Goal: Task Accomplishment & Management: Use online tool/utility

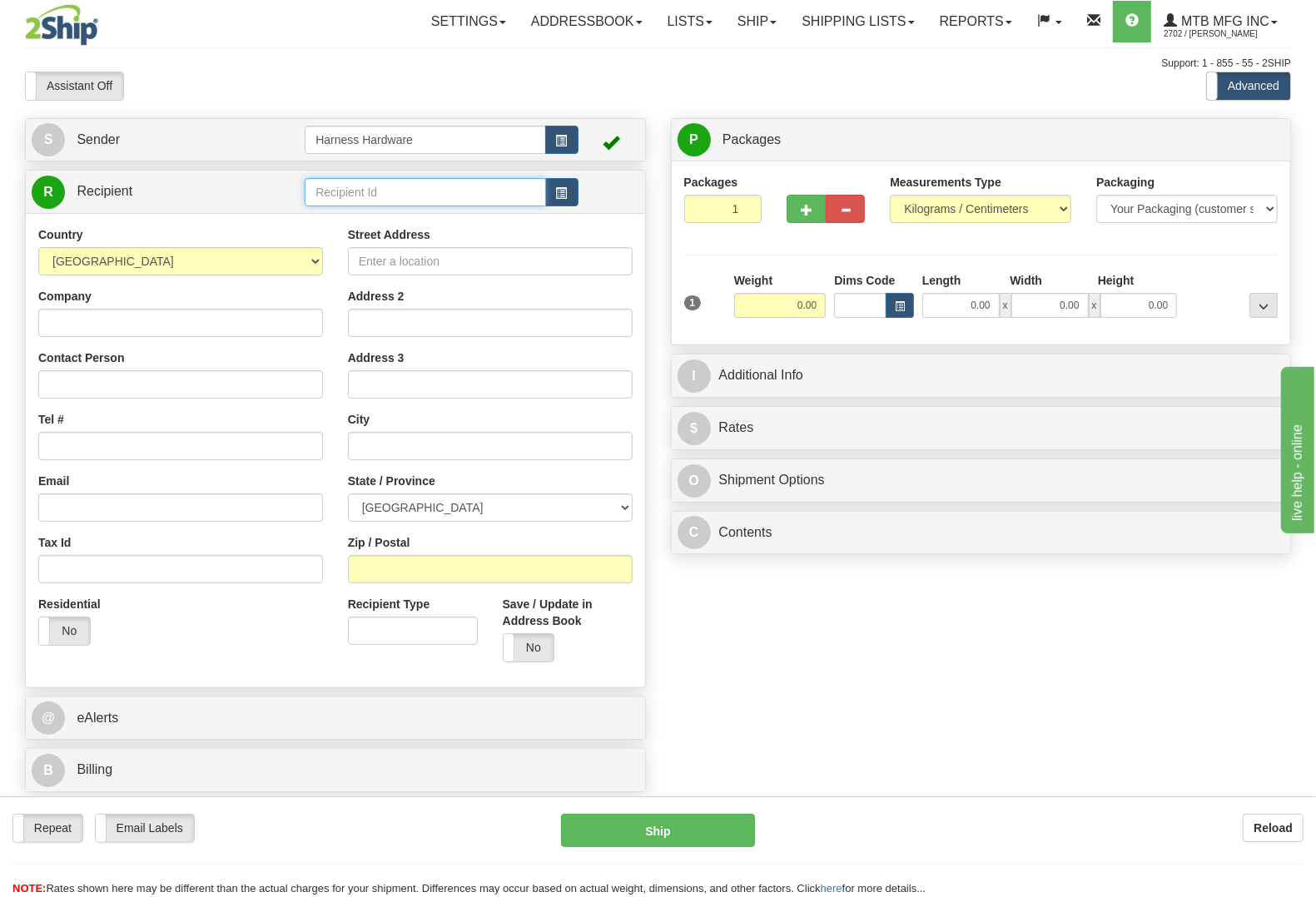
click at [382, 198] on input "text" at bounding box center [425, 193] width 241 height 29
type input "GGH"
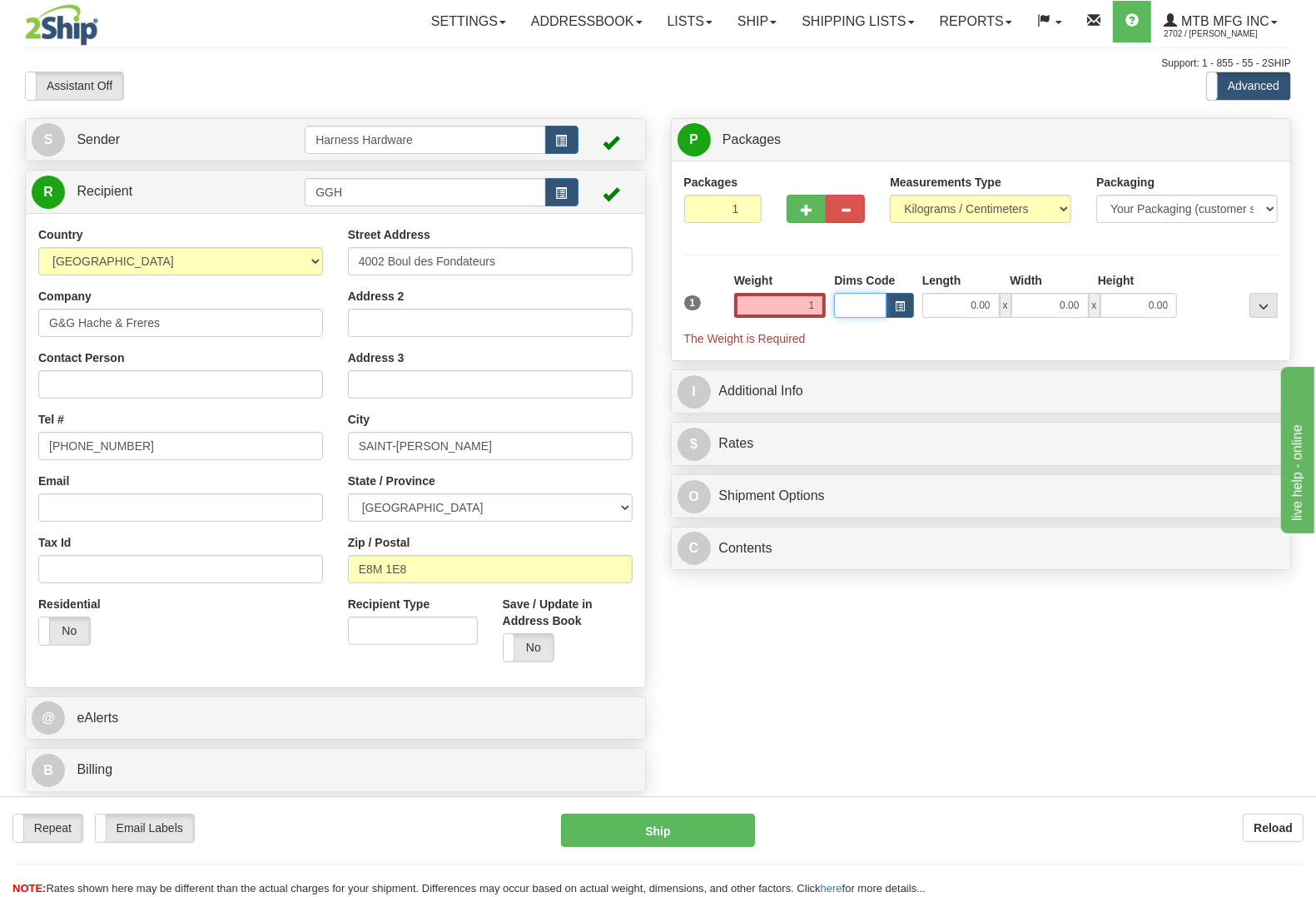
type input "1.00"
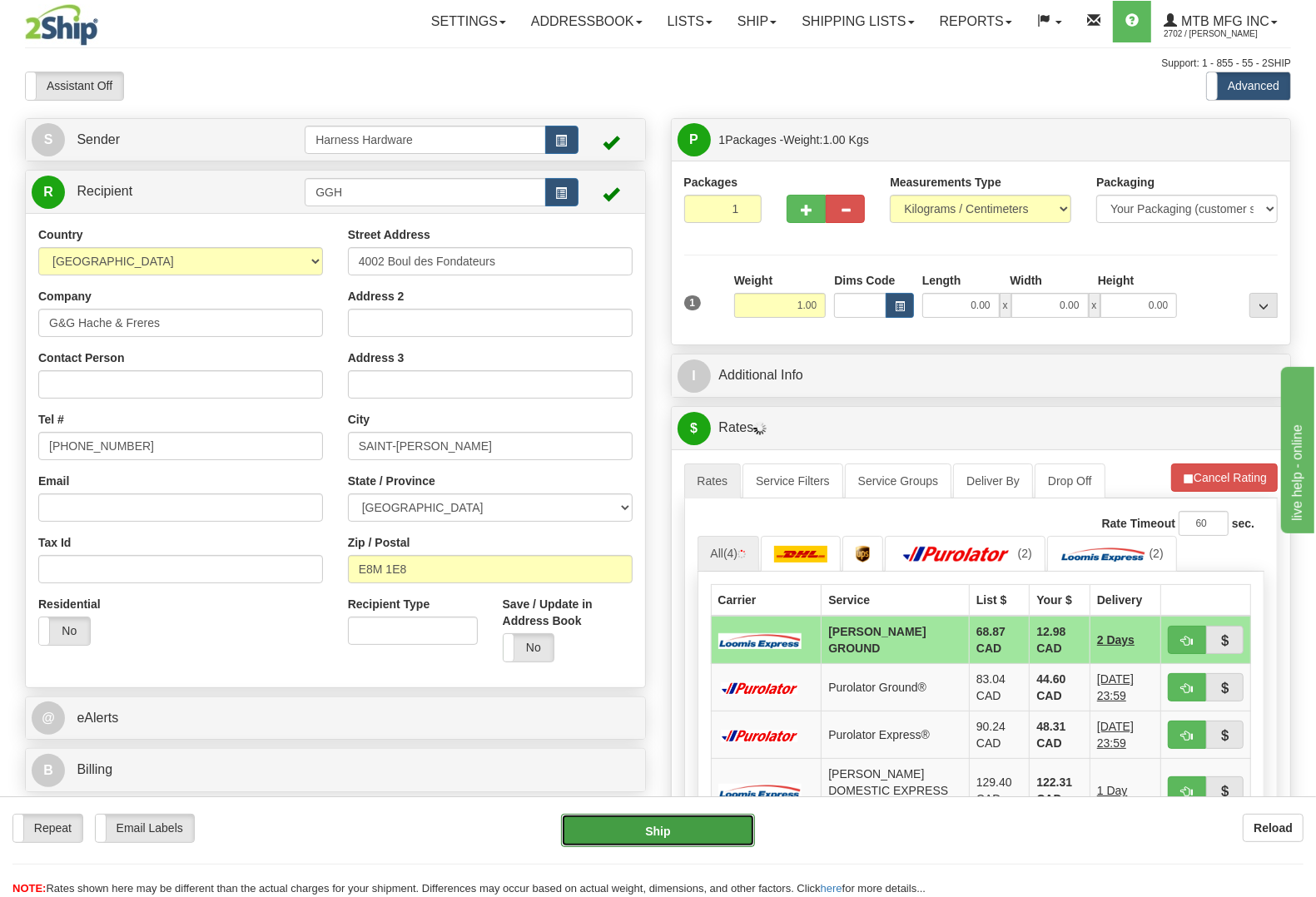
click at [629, 825] on button "Ship" at bounding box center [658, 830] width 194 height 33
type input "DD"
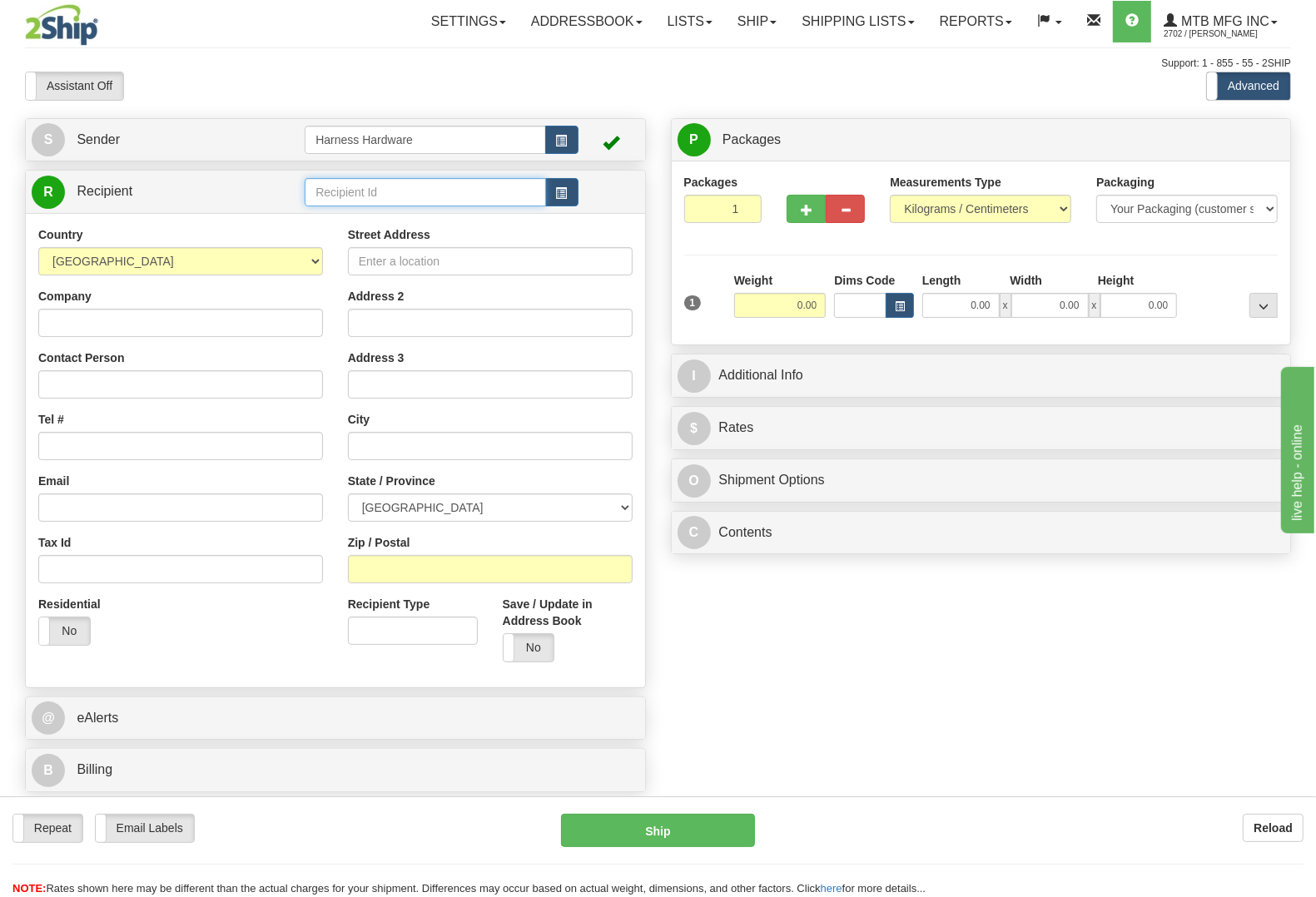
click at [335, 193] on input "text" at bounding box center [425, 193] width 241 height 29
type input "GROL"
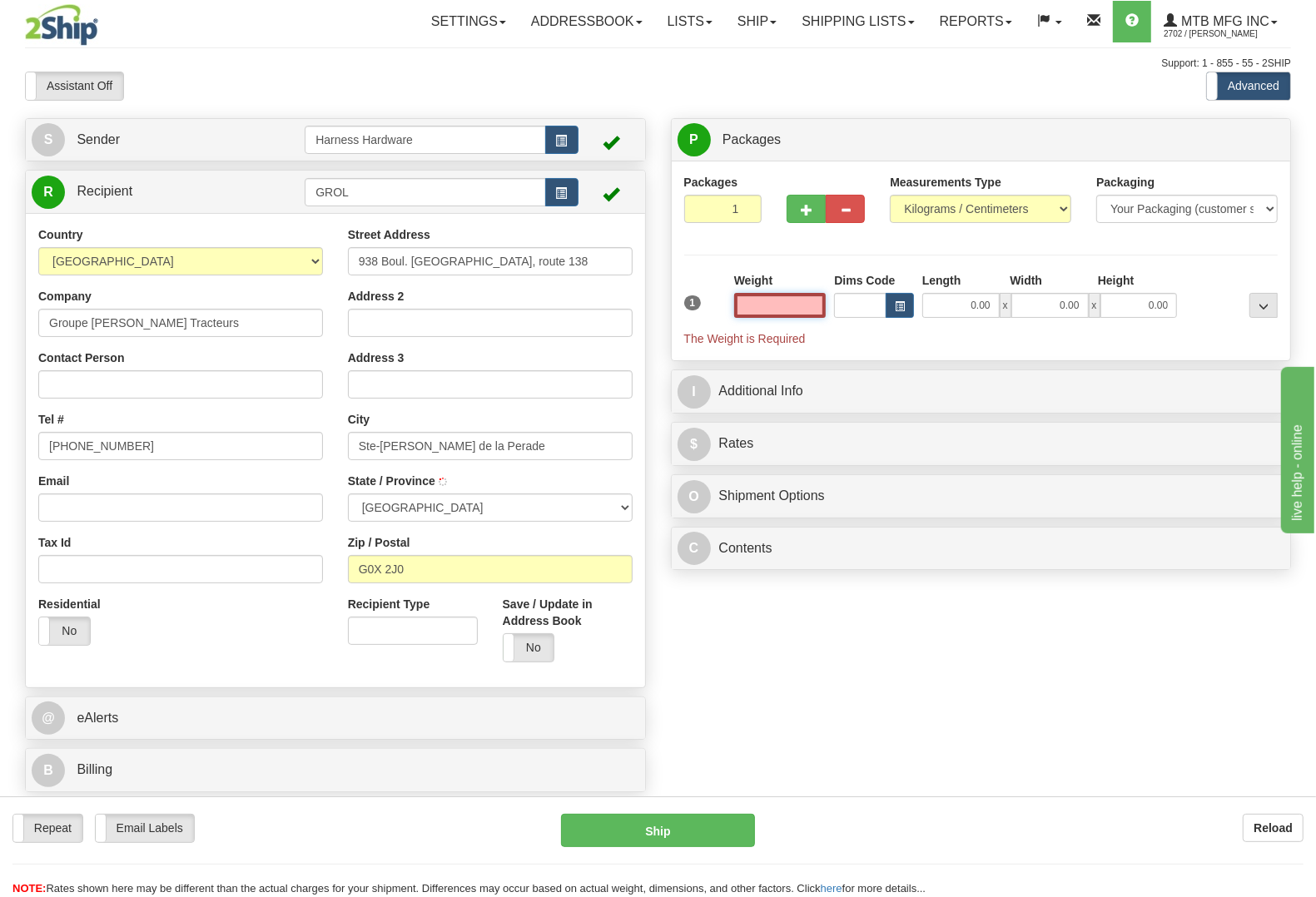
type input "SAINTE-ANNE-DE-LA-PERADE"
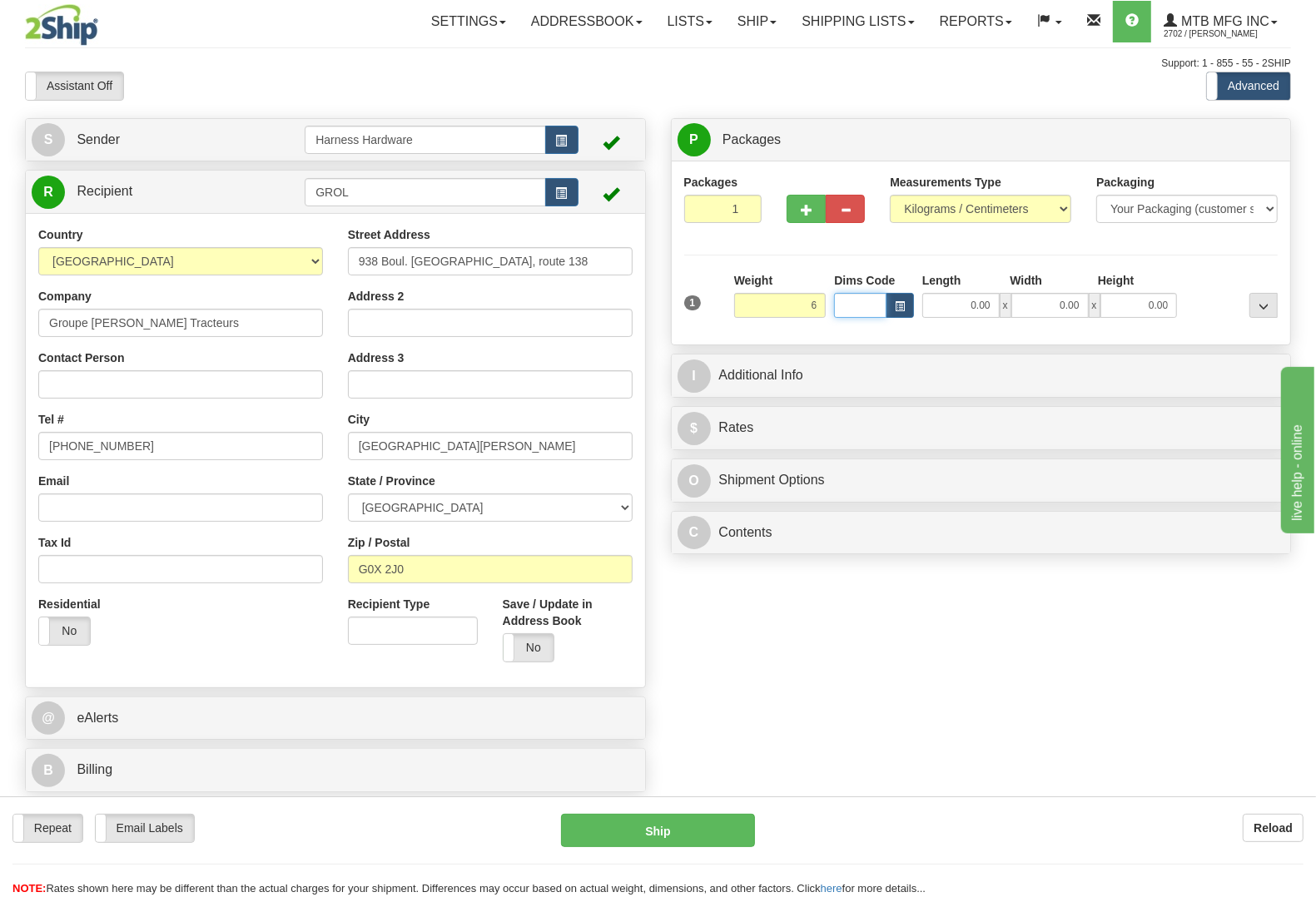
type input "6.00"
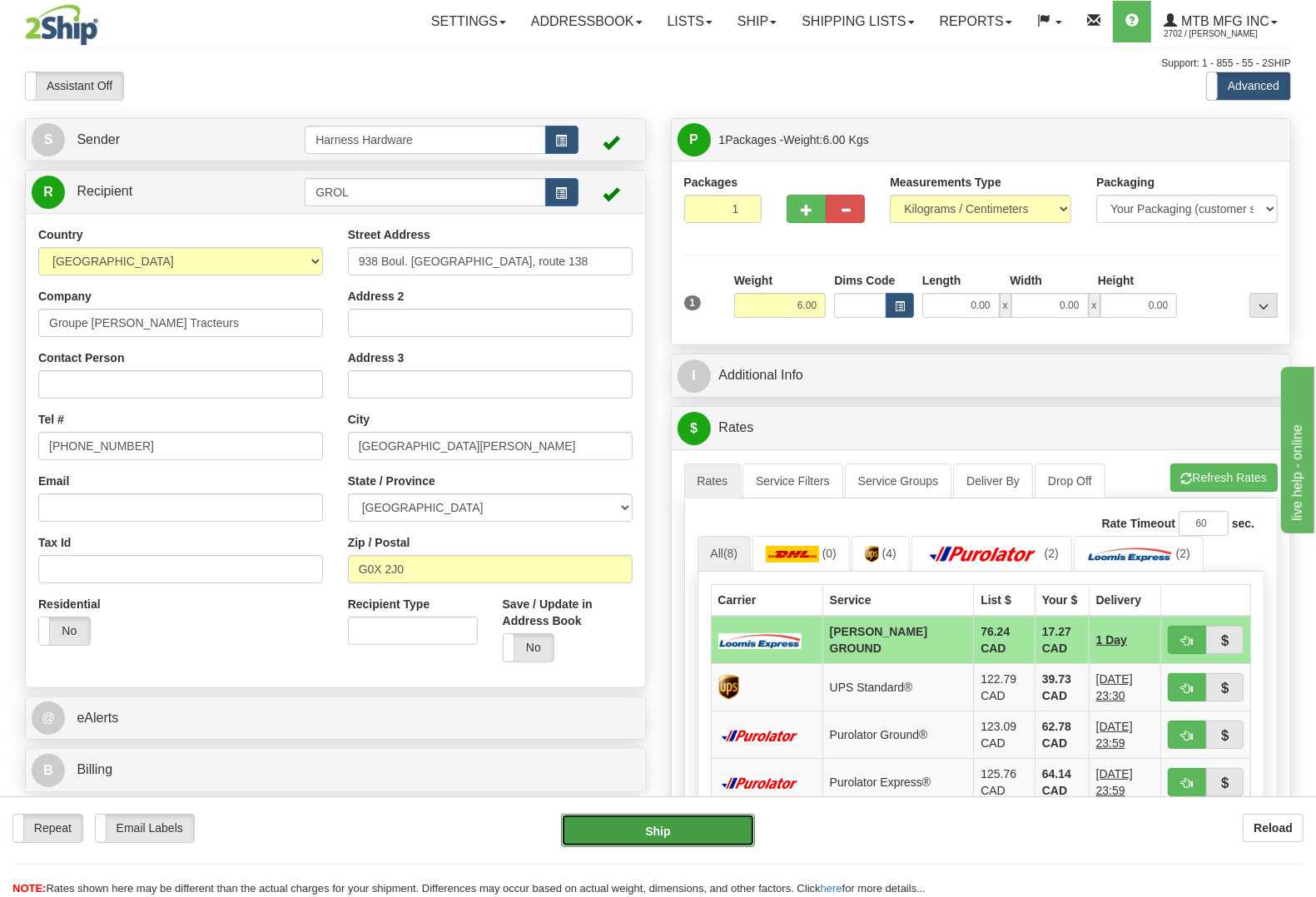
click at [663, 826] on button "Ship" at bounding box center [658, 830] width 194 height 33
type input "DD"
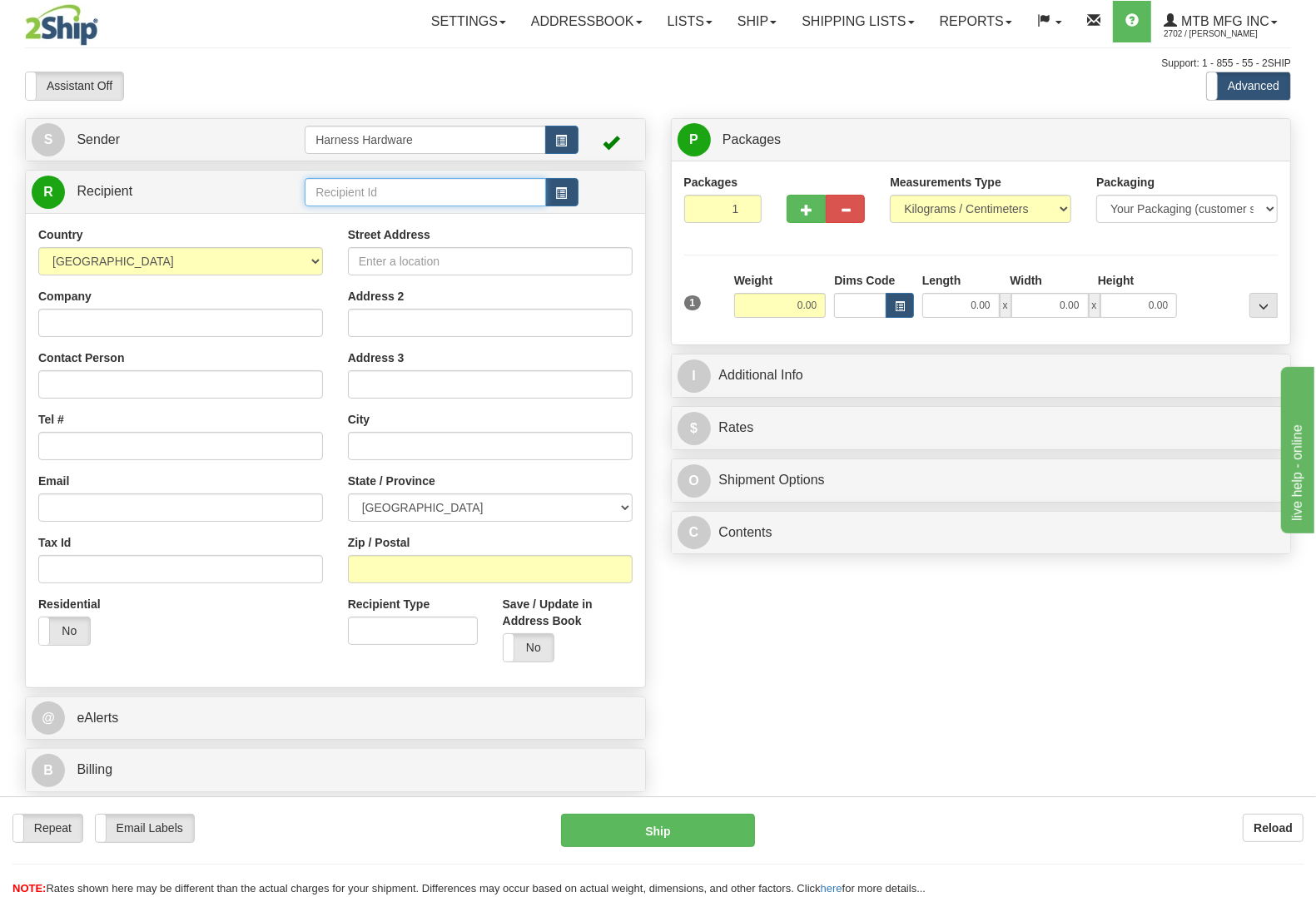
click at [358, 184] on input "text" at bounding box center [425, 193] width 241 height 29
type input "t"
type input "TECL"
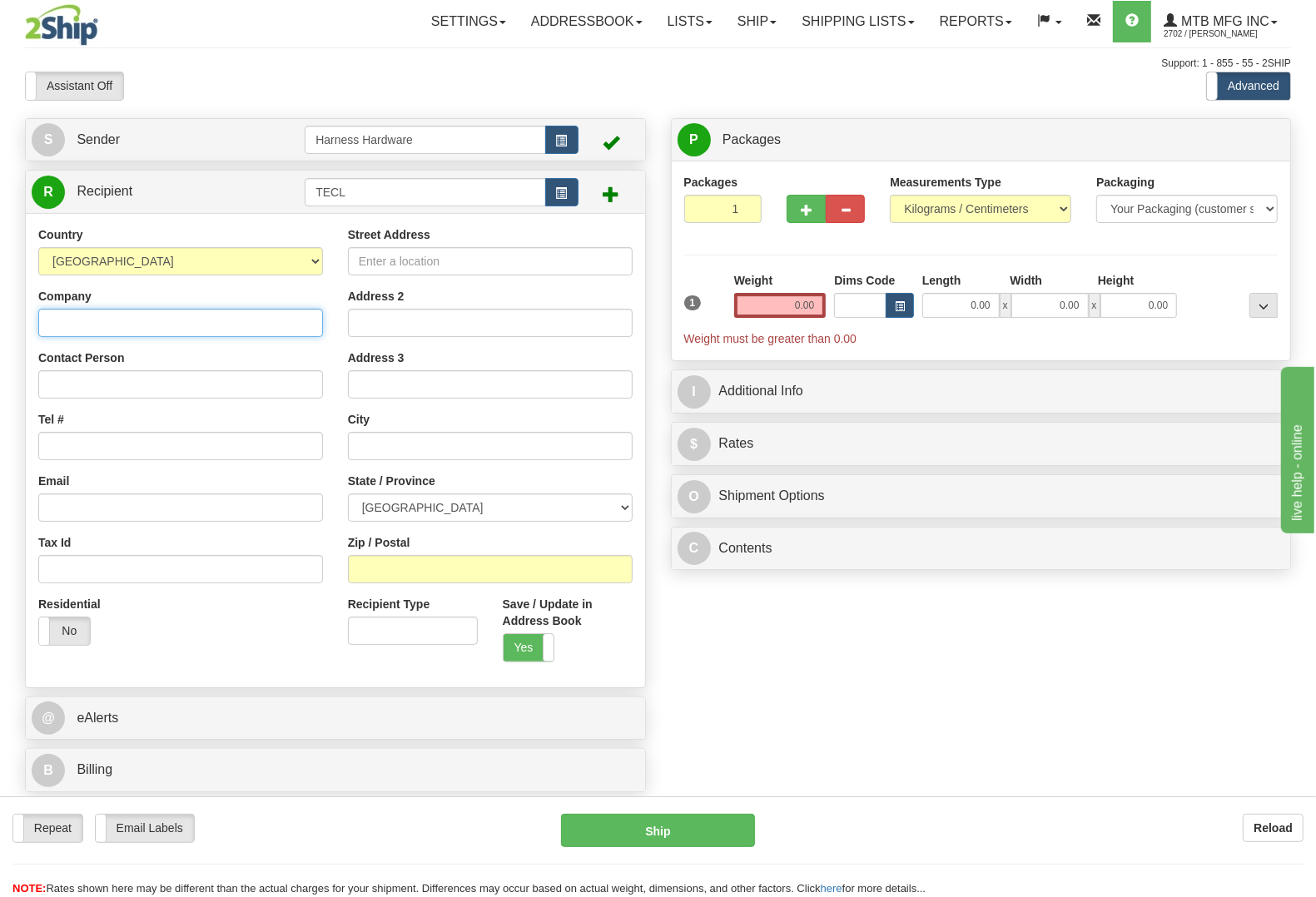
click at [75, 314] on input "Company" at bounding box center [180, 323] width 284 height 29
paste input "Technico-Lait Inc."
type input "Technico-Lait Inc."
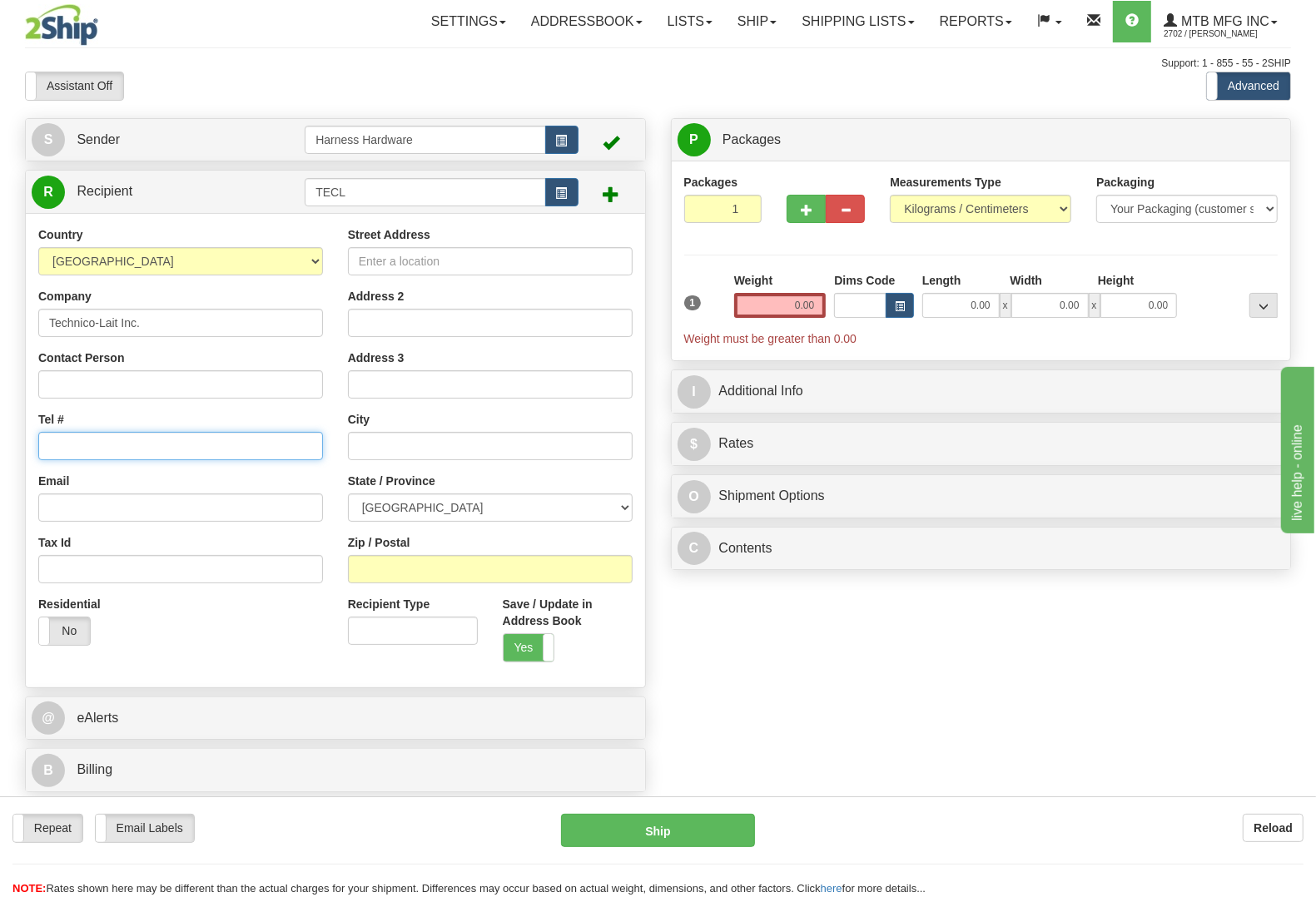
click at [102, 442] on input "Tel #" at bounding box center [180, 447] width 284 height 29
paste input "819-804-8444"
type input "819-804-8444"
click at [499, 263] on input "Street Address" at bounding box center [489, 261] width 284 height 29
paste input "26 route 147"
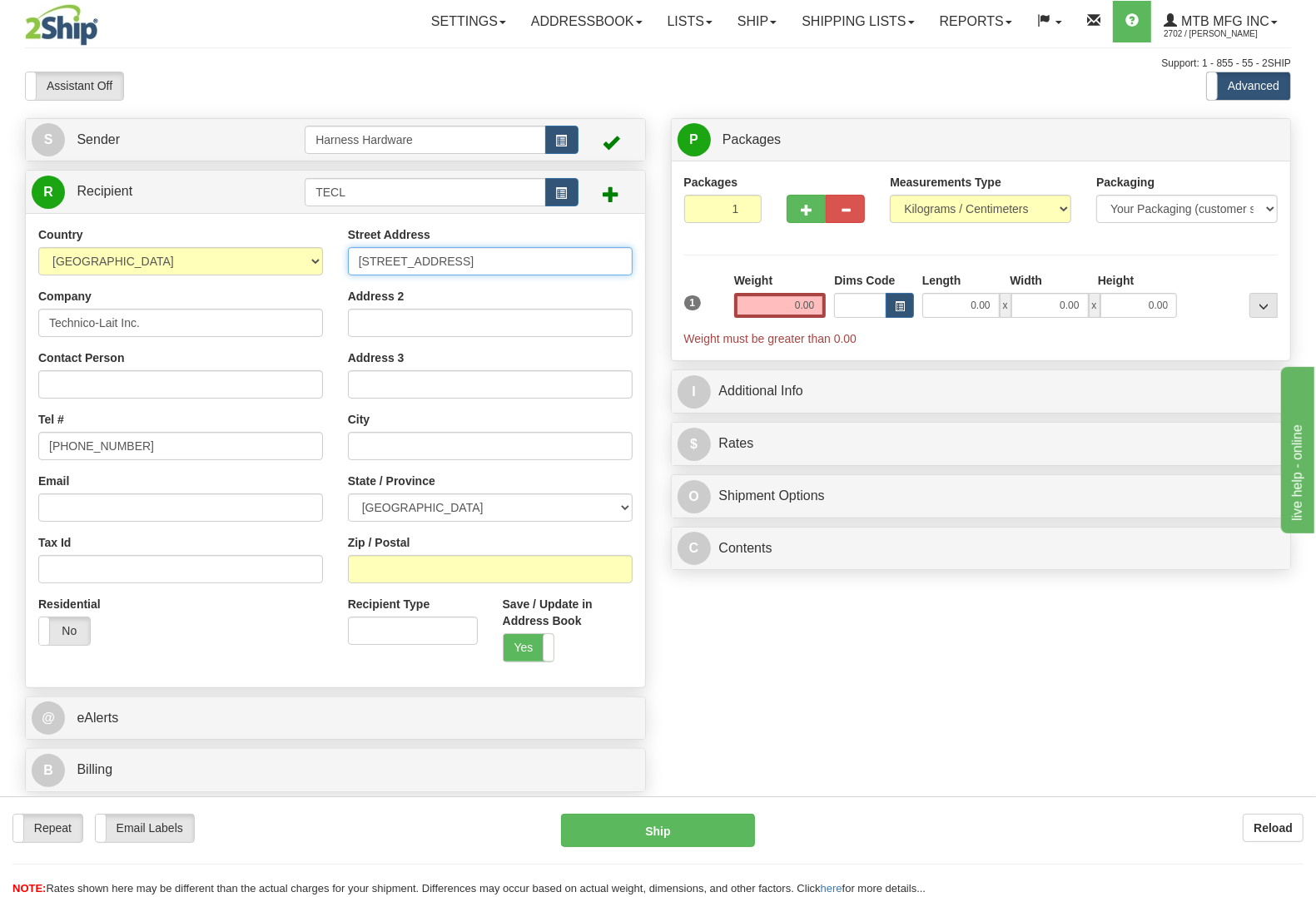
type input "26 route 147"
click at [424, 571] on input "Zip / Postal" at bounding box center [489, 570] width 284 height 29
paste input "J1A 2S2"
type input "J1A 2S2"
click at [777, 308] on input "0.00" at bounding box center [780, 306] width 93 height 25
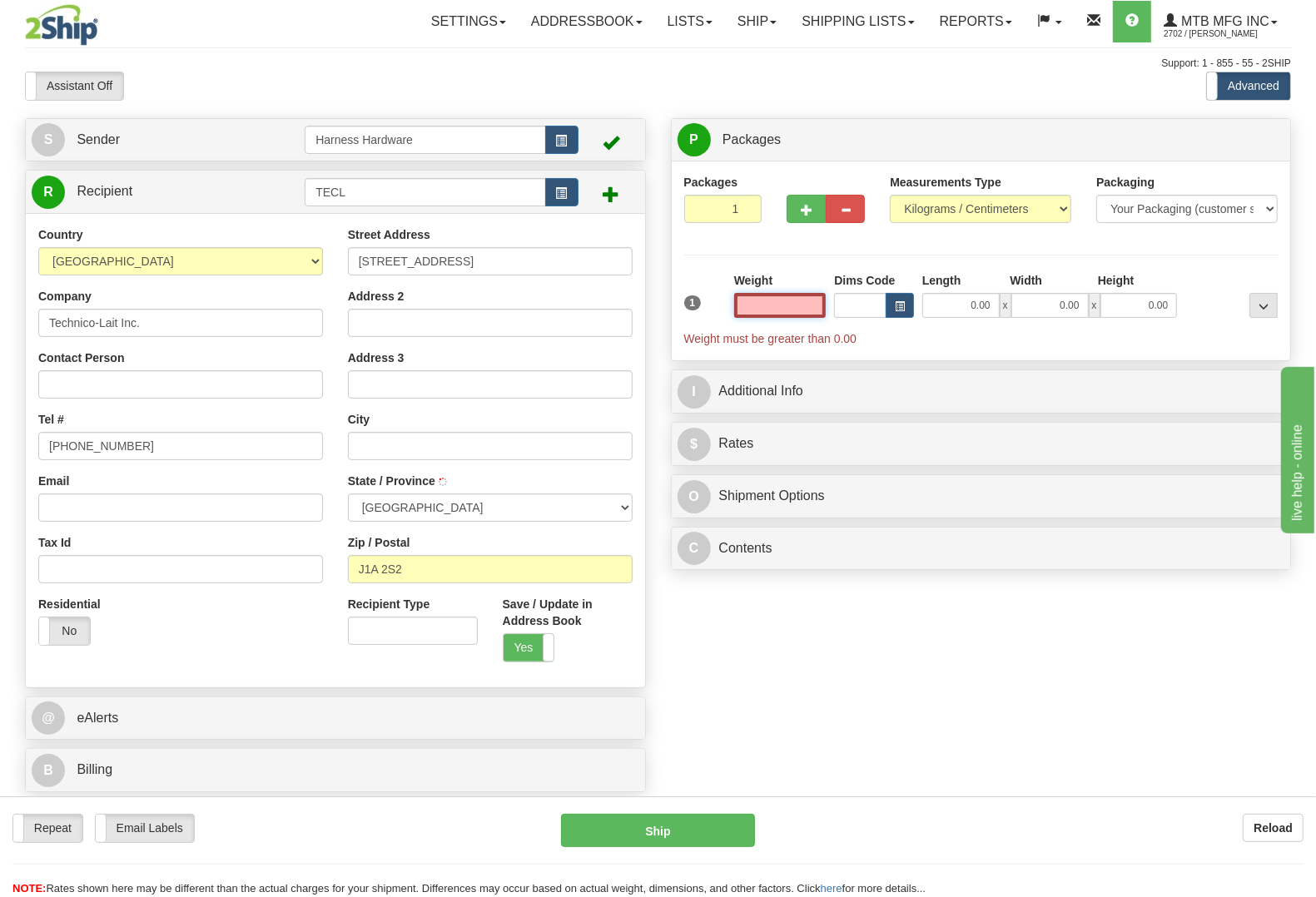
type input "COATICOOK"
select select "QC"
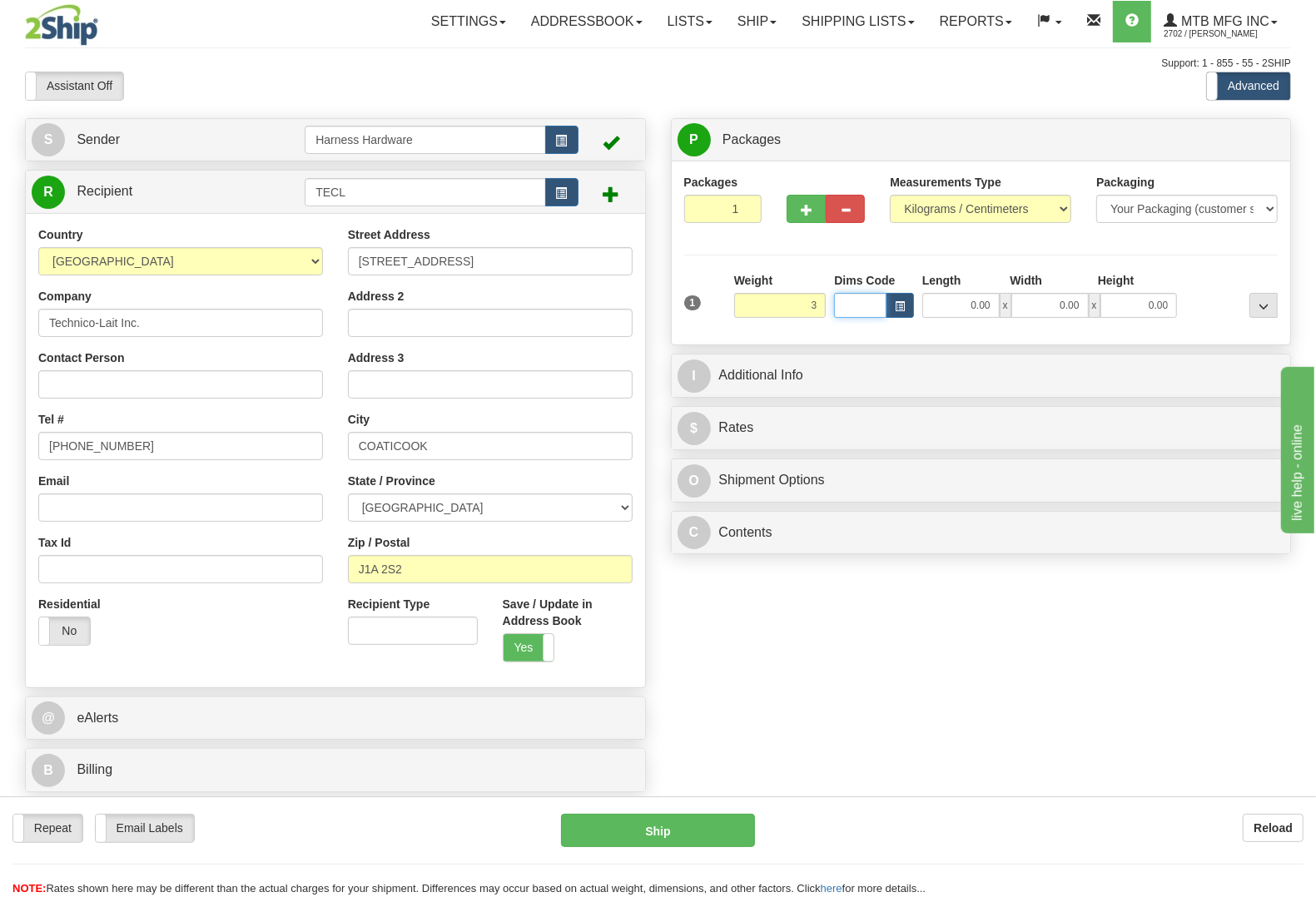
type input "3.00"
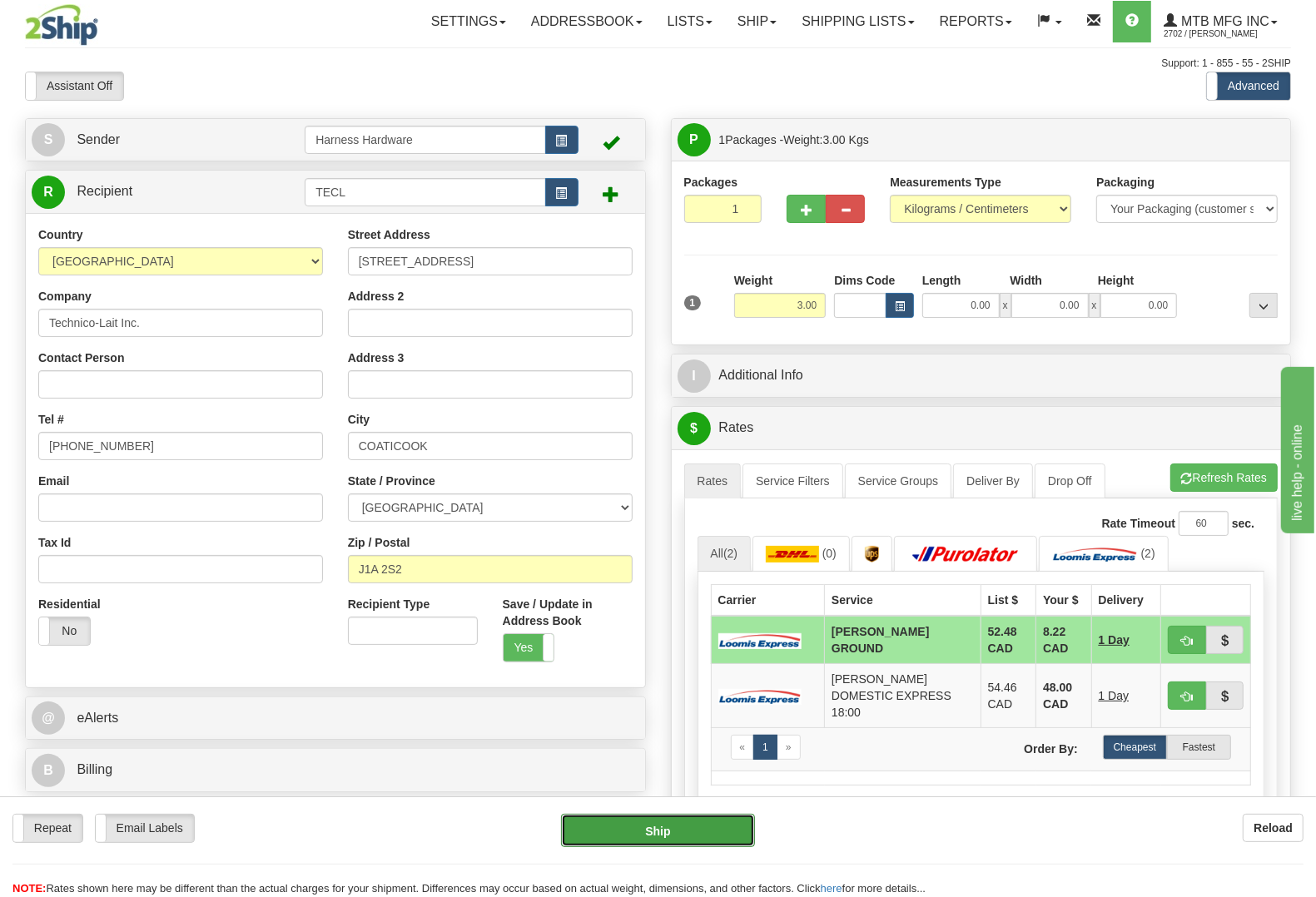
click at [683, 828] on button "Ship" at bounding box center [658, 830] width 194 height 33
type input "DD"
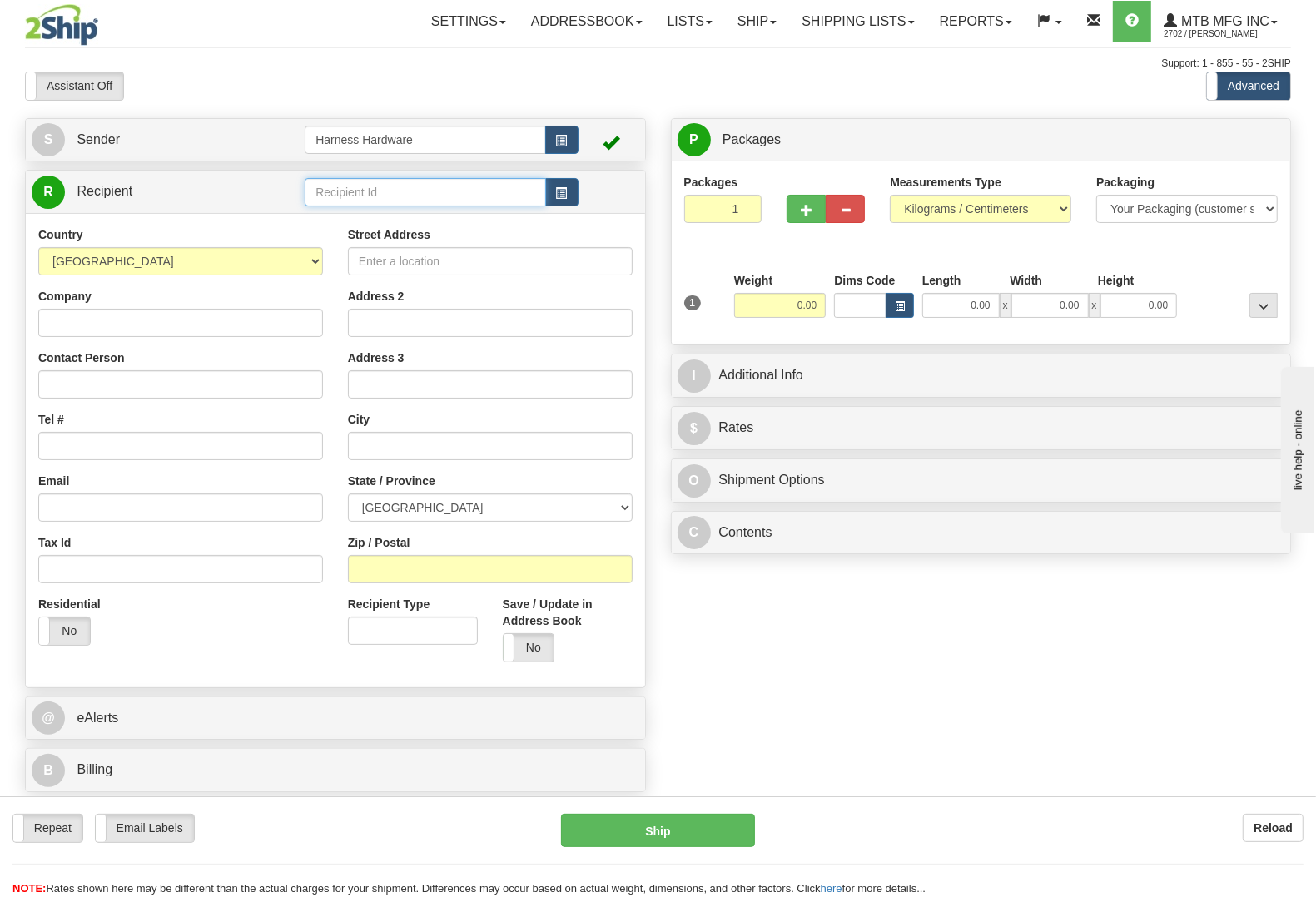
click at [352, 197] on input "text" at bounding box center [425, 193] width 241 height 29
type input "ATLT"
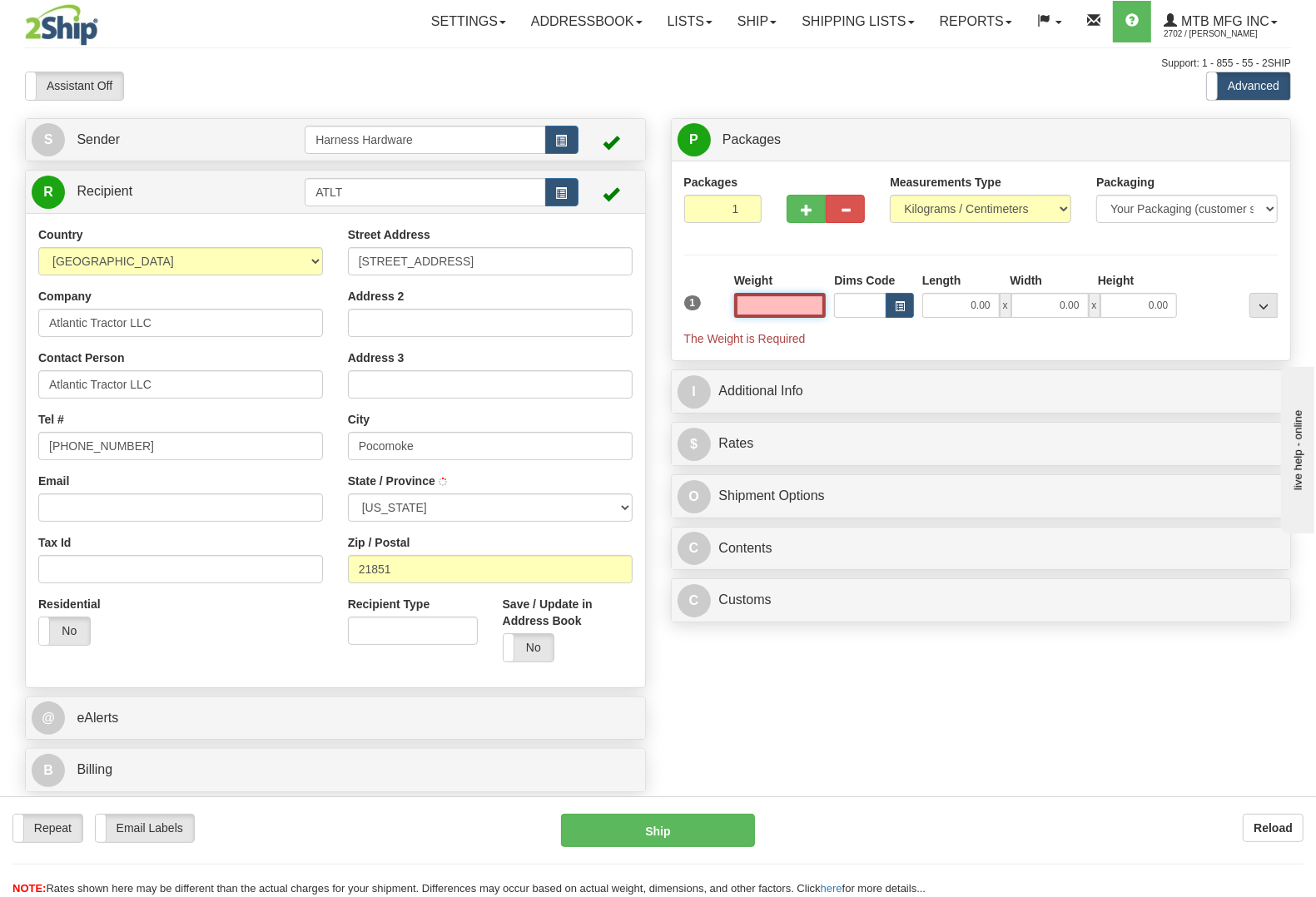
type input "POCOMOKE CITY"
type input "0.00"
click at [358, 195] on input "ATLT" at bounding box center [425, 193] width 241 height 29
type input "ATLTR"
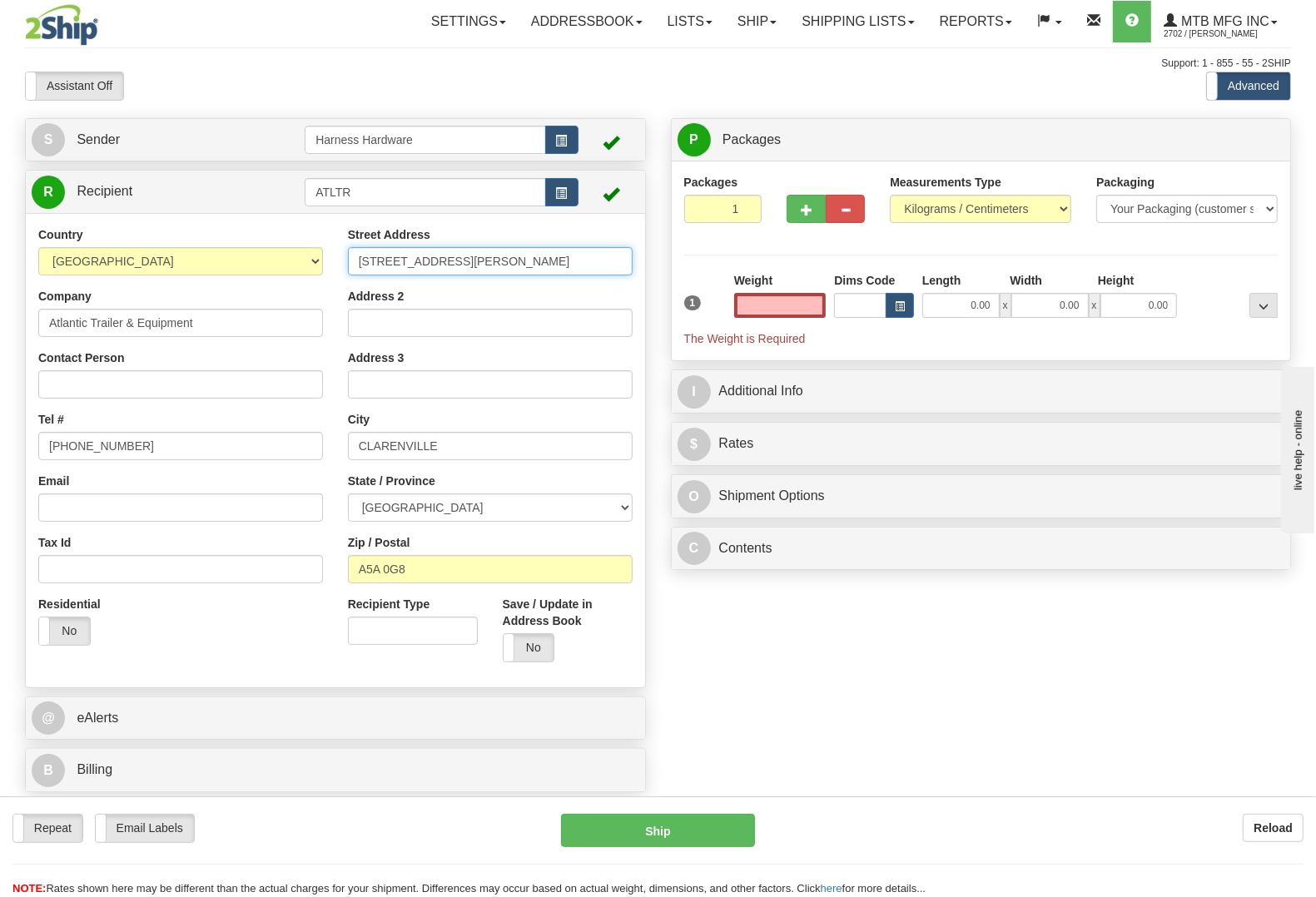
type input "0.00"
drag, startPoint x: 376, startPoint y: 267, endPoint x: 135, endPoint y: 220, distance: 245.5
click at [312, 279] on div "Country AFGHANISTAN ALAND ISLANDS ALBANIA ALGERIA AMERICAN SAMOA ANDORRA ANGOLA…" at bounding box center [335, 450] width 620 height 448
type input "60 Thompson Street"
click at [531, 646] on label "No" at bounding box center [529, 647] width 51 height 27
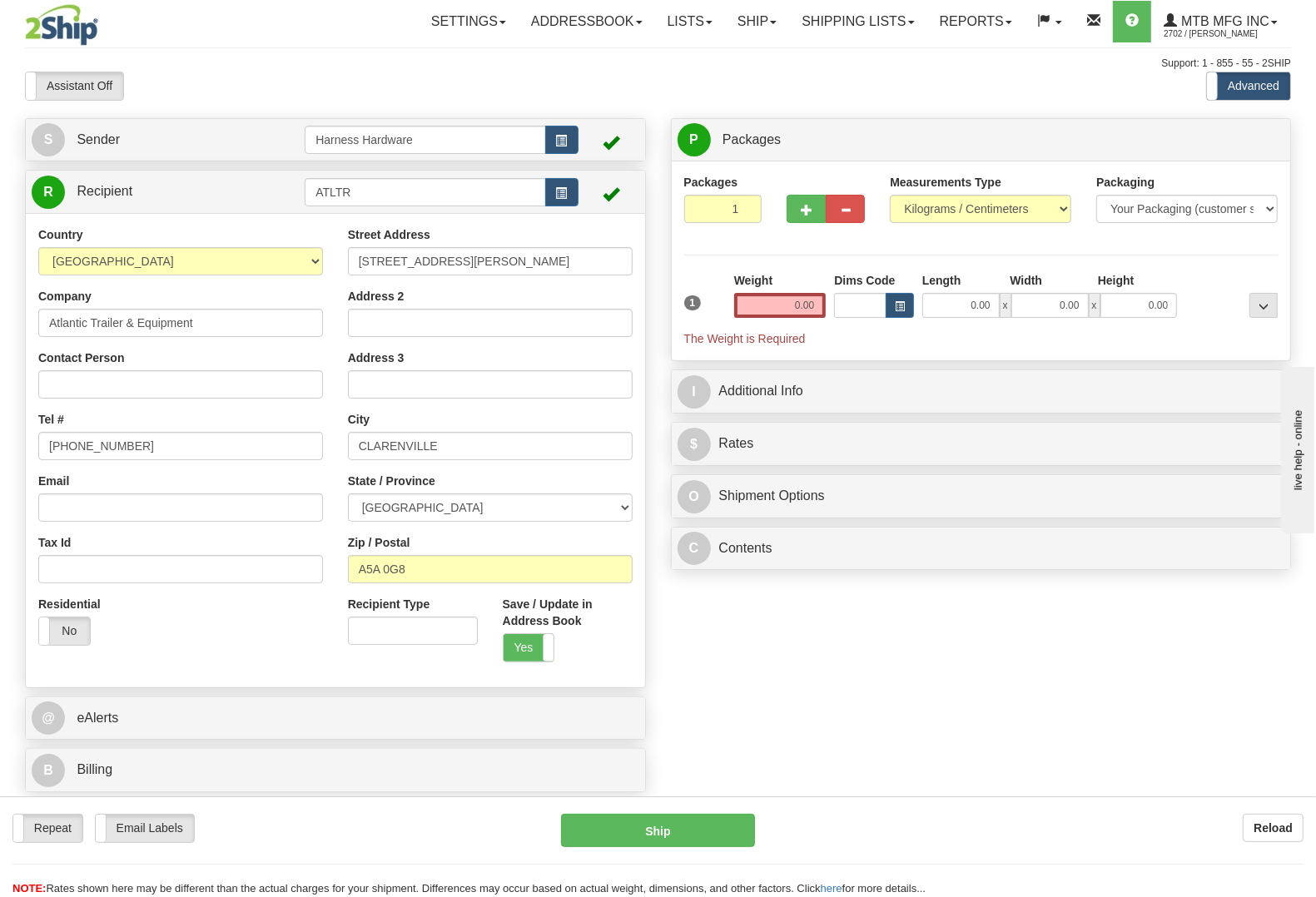
click at [774, 323] on div "Weight 0.00" at bounding box center [780, 300] width 101 height 58
click at [774, 309] on input "0.00" at bounding box center [780, 306] width 93 height 25
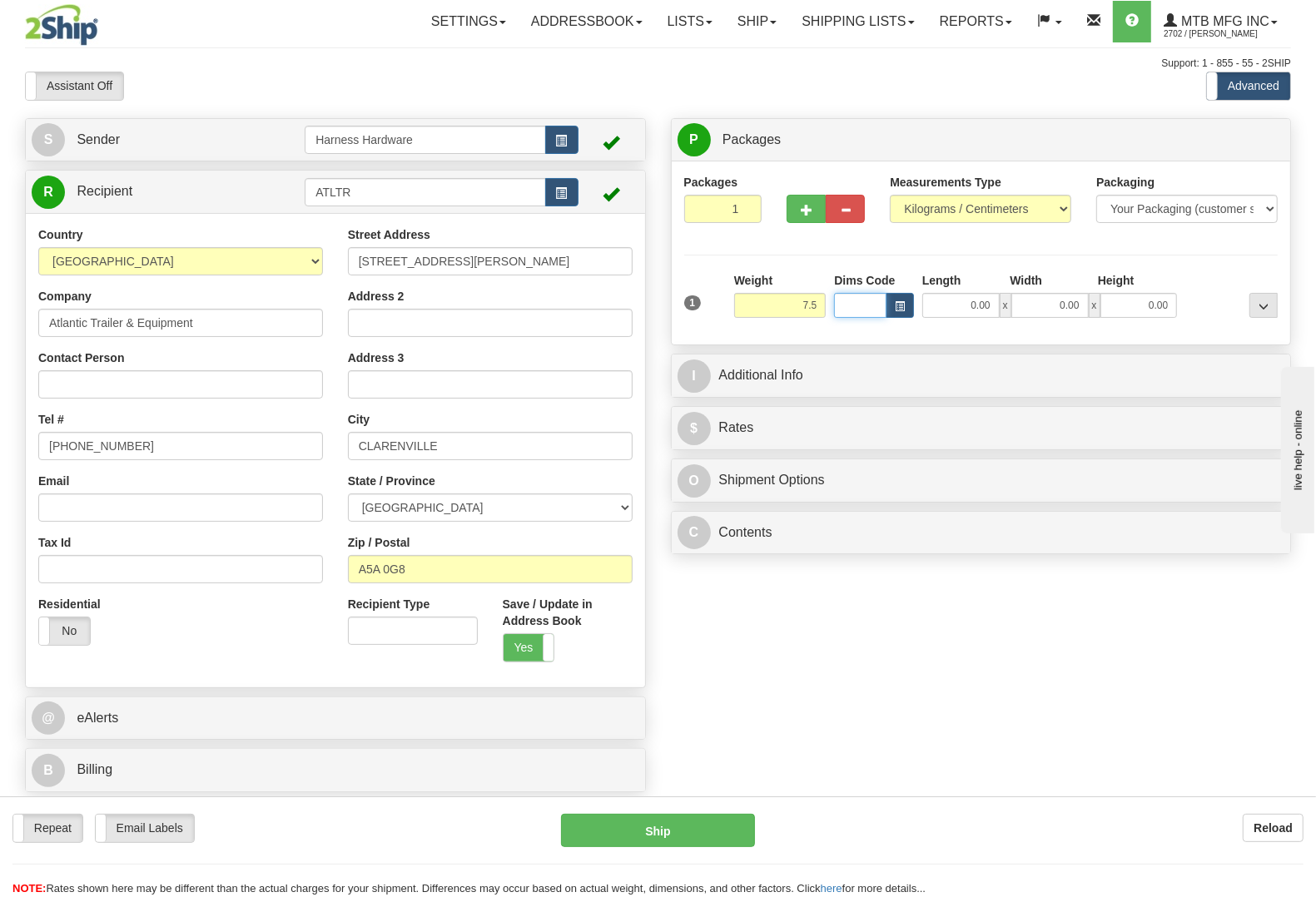
type input "7.50"
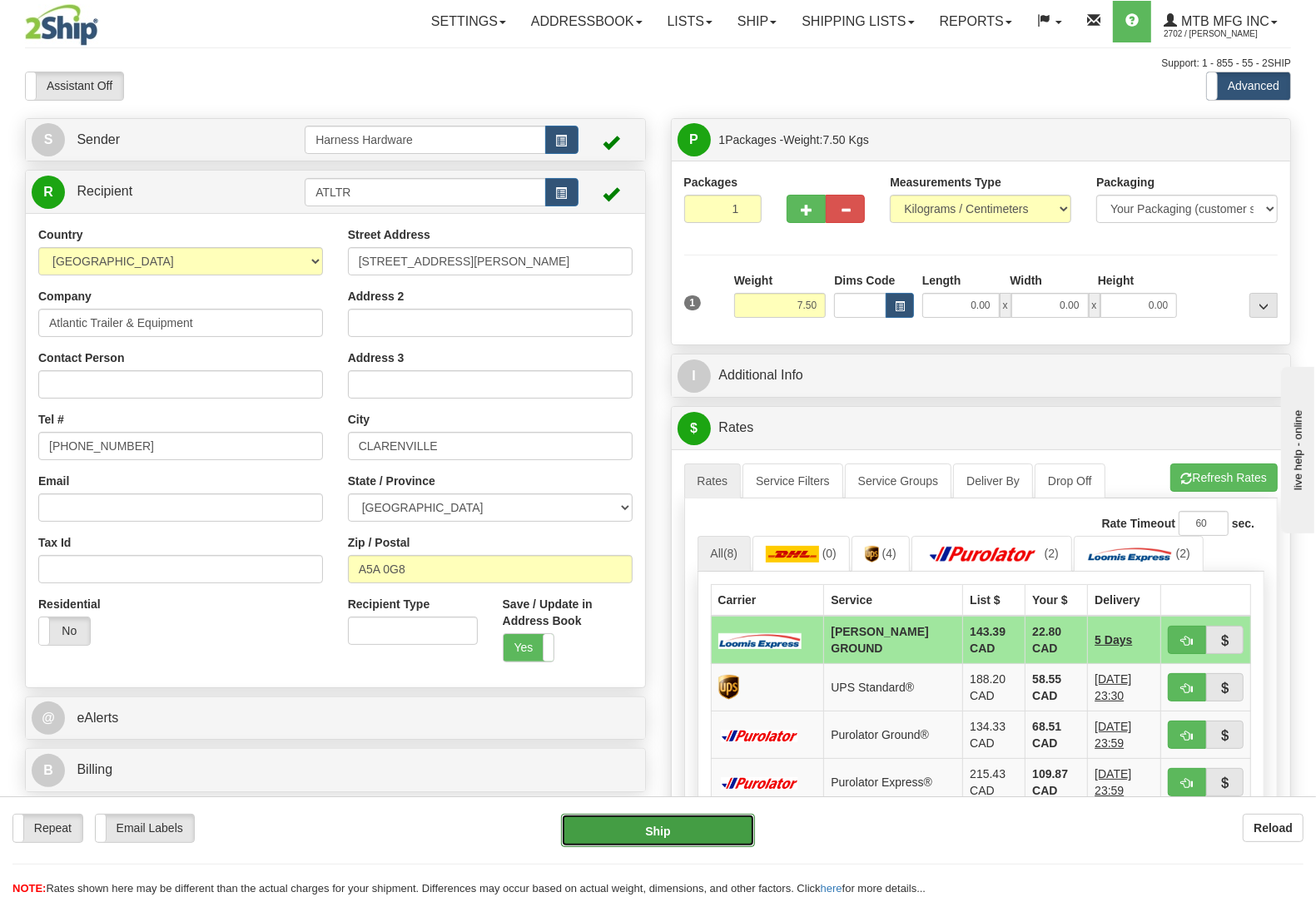
click at [676, 828] on button "Ship" at bounding box center [658, 830] width 194 height 33
type input "DD"
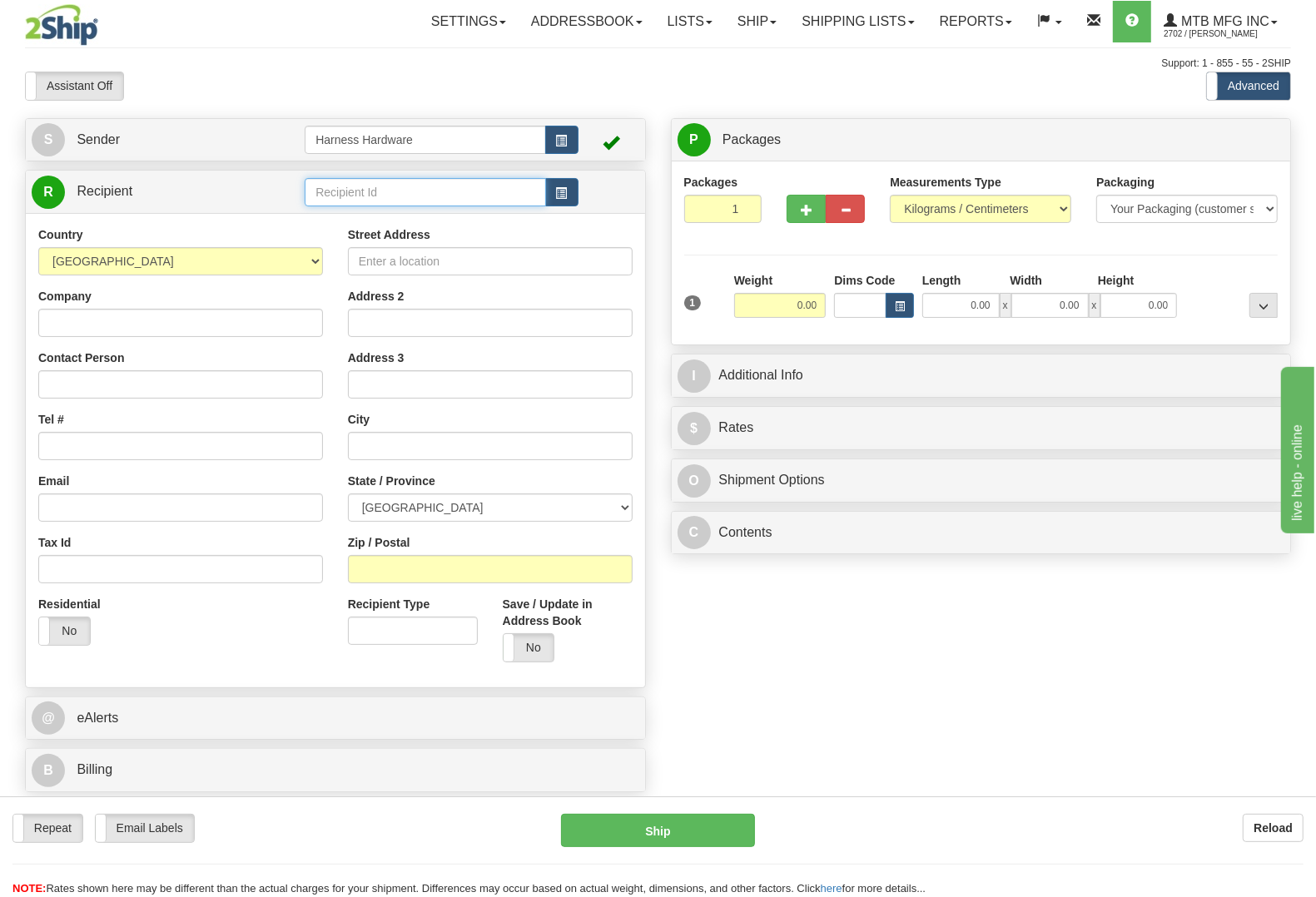
click at [424, 195] on input "text" at bounding box center [425, 193] width 241 height 29
type input "l"
type input "LKH"
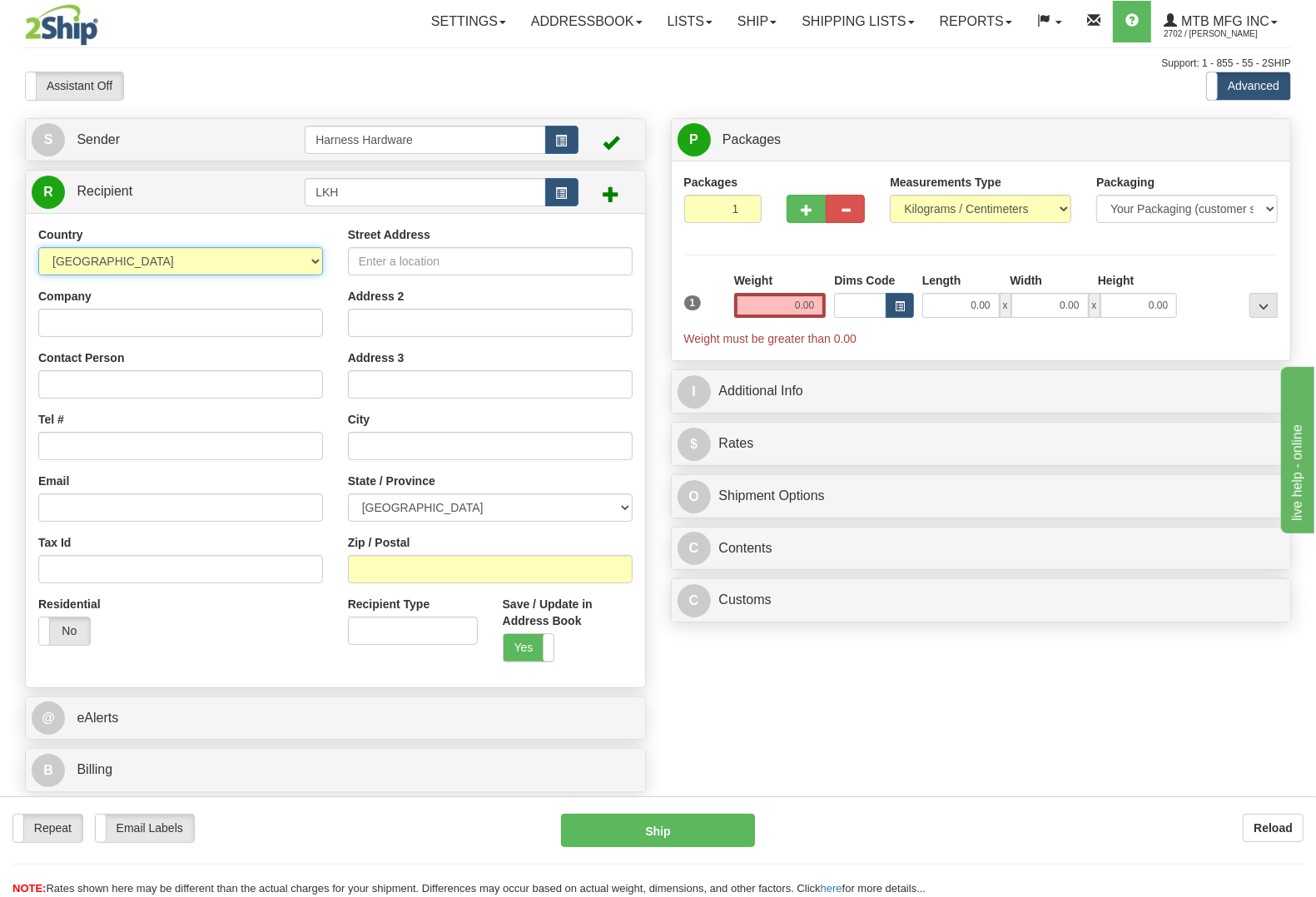
select select "US"
click at [158, 326] on input "Company" at bounding box center [180, 323] width 284 height 29
paste input "LK Habitat Solutions LLC."
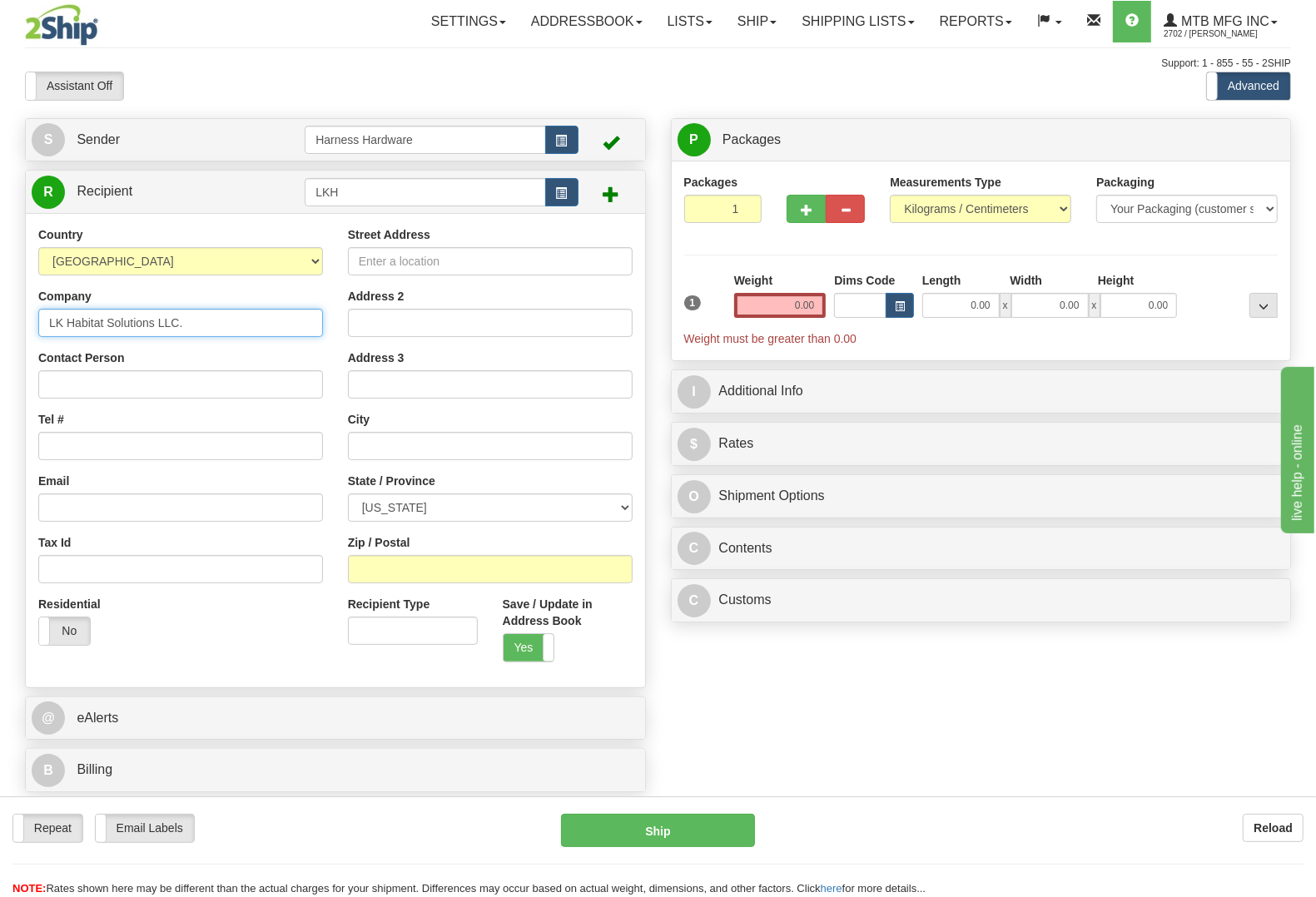
type input "LK Habitat Solutions LLC."
click at [111, 383] on input "Contact Person" at bounding box center [180, 384] width 284 height 29
paste input "LK Habitat Solutions LLC."
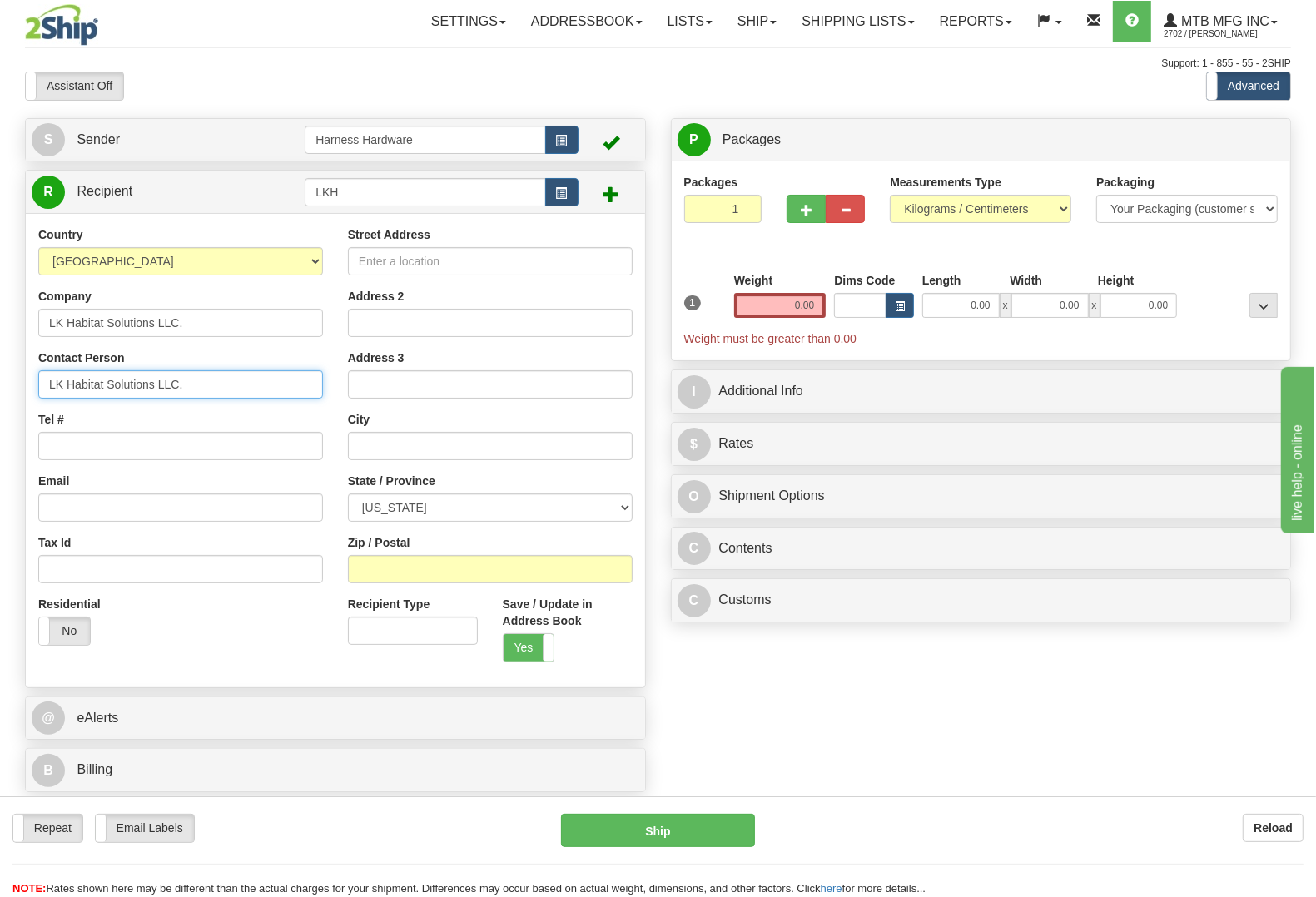
type input "LK Habitat Solutions LLC."
click at [96, 457] on input "Tel #" at bounding box center [180, 447] width 284 height 29
click at [444, 252] on input "Street Address" at bounding box center [489, 261] width 284 height 29
click at [445, 259] on input "Street Address" at bounding box center [489, 261] width 284 height 29
paste input "24538 County Hwy F."
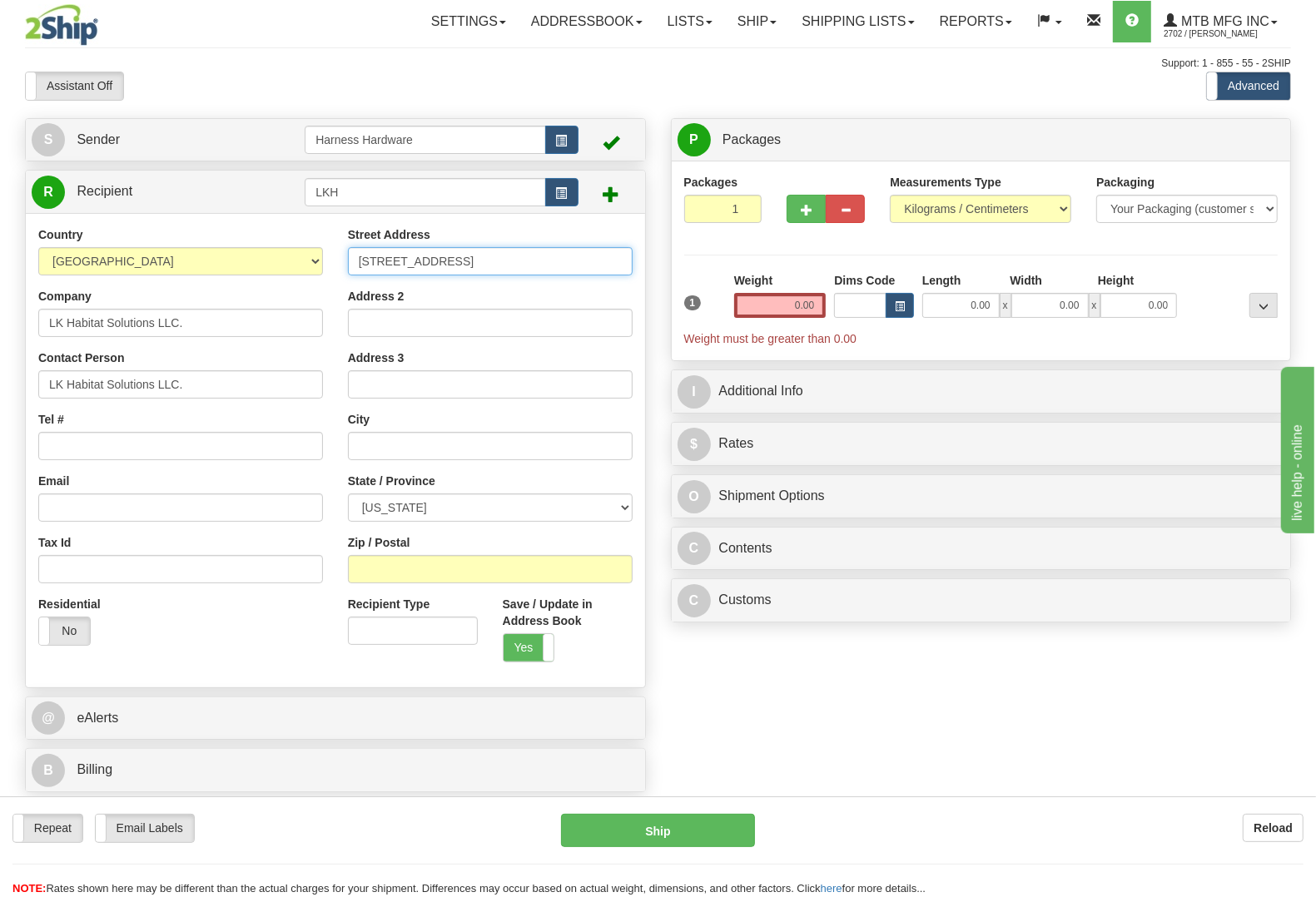
type input "24538 County Hwy F."
click at [571, 569] on input "Zip / Postal" at bounding box center [489, 570] width 284 height 29
paste input "54757"
type input "54757"
click at [101, 414] on div "Tel #" at bounding box center [180, 435] width 284 height 49
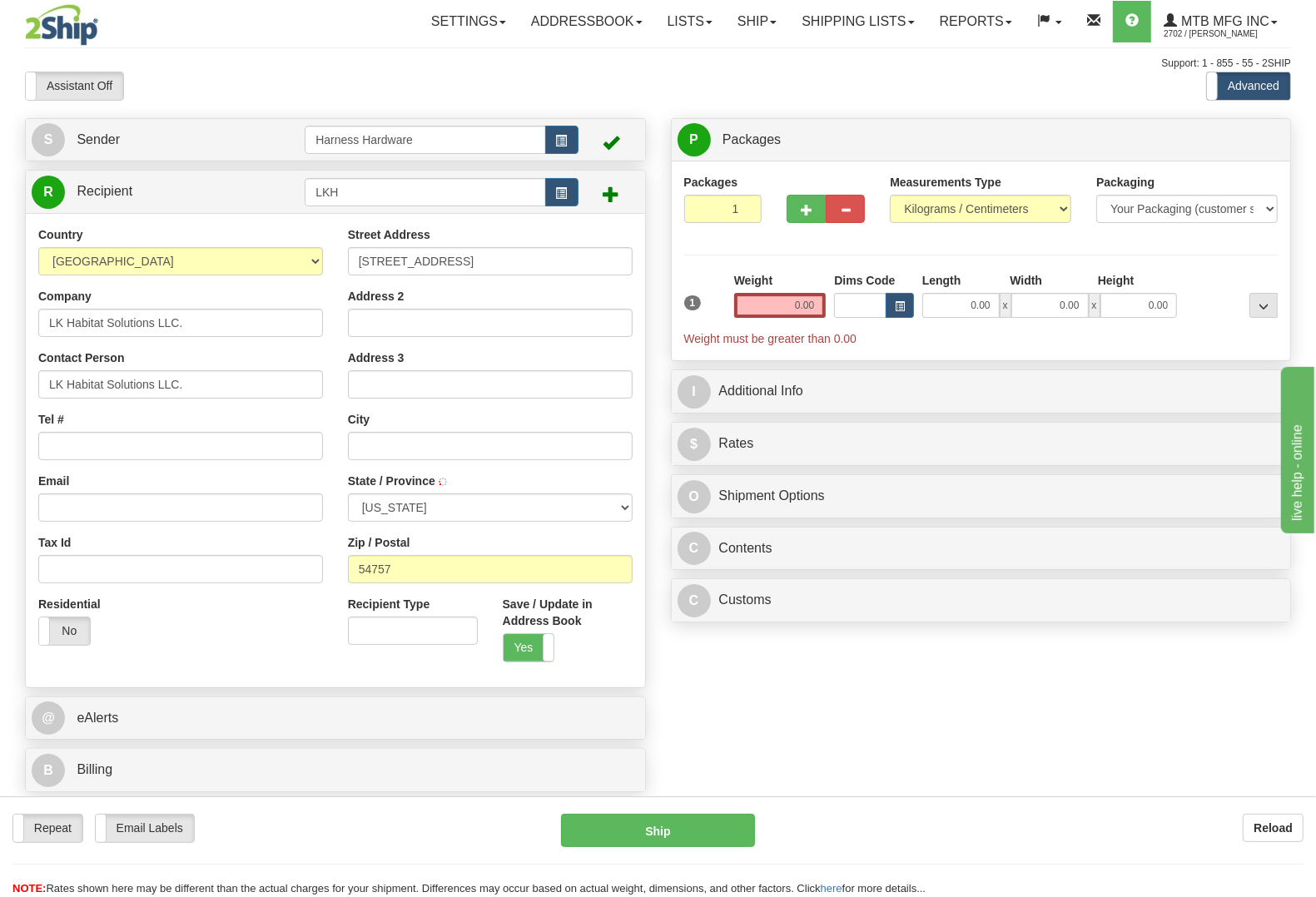
type input "NEW AUBURN"
select select "WI"
click at [97, 443] on input "Tel #" at bounding box center [180, 447] width 284 height 29
type input "0000000000"
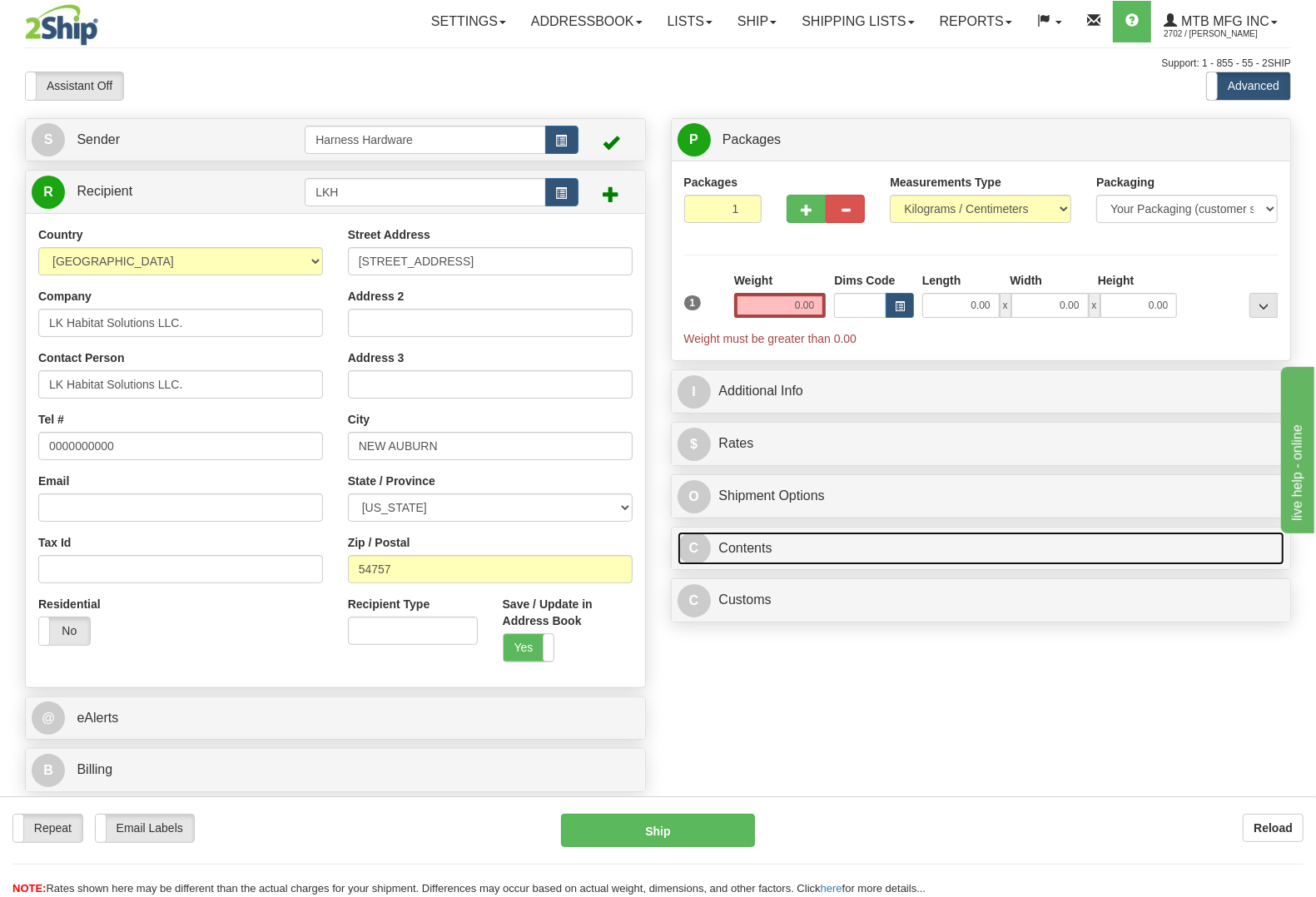
click at [767, 554] on link "C Contents" at bounding box center [982, 549] width 608 height 34
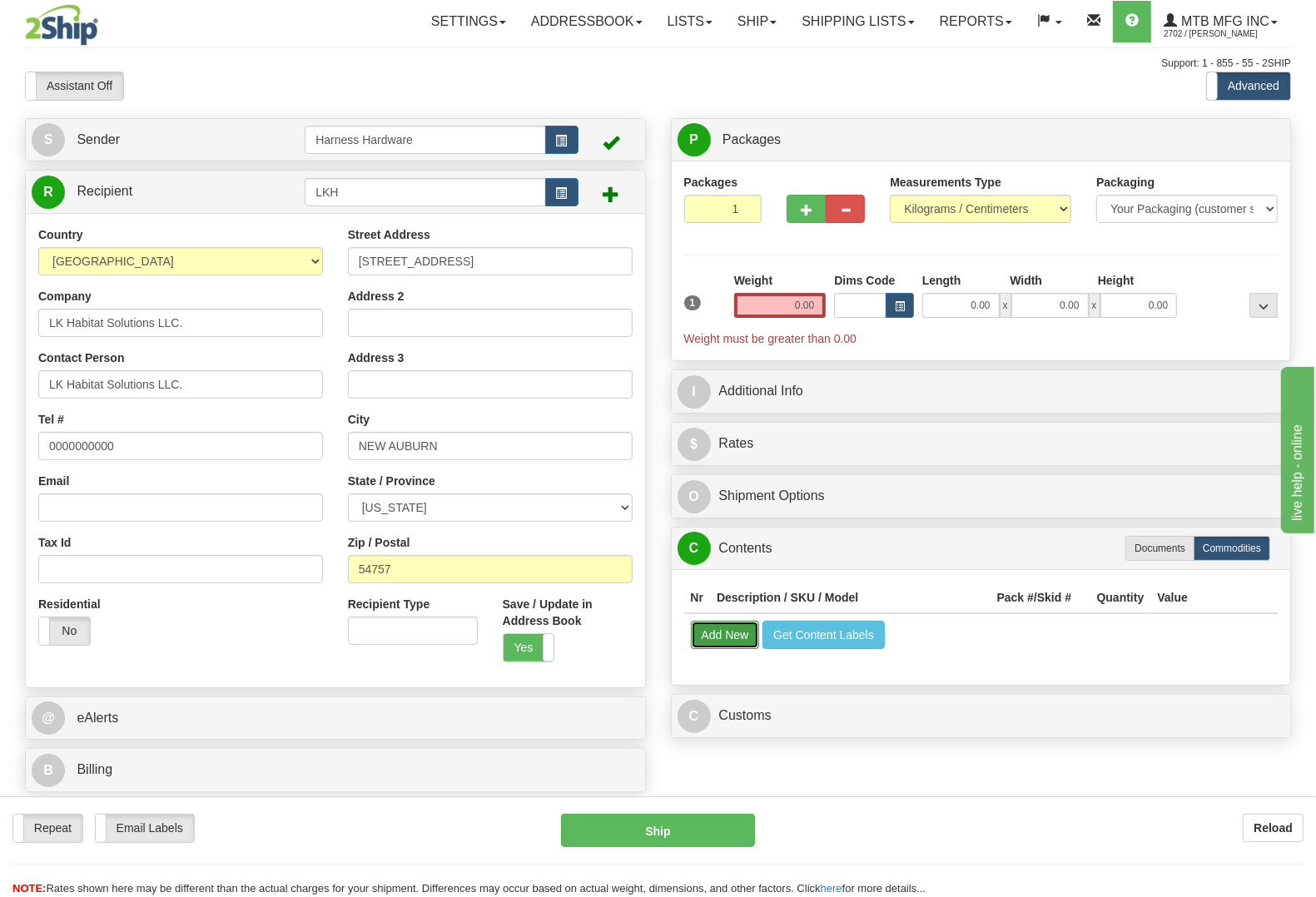
click at [721, 642] on button "Add New" at bounding box center [725, 635] width 69 height 29
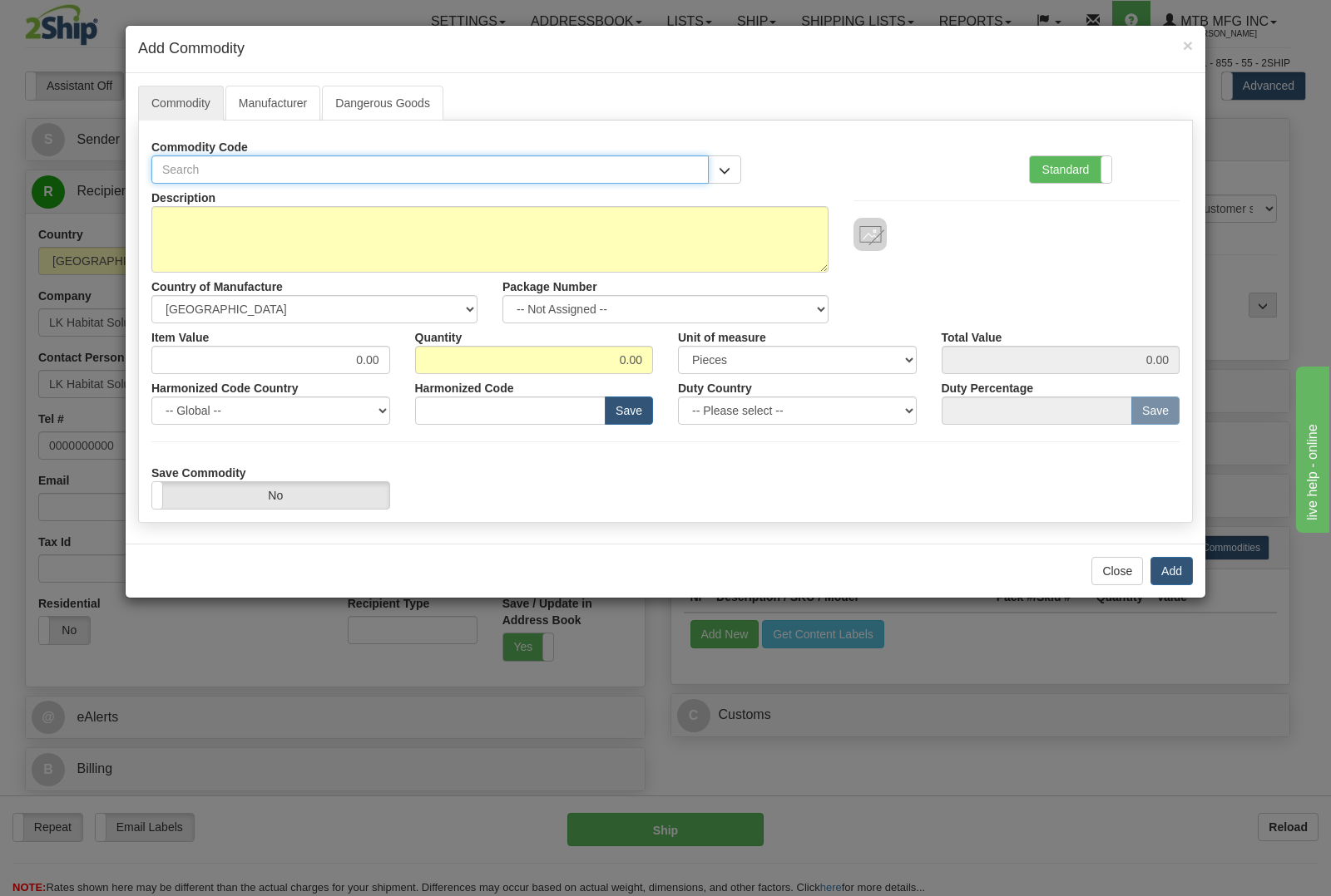
click at [401, 167] on input "text" at bounding box center [430, 170] width 558 height 29
type input "5084"
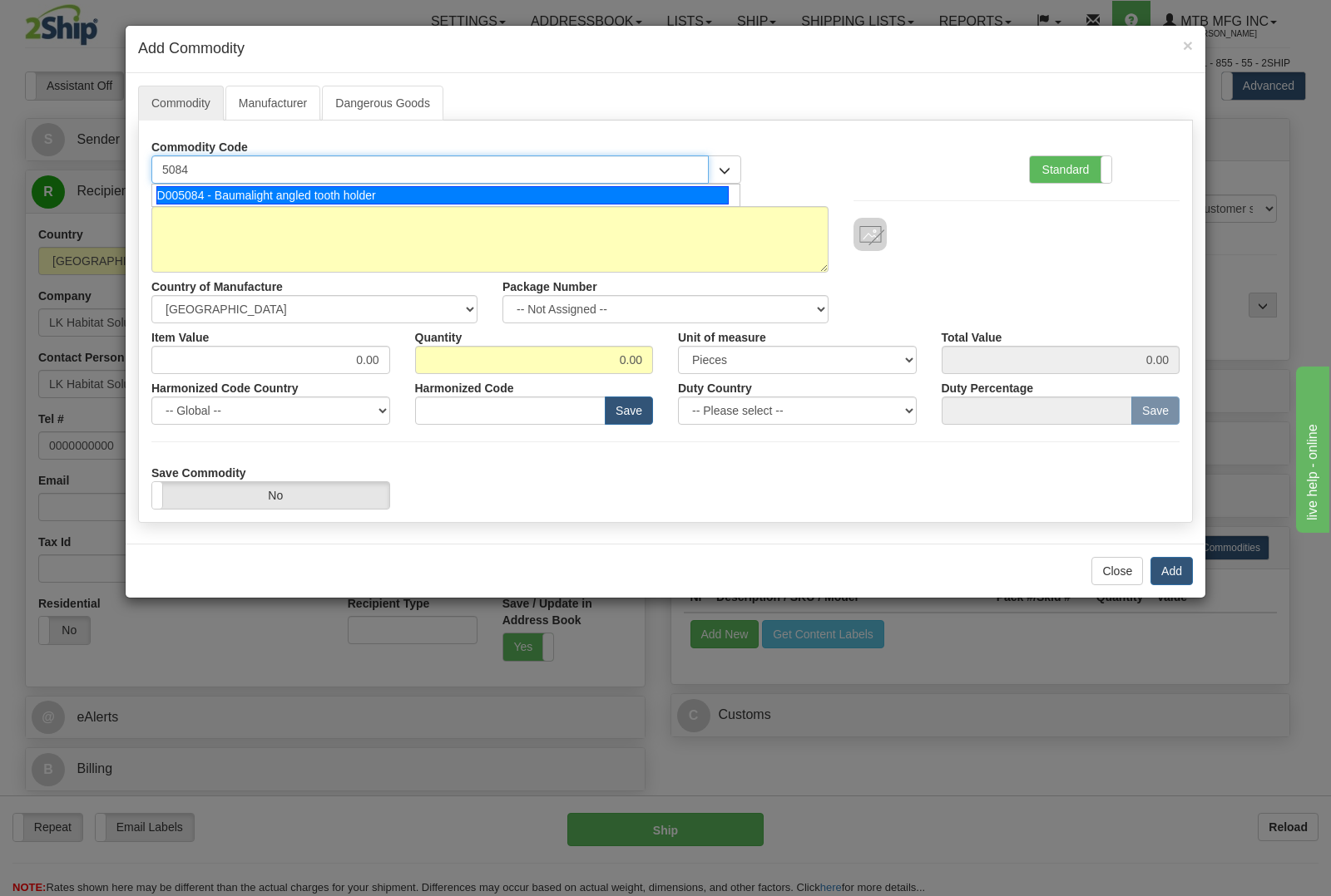
click at [362, 193] on div "D005084 - Baumalight angled tooth holder" at bounding box center [443, 195] width 573 height 19
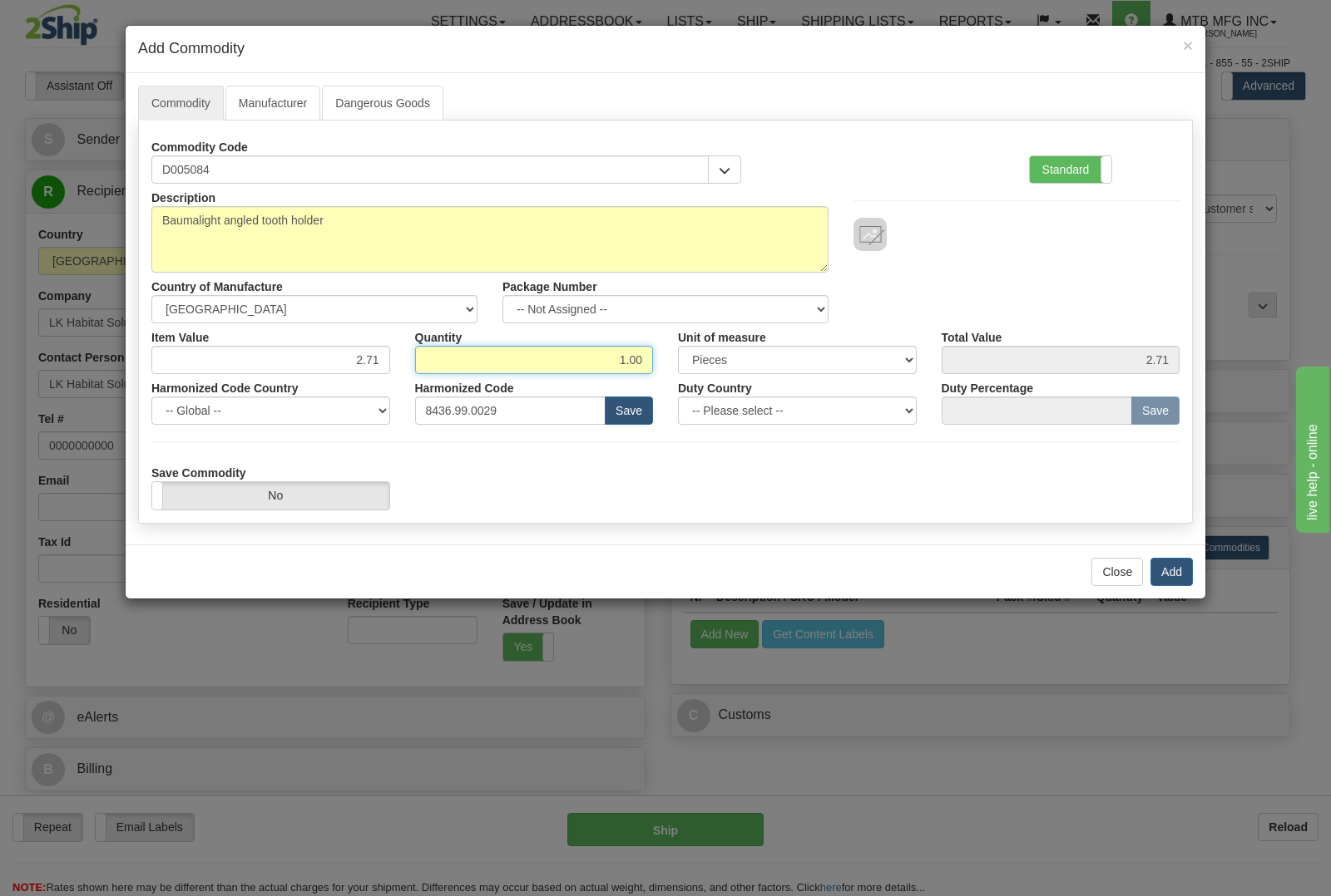
drag, startPoint x: 599, startPoint y: 363, endPoint x: 823, endPoint y: 371, distance: 224.1
click at [821, 375] on div "Description Baumalight angled tooth holder Country of Manufacture -- Unknown --…" at bounding box center [666, 346] width 1028 height 326
type input "4"
type input "10.84"
click at [1167, 578] on button "Add" at bounding box center [1172, 572] width 43 height 29
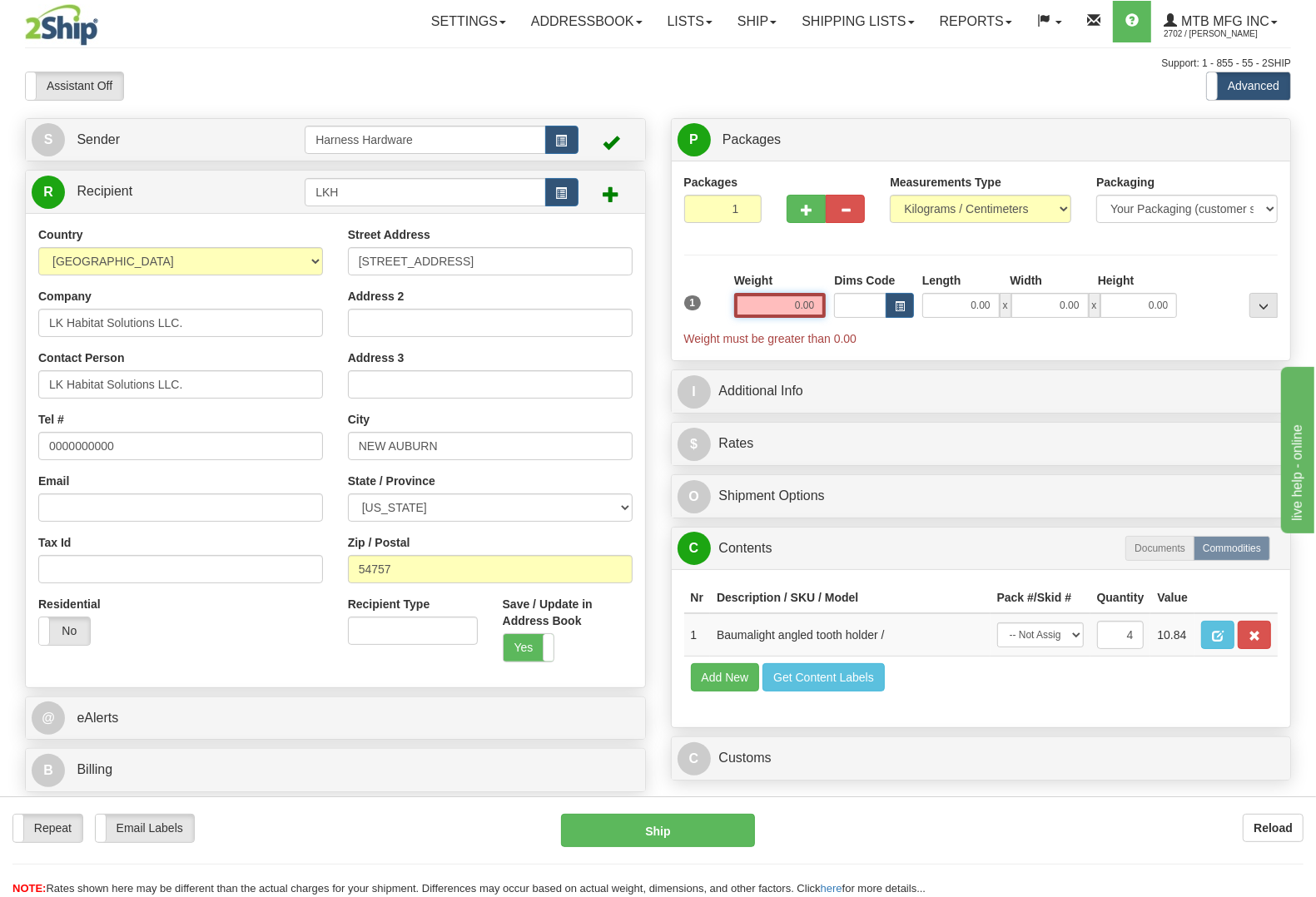
click at [780, 312] on input "0.00" at bounding box center [780, 306] width 93 height 25
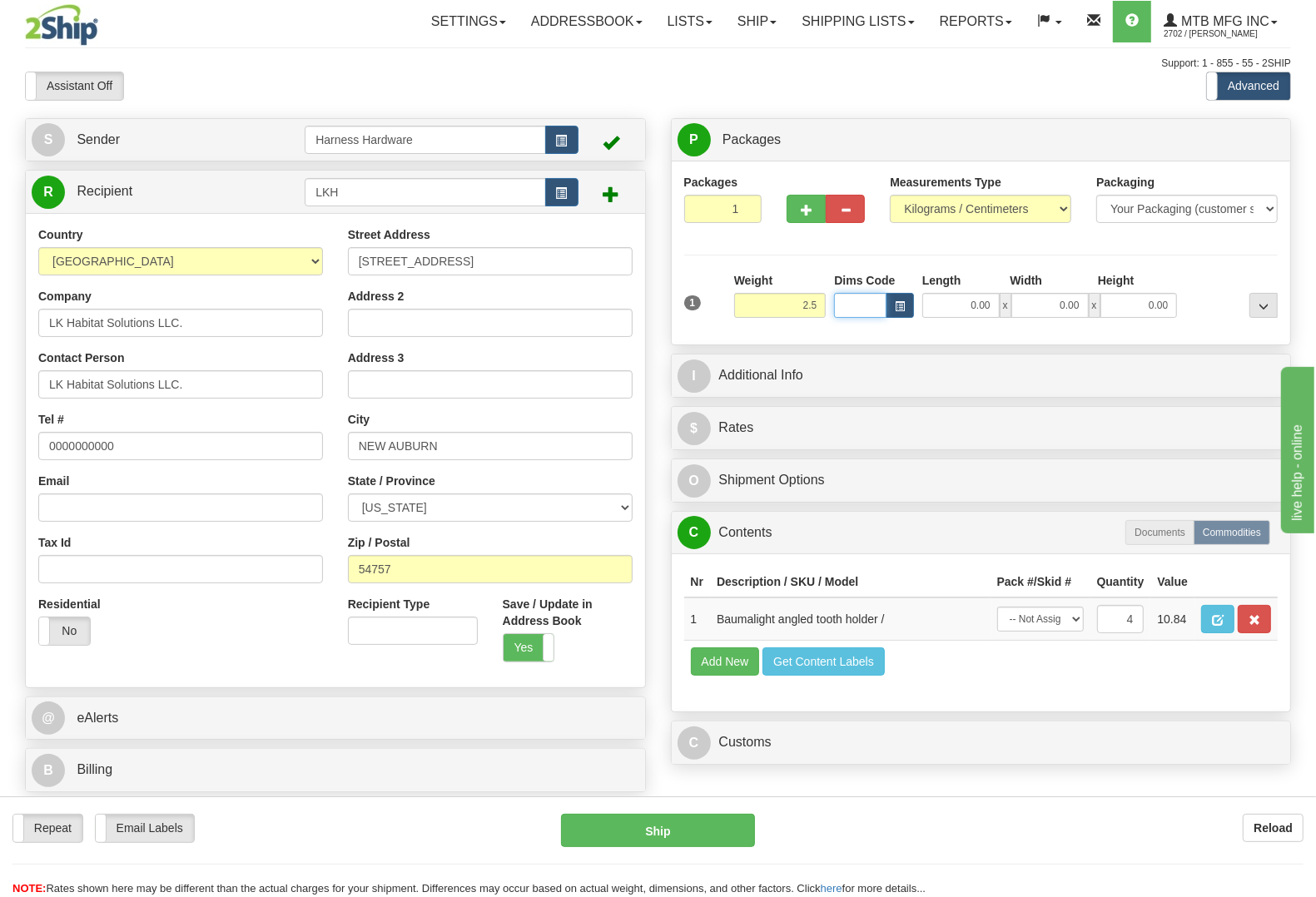
type input "2.50"
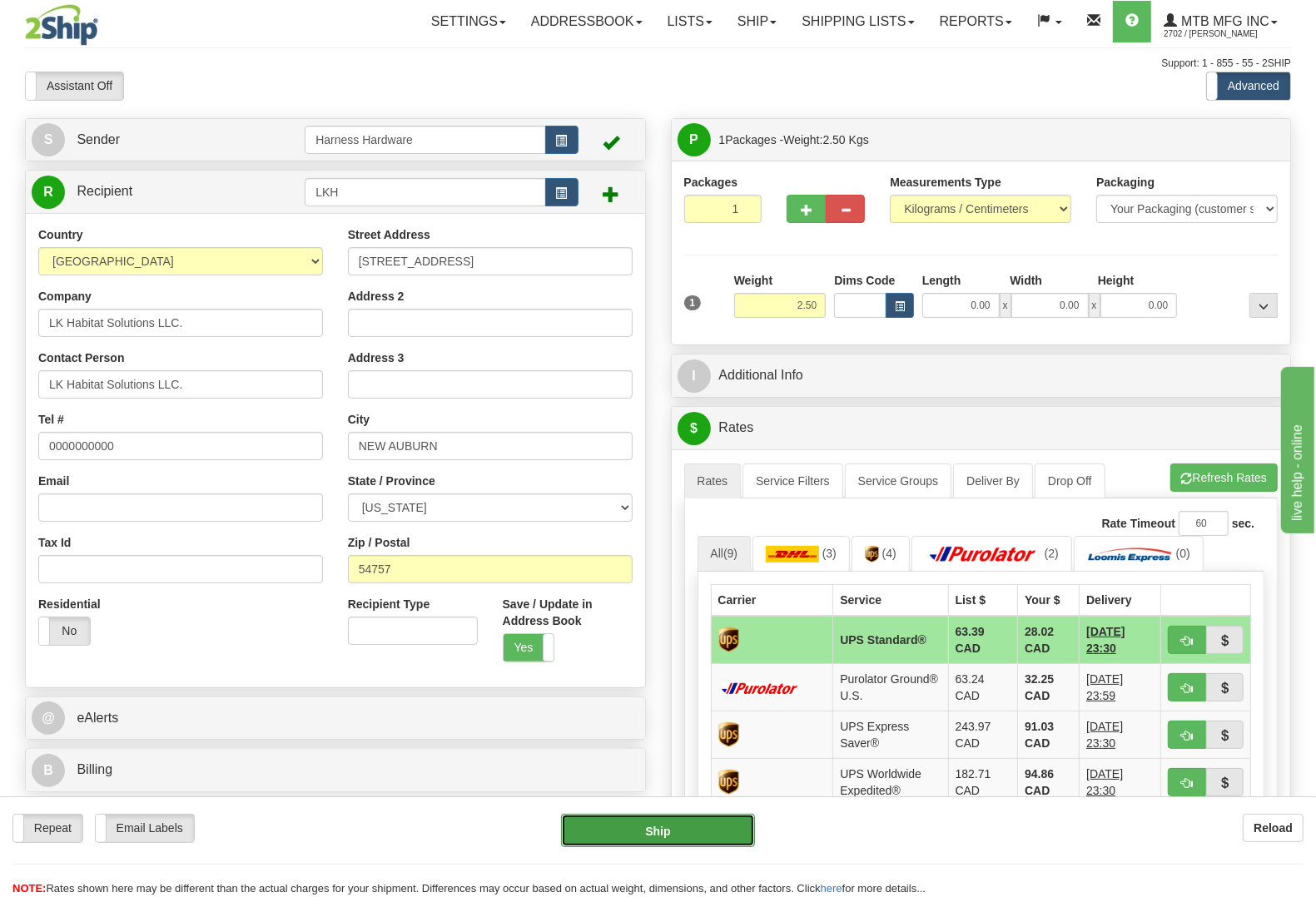
click at [671, 827] on button "Ship" at bounding box center [658, 830] width 194 height 33
type input "11"
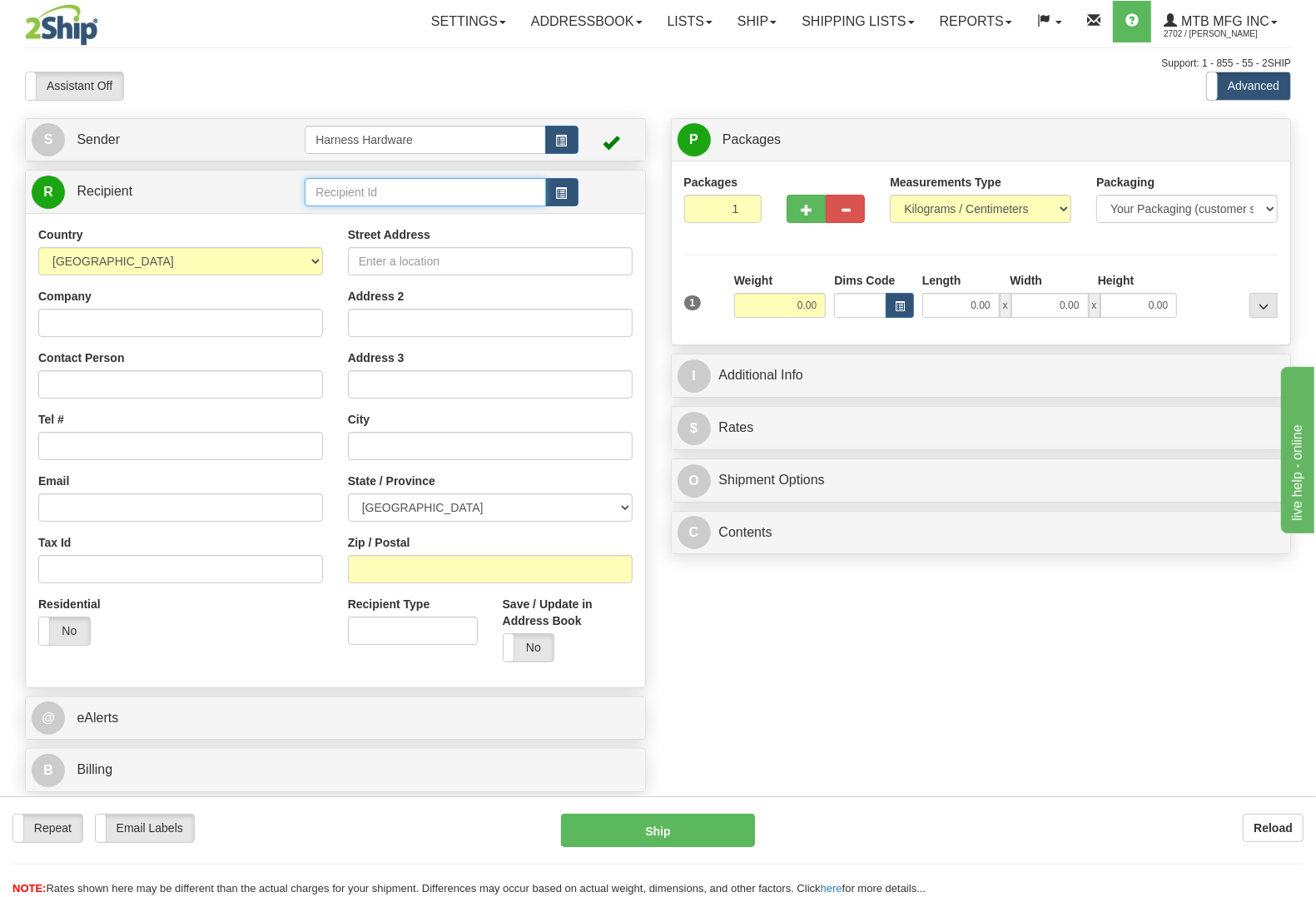
click at [389, 193] on input "text" at bounding box center [425, 193] width 241 height 29
type input "JAMK"
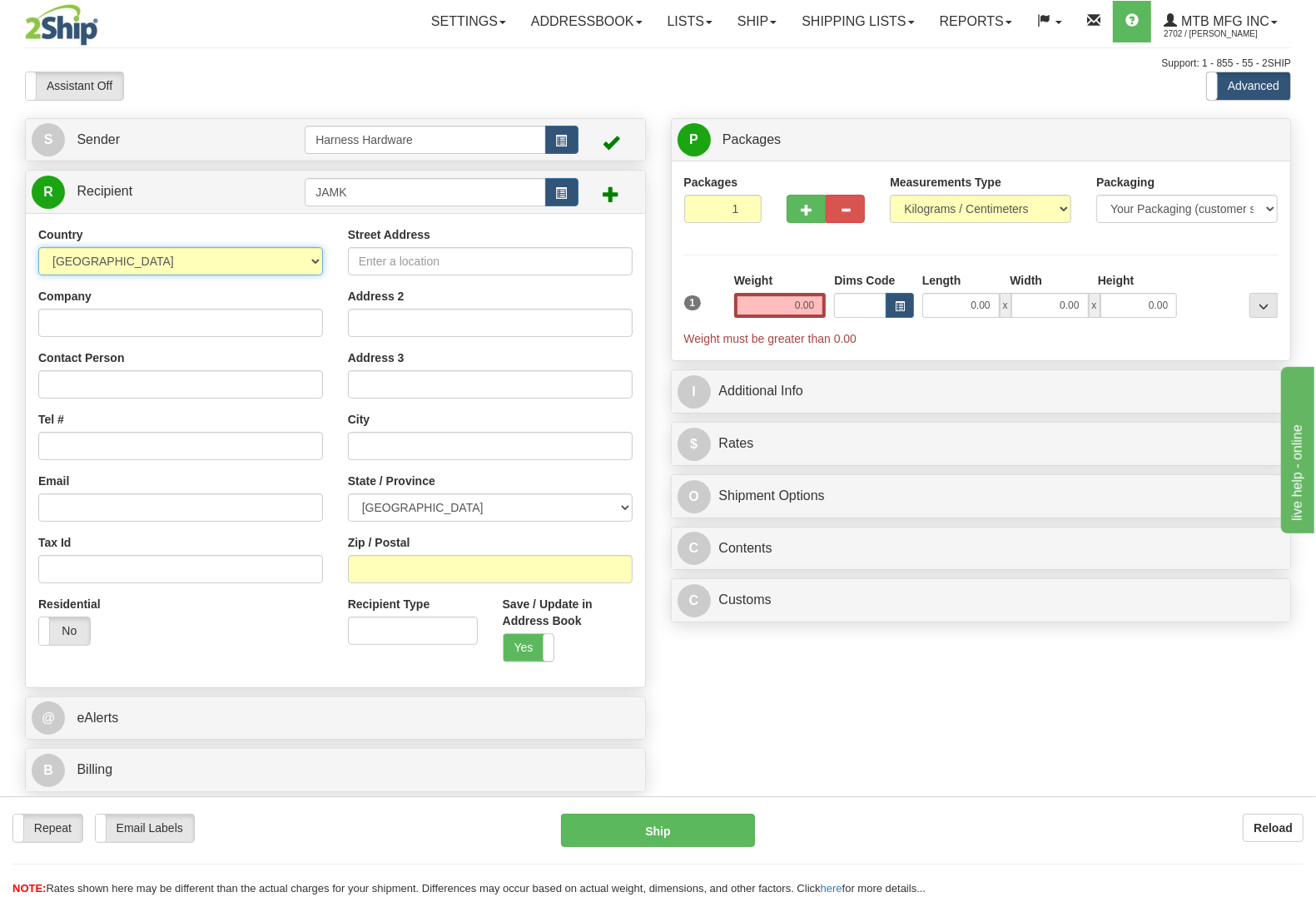
select select "US"
click at [159, 322] on input "Company" at bounding box center [180, 323] width 284 height 29
paste input "[PERSON_NAME]"
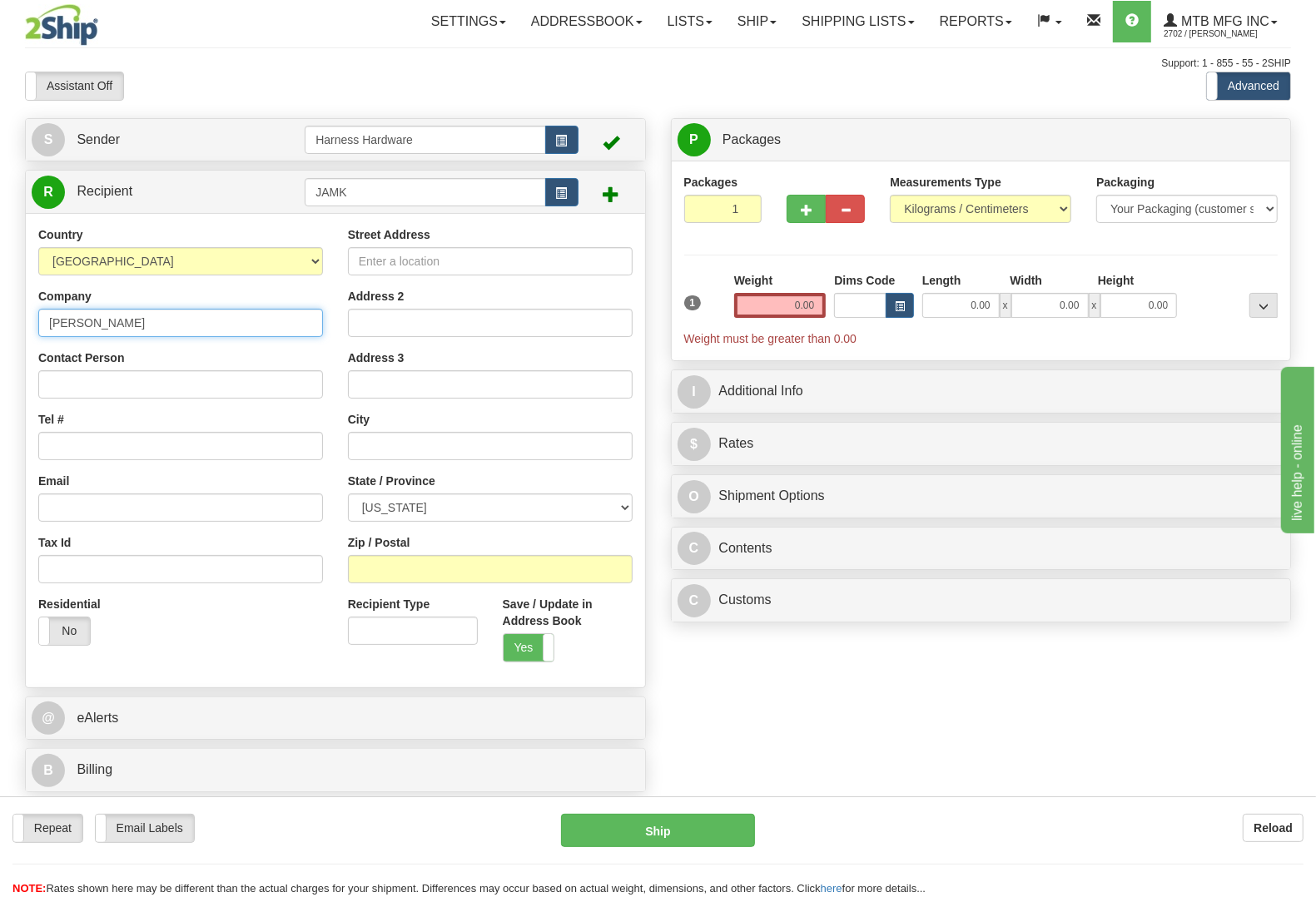
type input "[PERSON_NAME]"
paste input "[PERSON_NAME]"
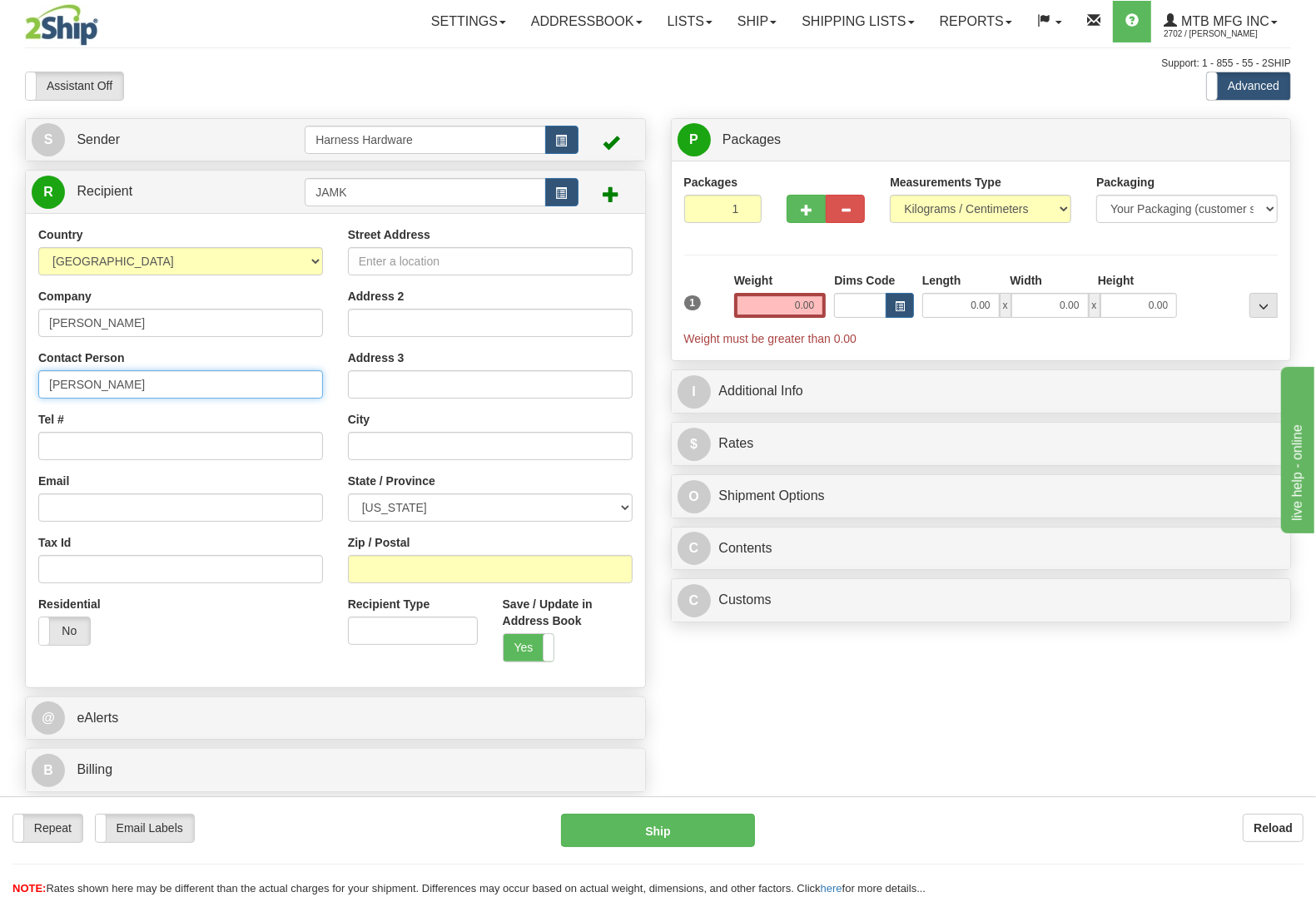
type input "[PERSON_NAME]"
click at [160, 449] on input "Tel #" at bounding box center [180, 447] width 284 height 29
paste input "228) 234 6780"
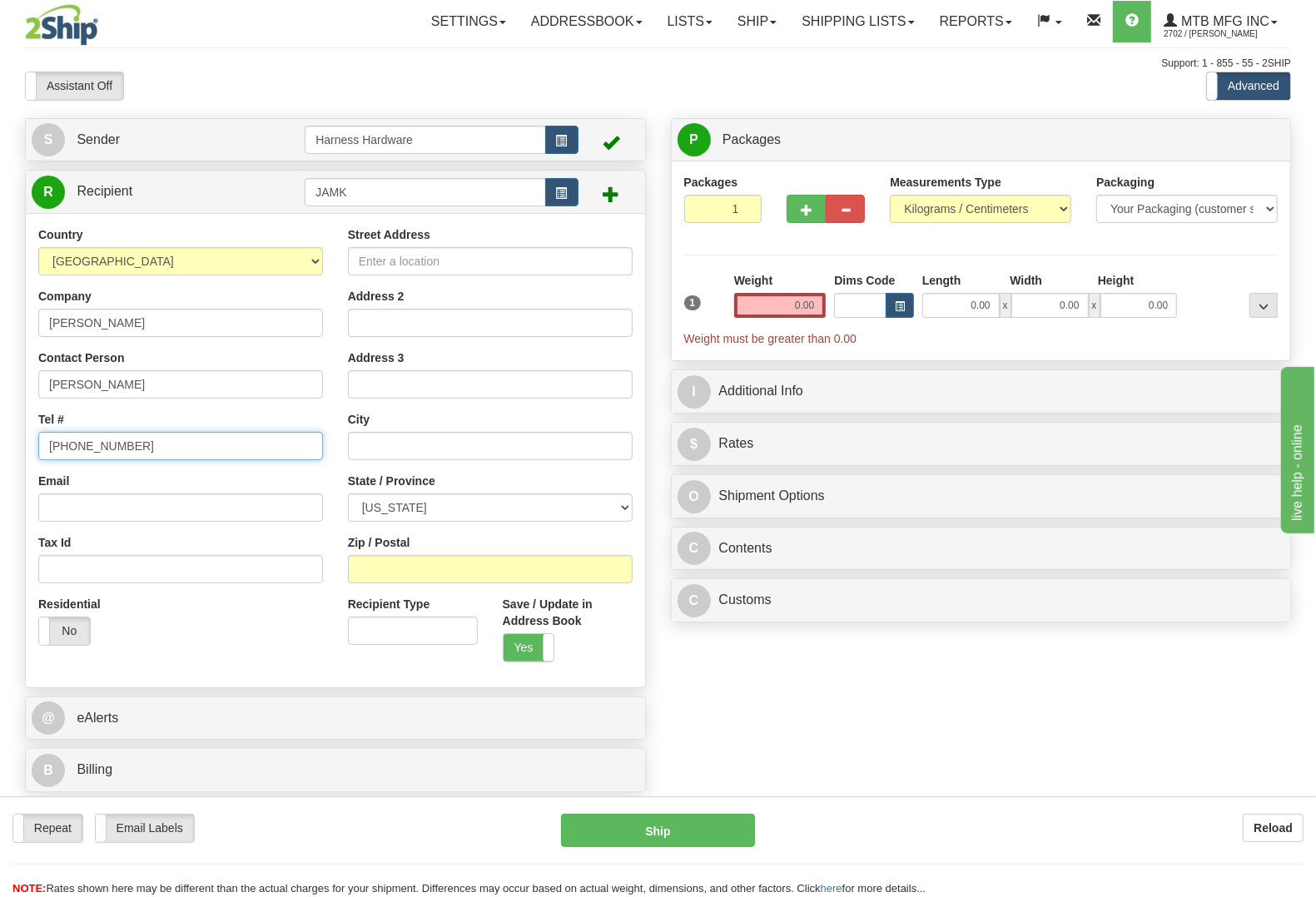
type input "(228) 234 6780"
click at [610, 262] on input "Street Address" at bounding box center [489, 261] width 284 height 29
paste input "20343 Jones Mill Rd."
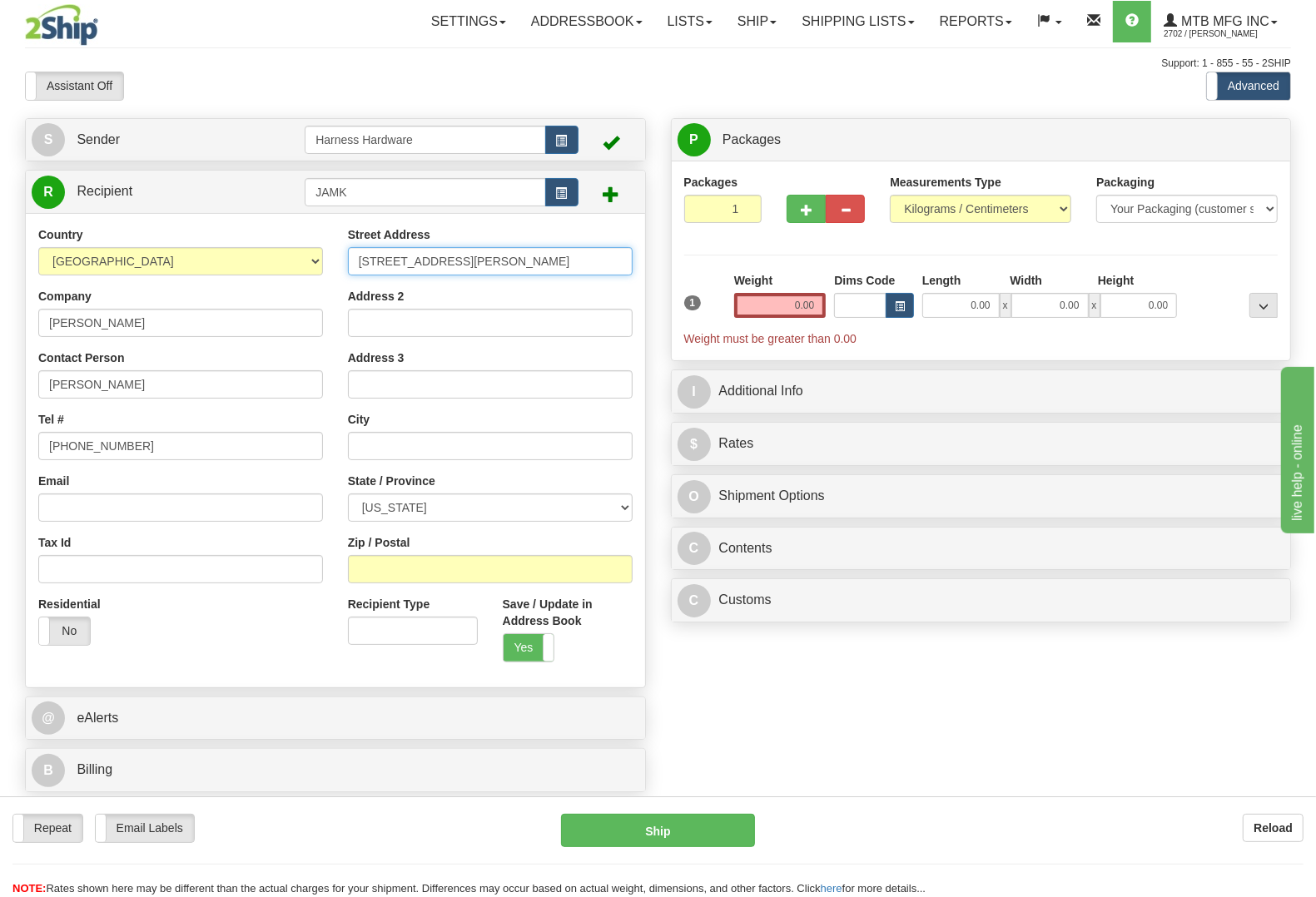
type input "20343 Jones Mill Rd."
click at [533, 566] on input "Zip / Postal" at bounding box center [489, 570] width 284 height 29
paste input "39560"
type input "39560"
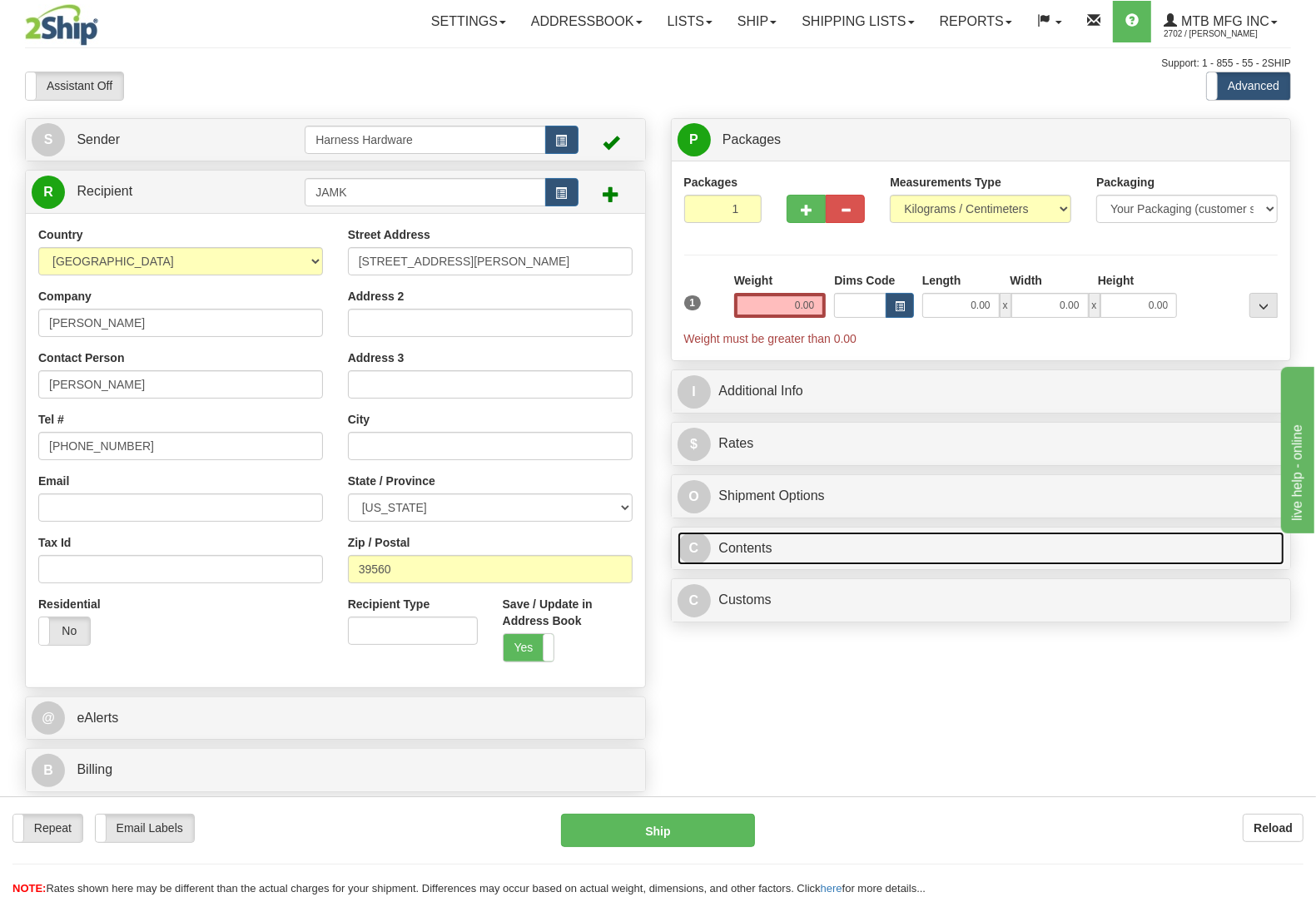
click at [749, 546] on link "C Contents" at bounding box center [982, 549] width 608 height 34
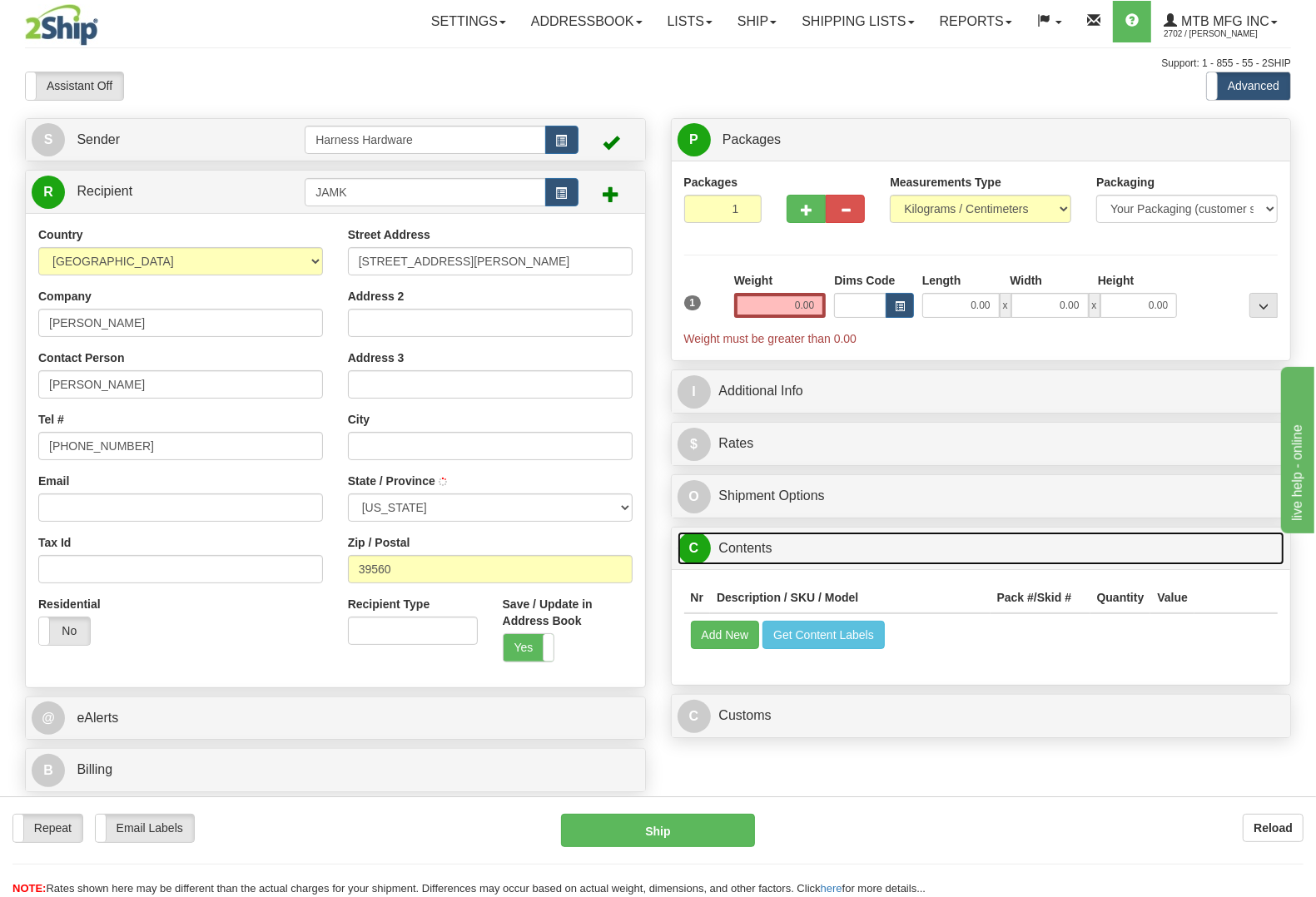
type input "LONG BEACH"
select select "MS"
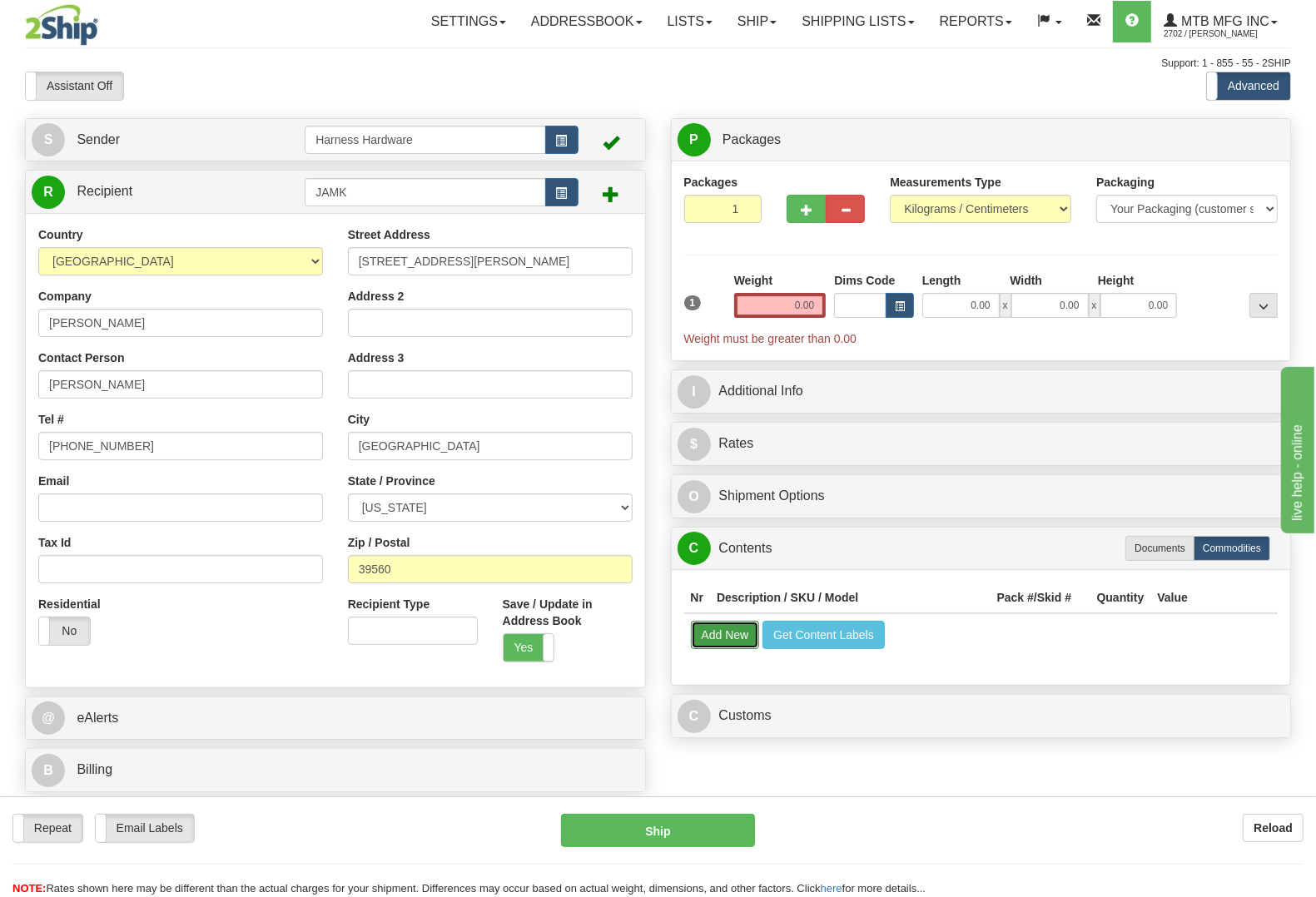
click at [711, 641] on button "Add New" at bounding box center [725, 635] width 69 height 29
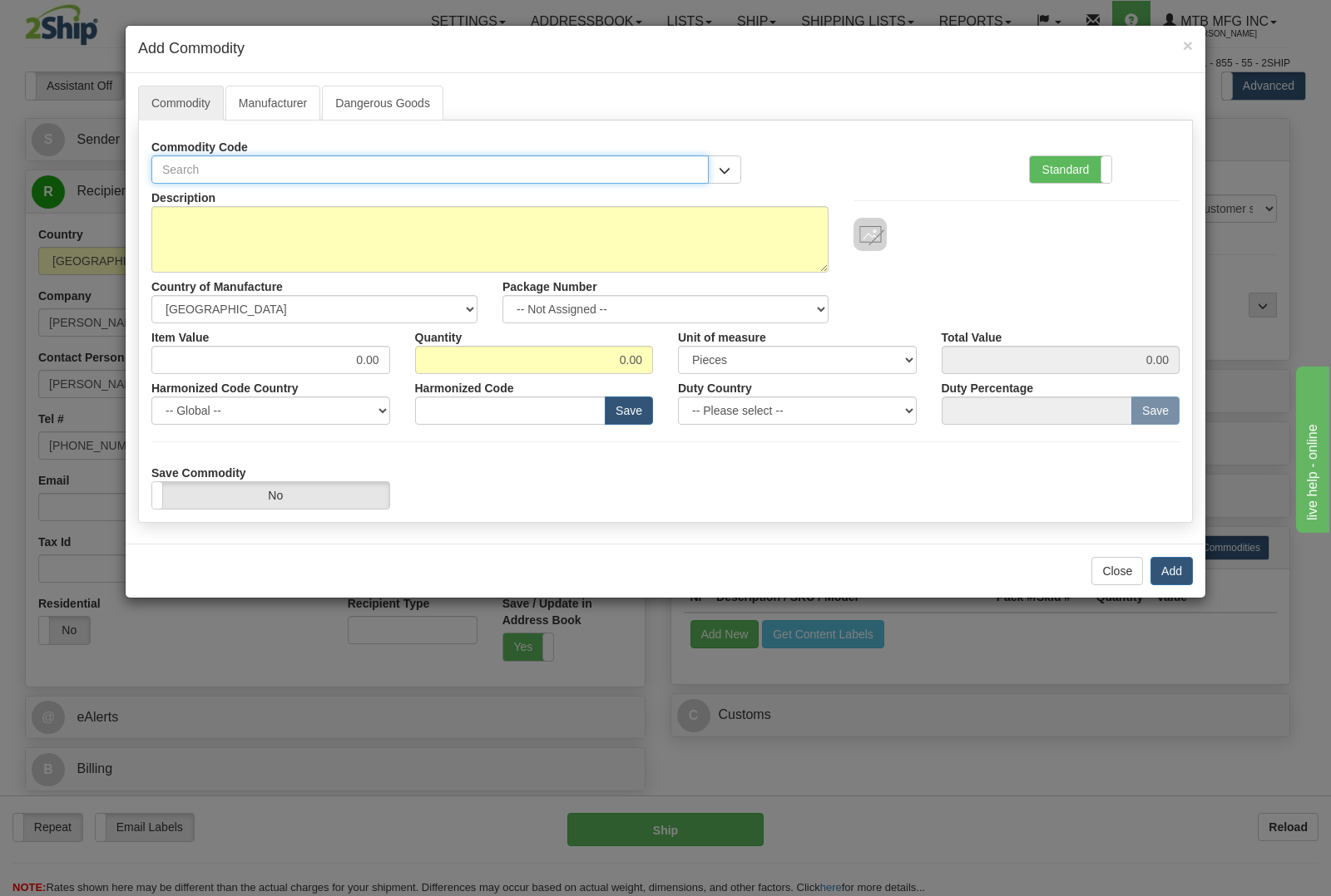
click at [474, 171] on input "text" at bounding box center [430, 170] width 558 height 29
type input "409"
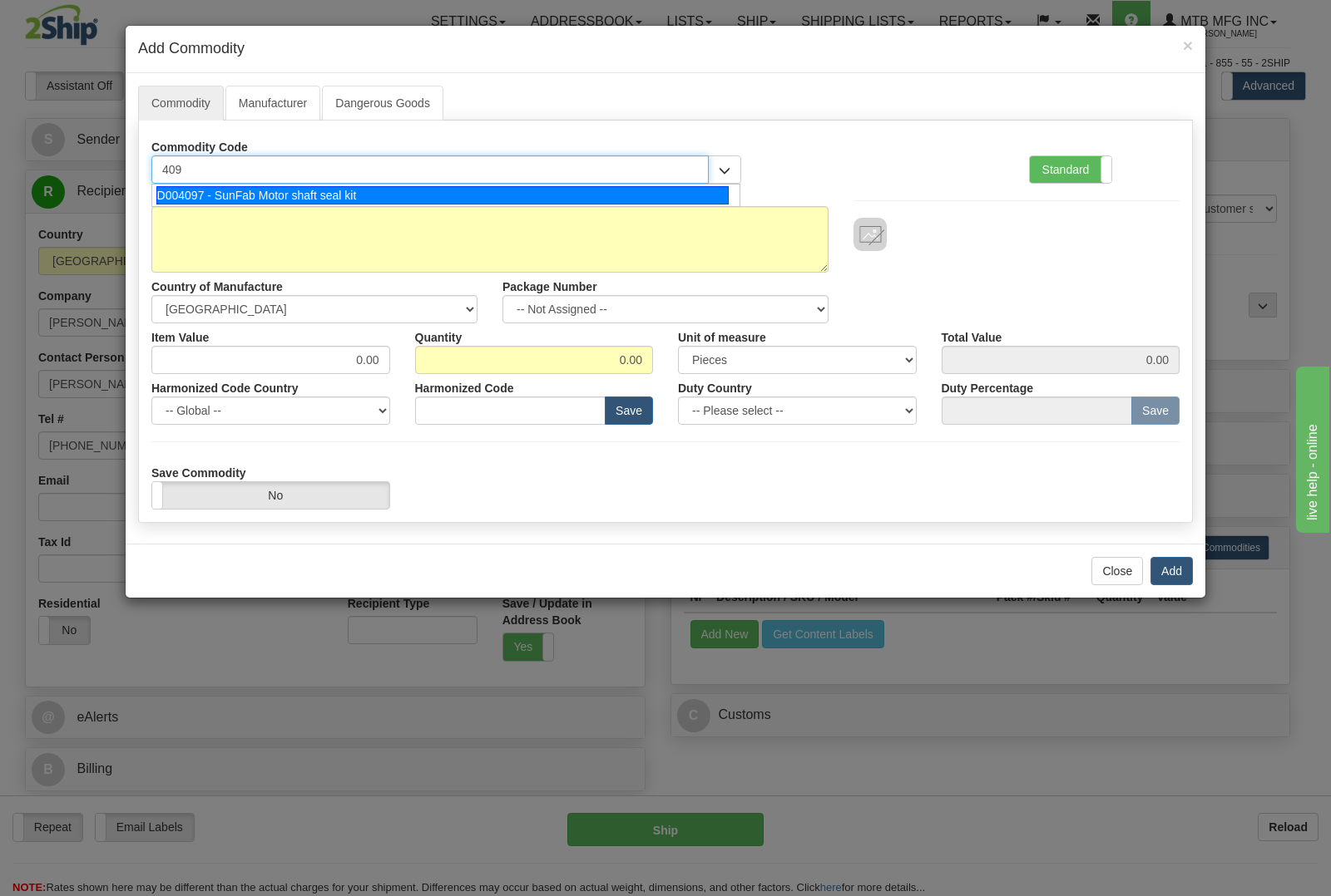
click at [402, 185] on li "D004097 - SunFab Motor shaft seal kit" at bounding box center [445, 195] width 587 height 21
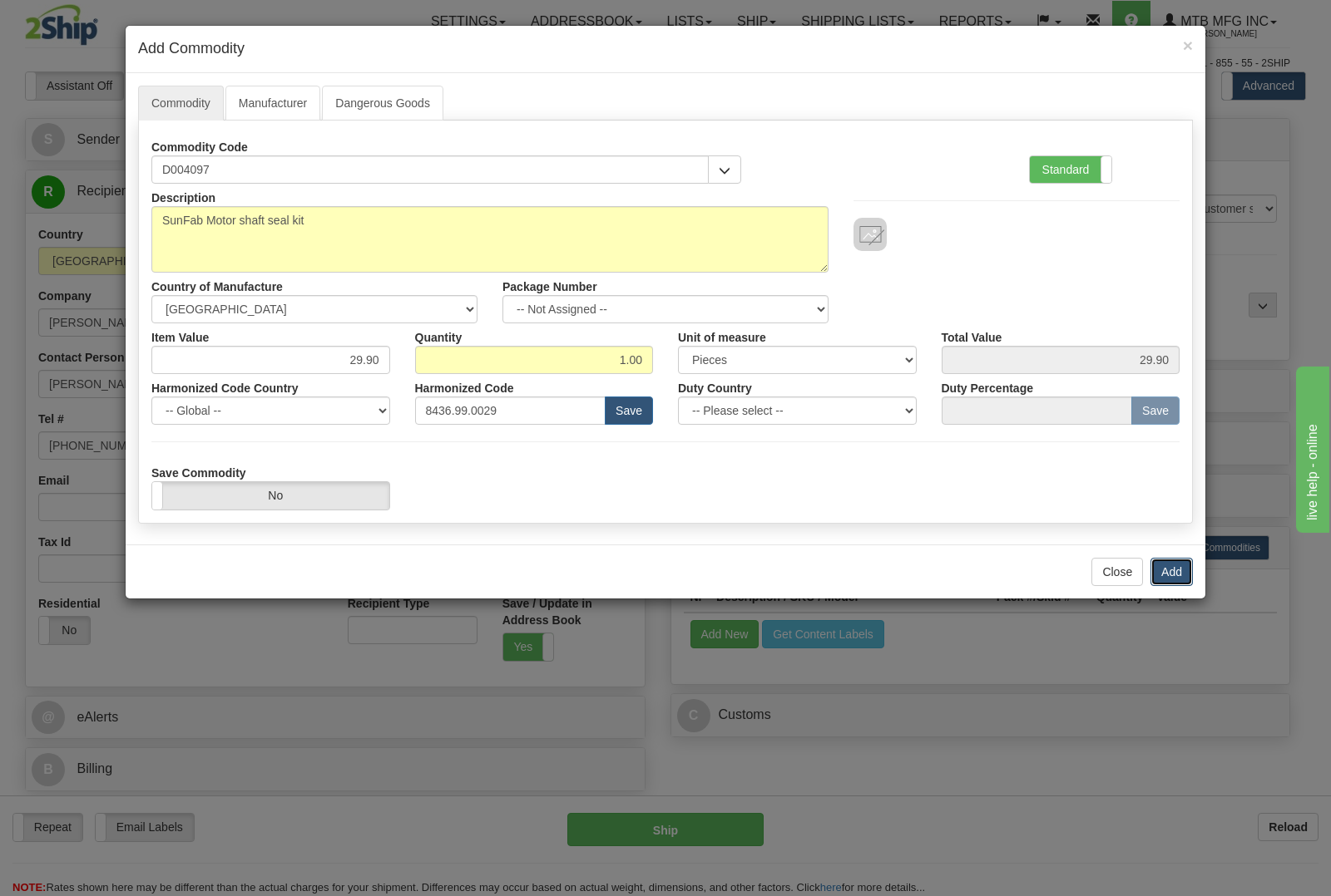
click at [1170, 570] on button "Add" at bounding box center [1172, 572] width 43 height 29
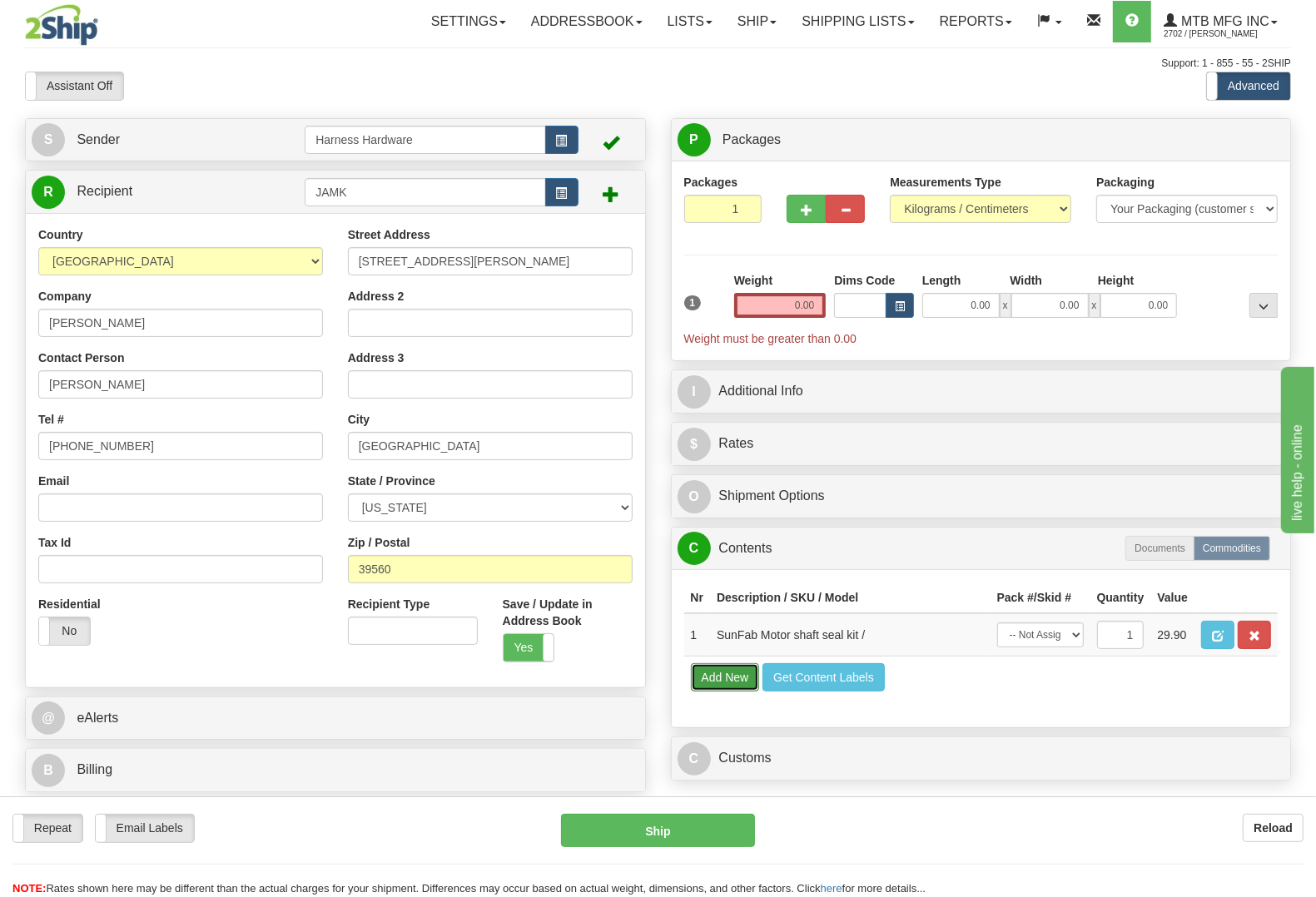
click at [710, 692] on button "Add New" at bounding box center [725, 678] width 69 height 29
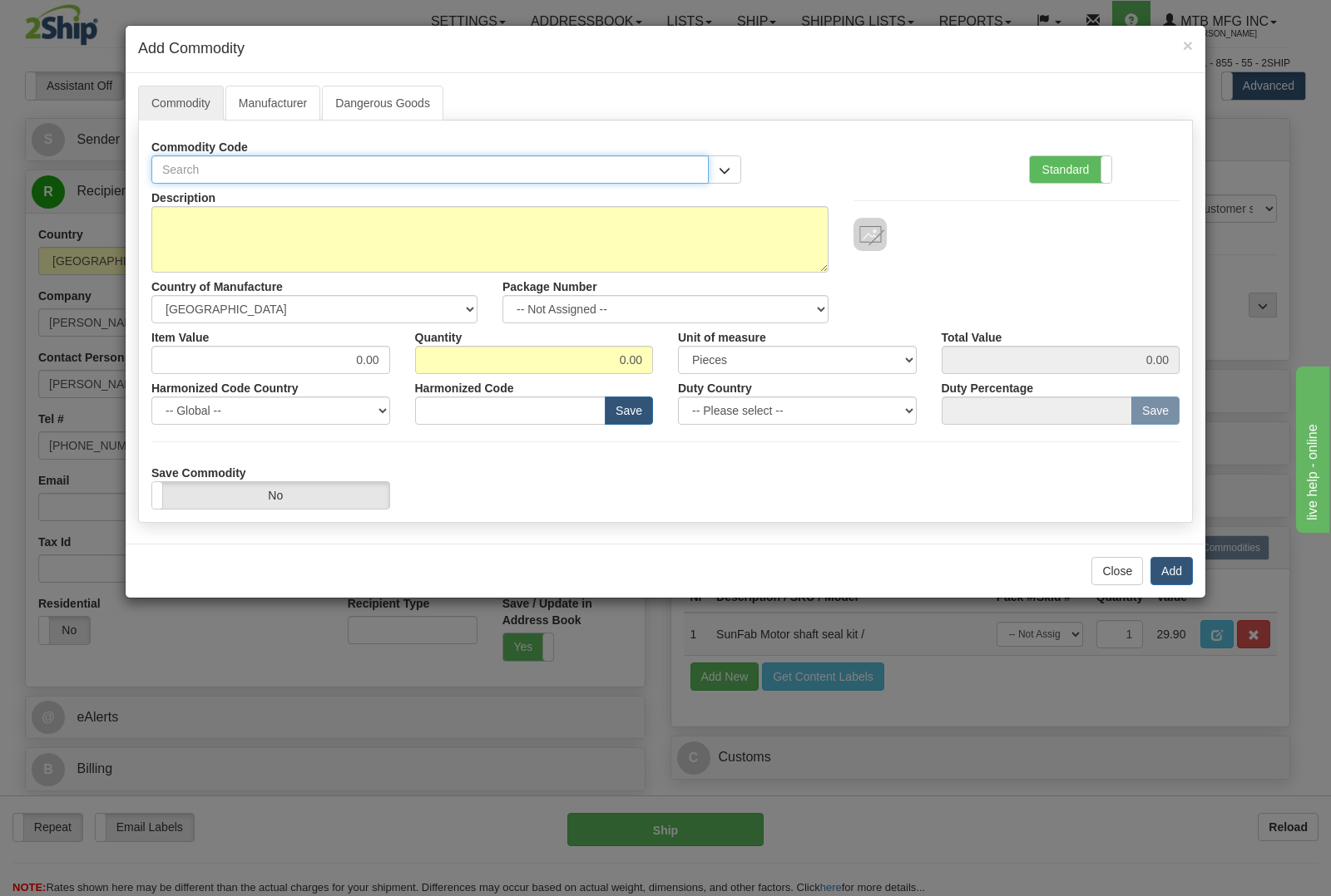
click at [429, 167] on input "text" at bounding box center [430, 170] width 558 height 29
type input "B2013"
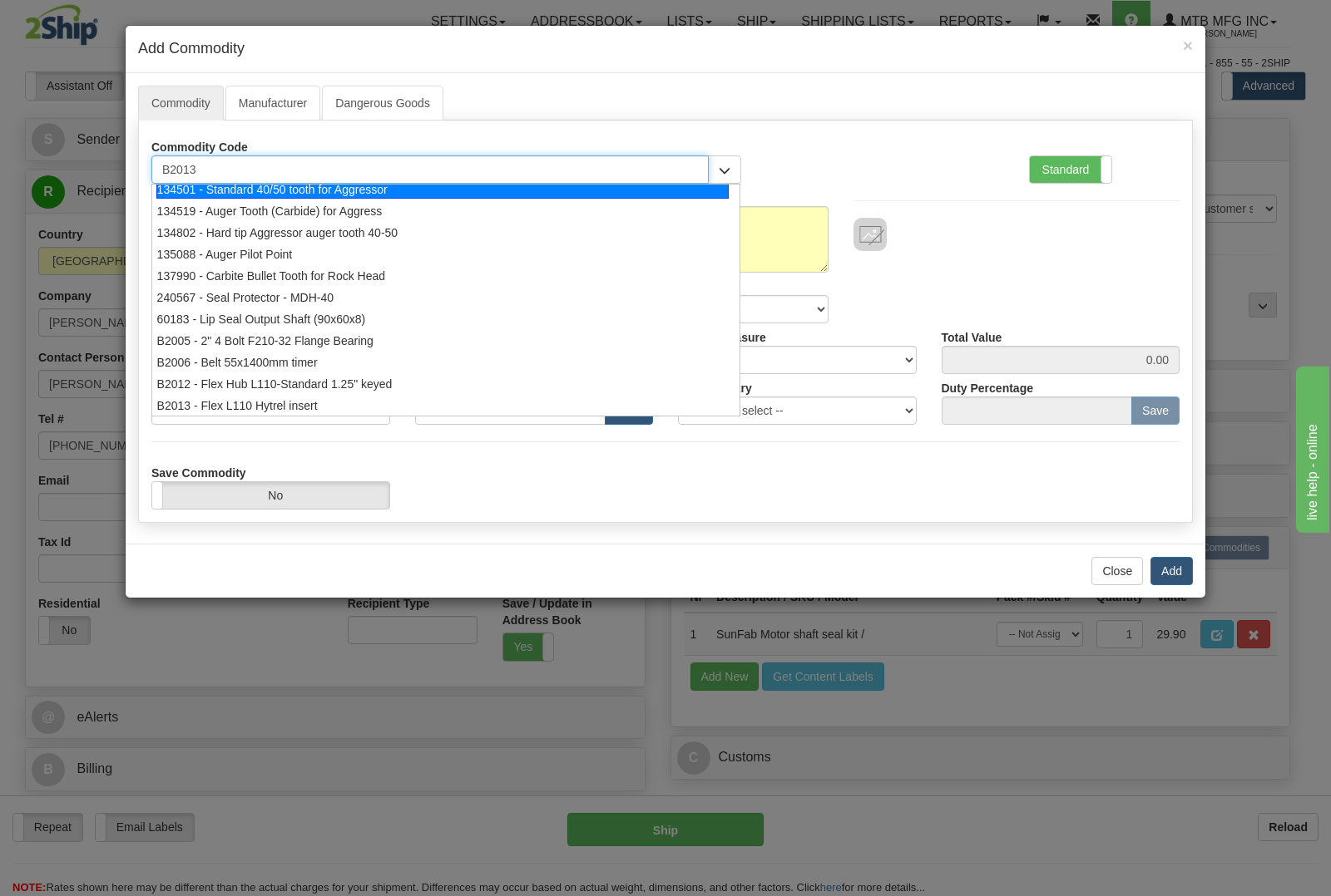
scroll to position [21, 0]
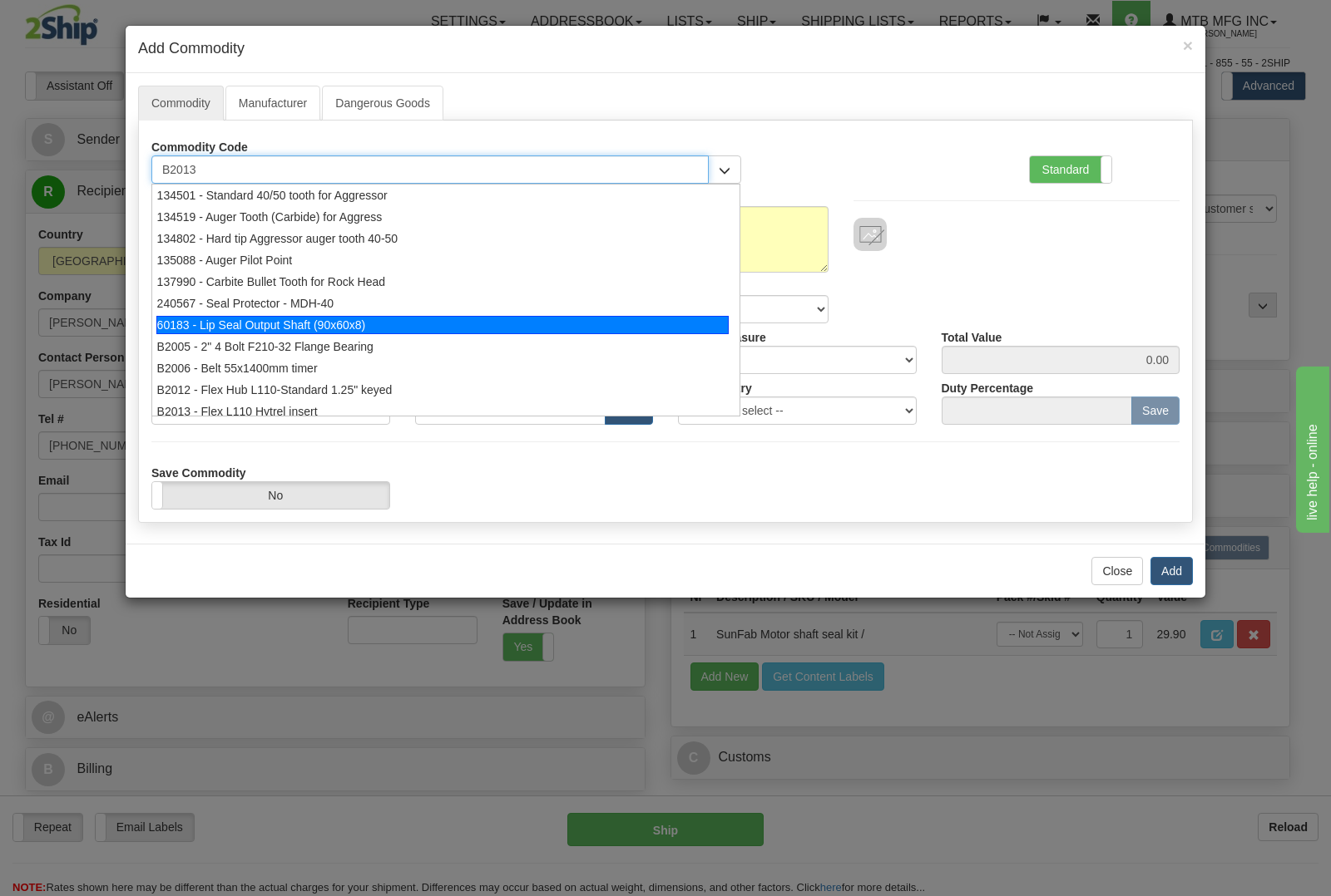
click at [401, 322] on div "60183 - Lip Seal Output Shaft (90x60x8)" at bounding box center [443, 325] width 573 height 19
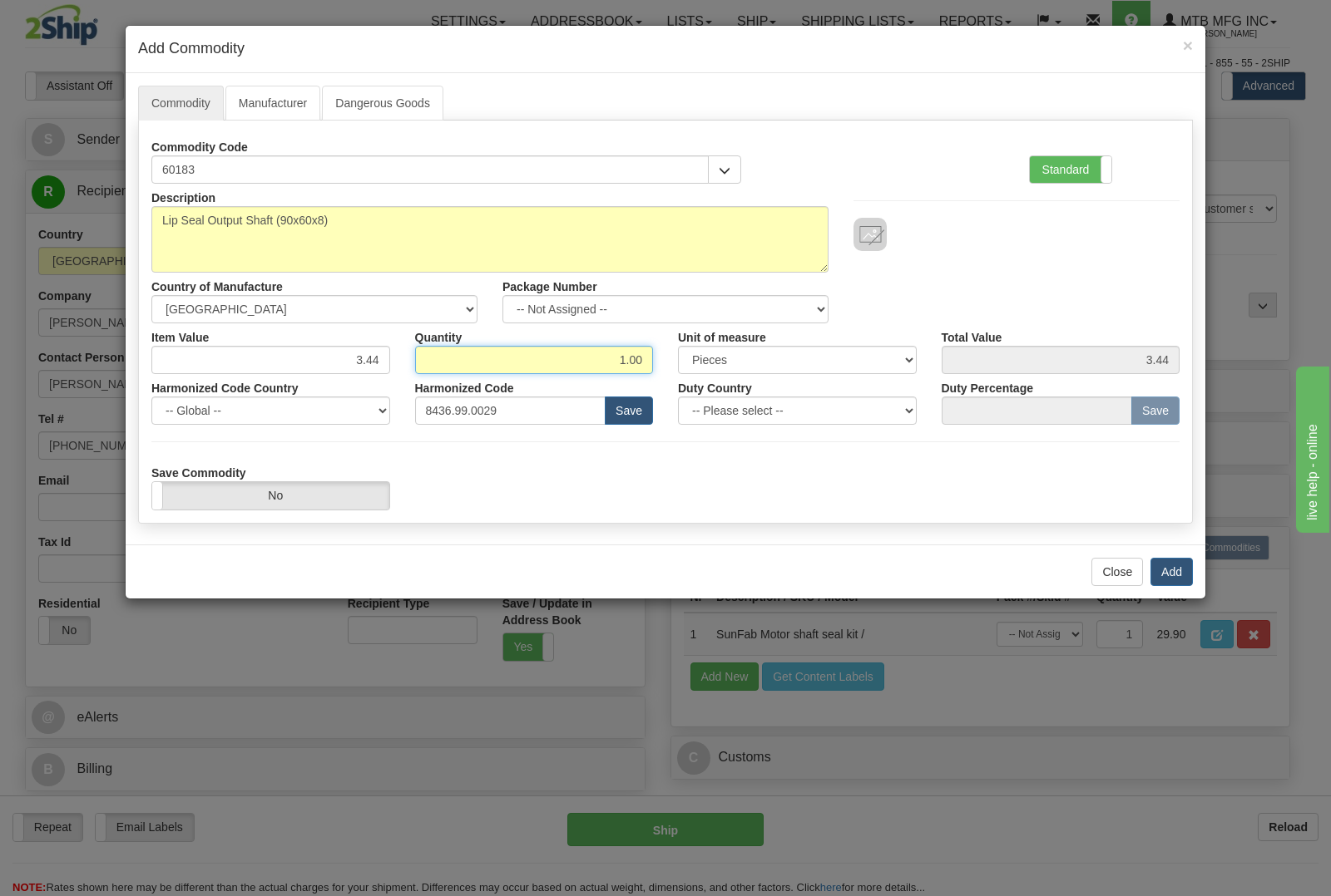
click at [586, 354] on input "1.00" at bounding box center [535, 360] width 239 height 29
click at [1174, 568] on button "Add" at bounding box center [1172, 572] width 43 height 29
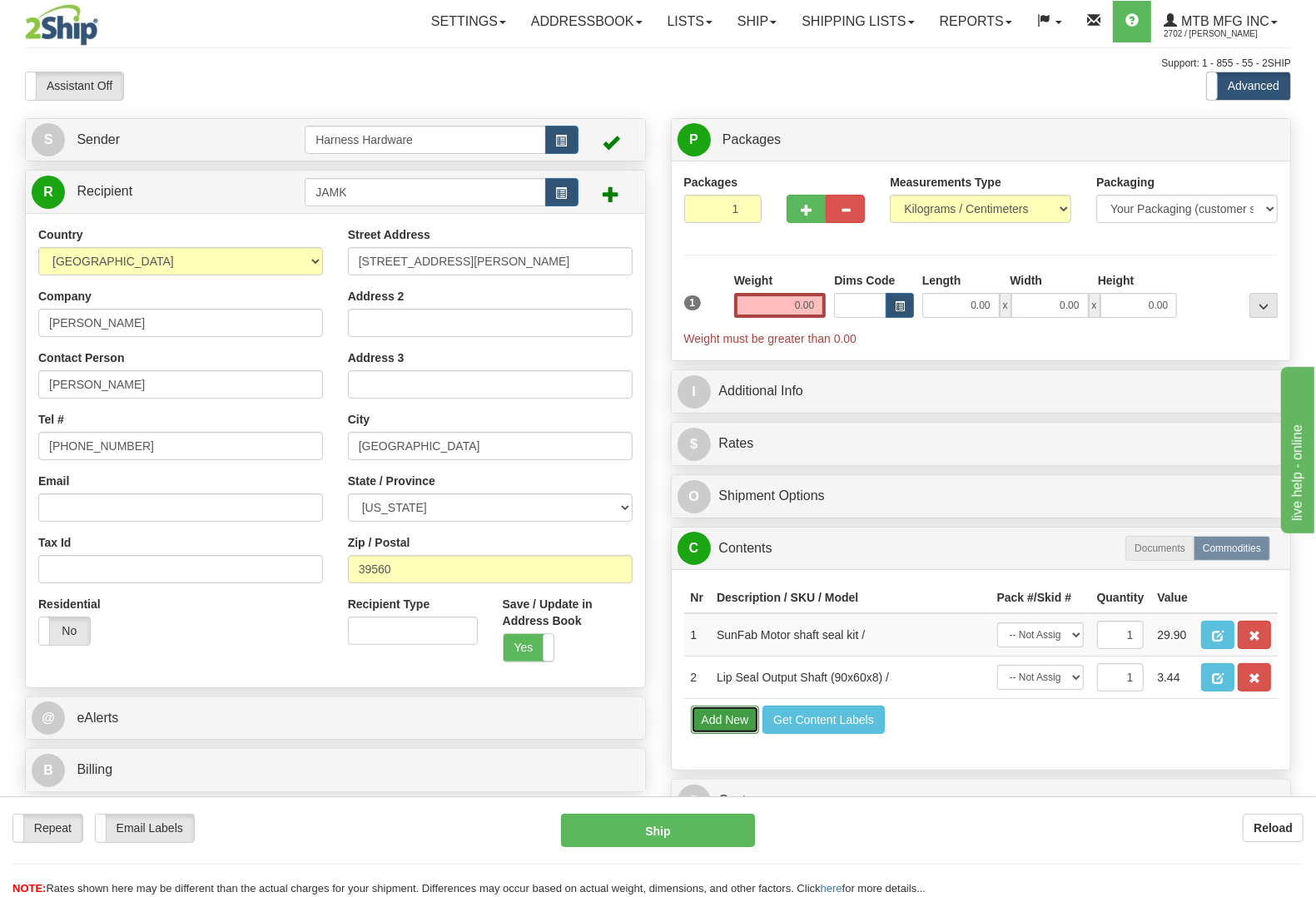
click at [699, 734] on button "Add New" at bounding box center [725, 720] width 69 height 29
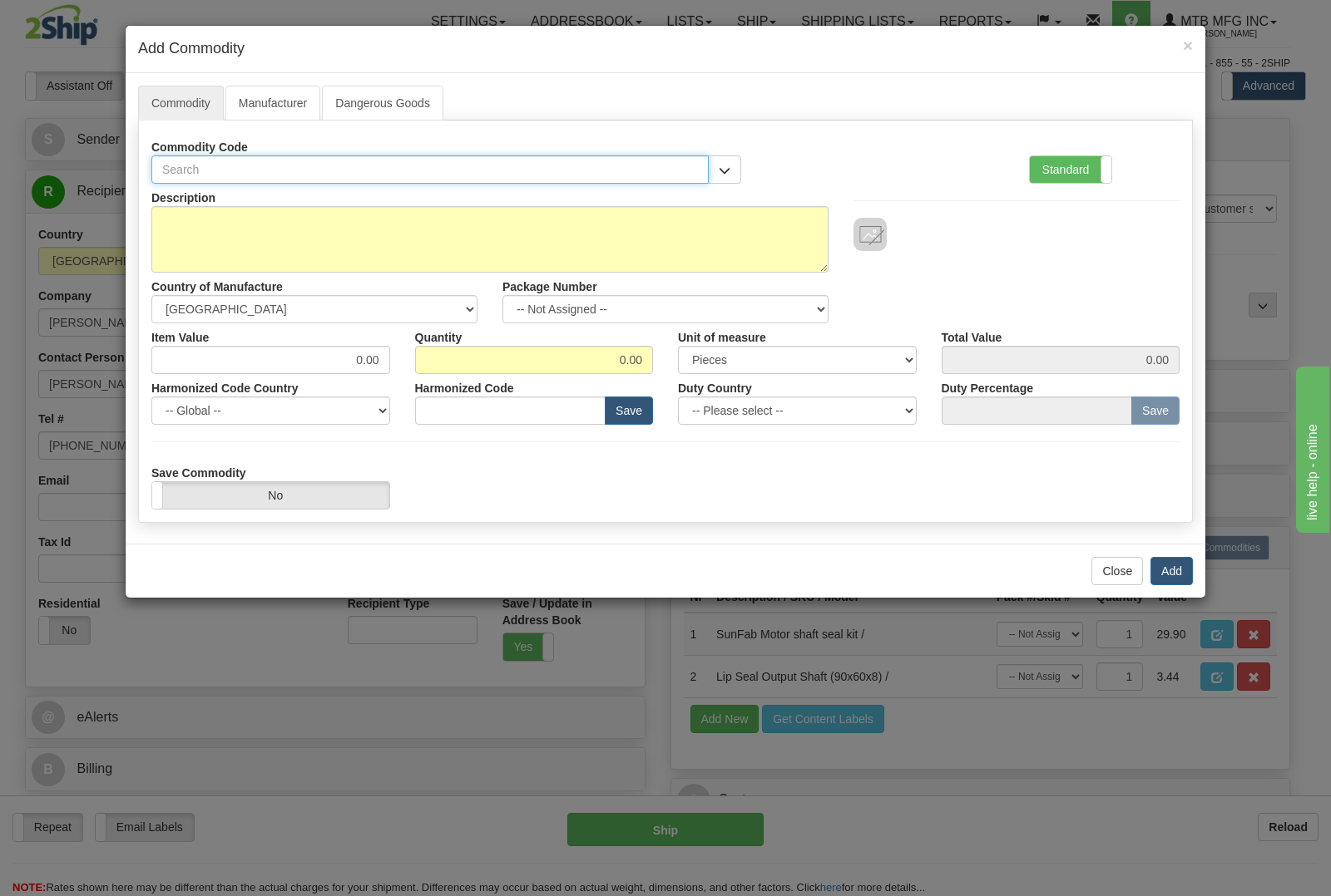
click at [287, 171] on input "text" at bounding box center [430, 170] width 558 height 29
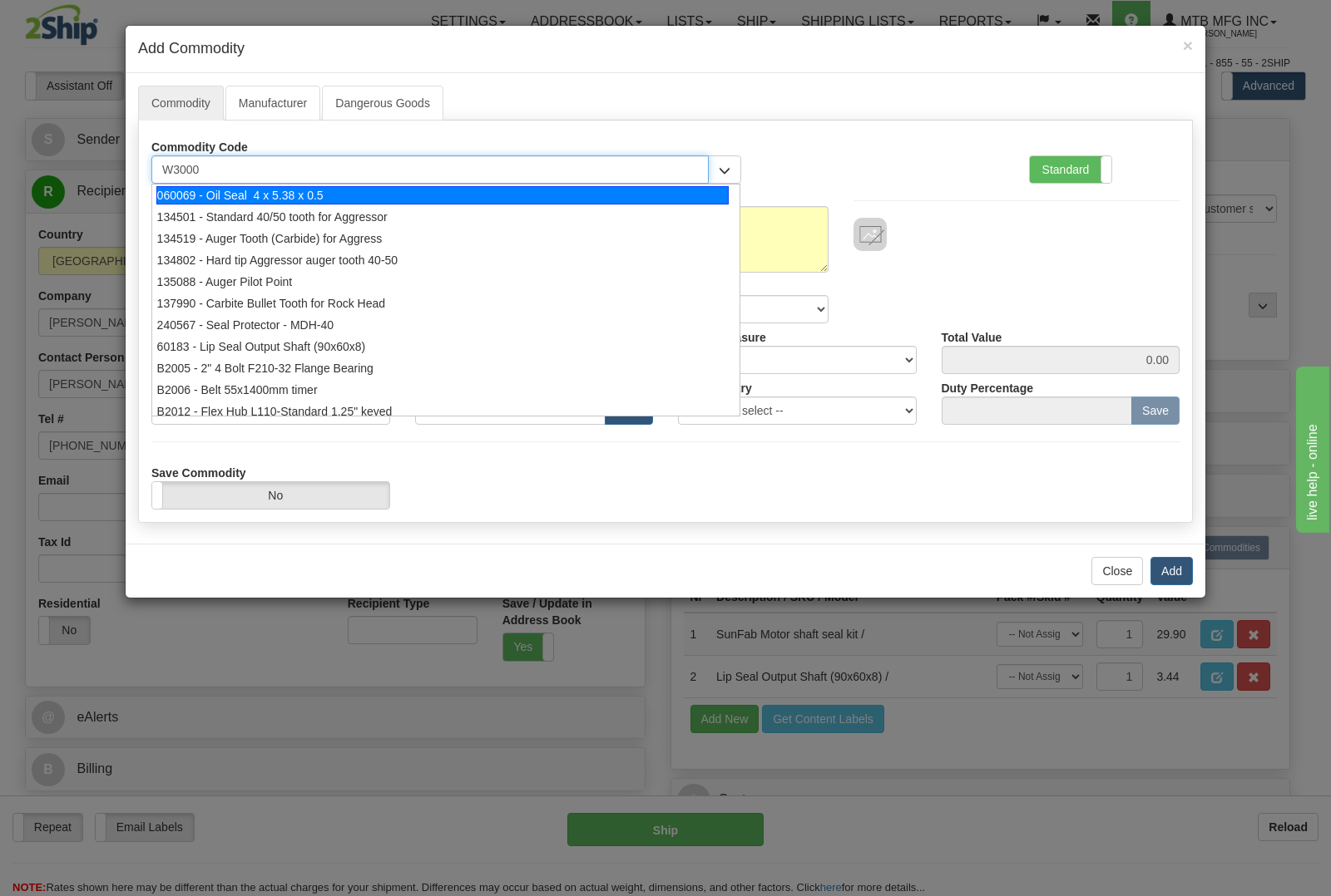
scroll to position [0, 0]
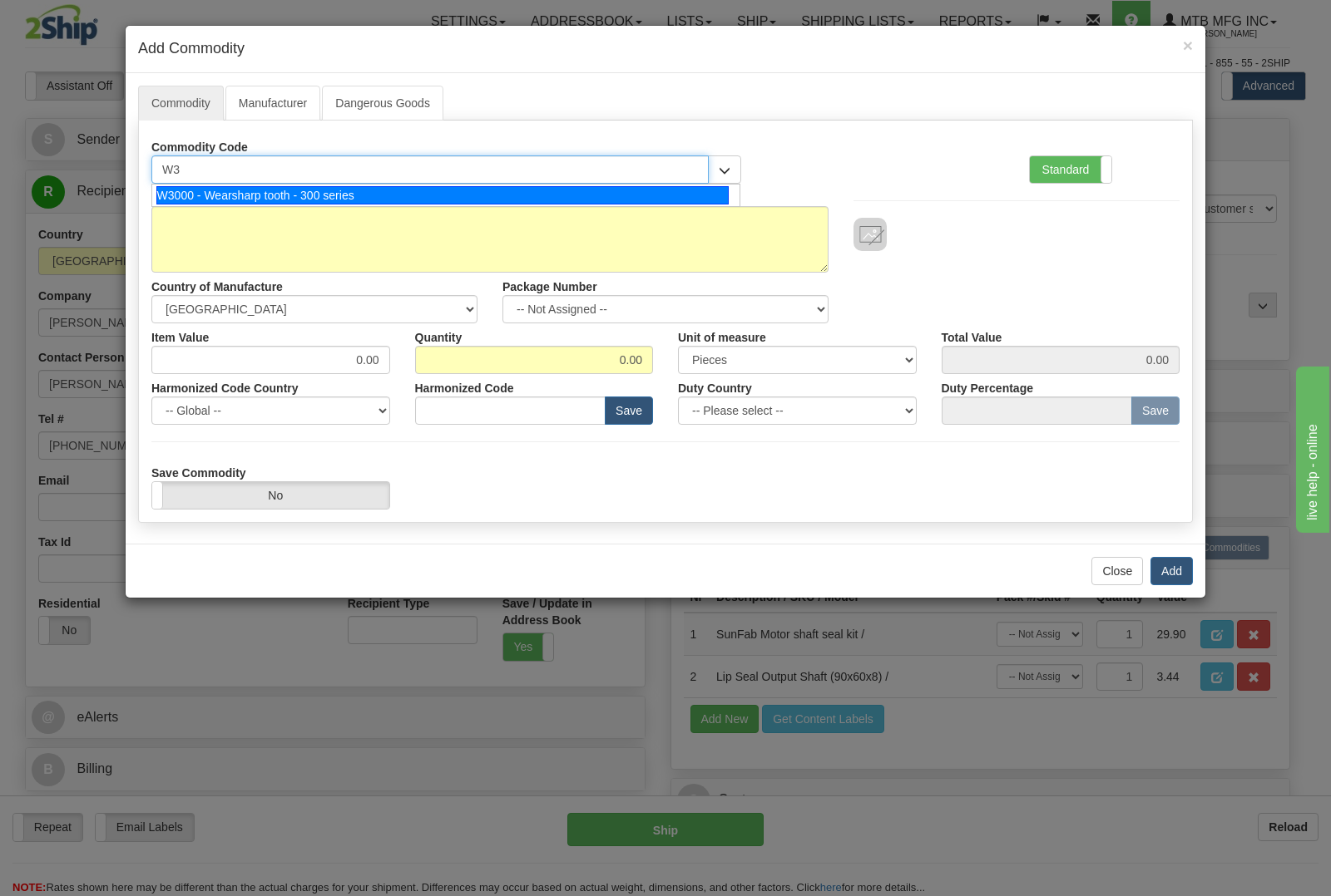
type input "W"
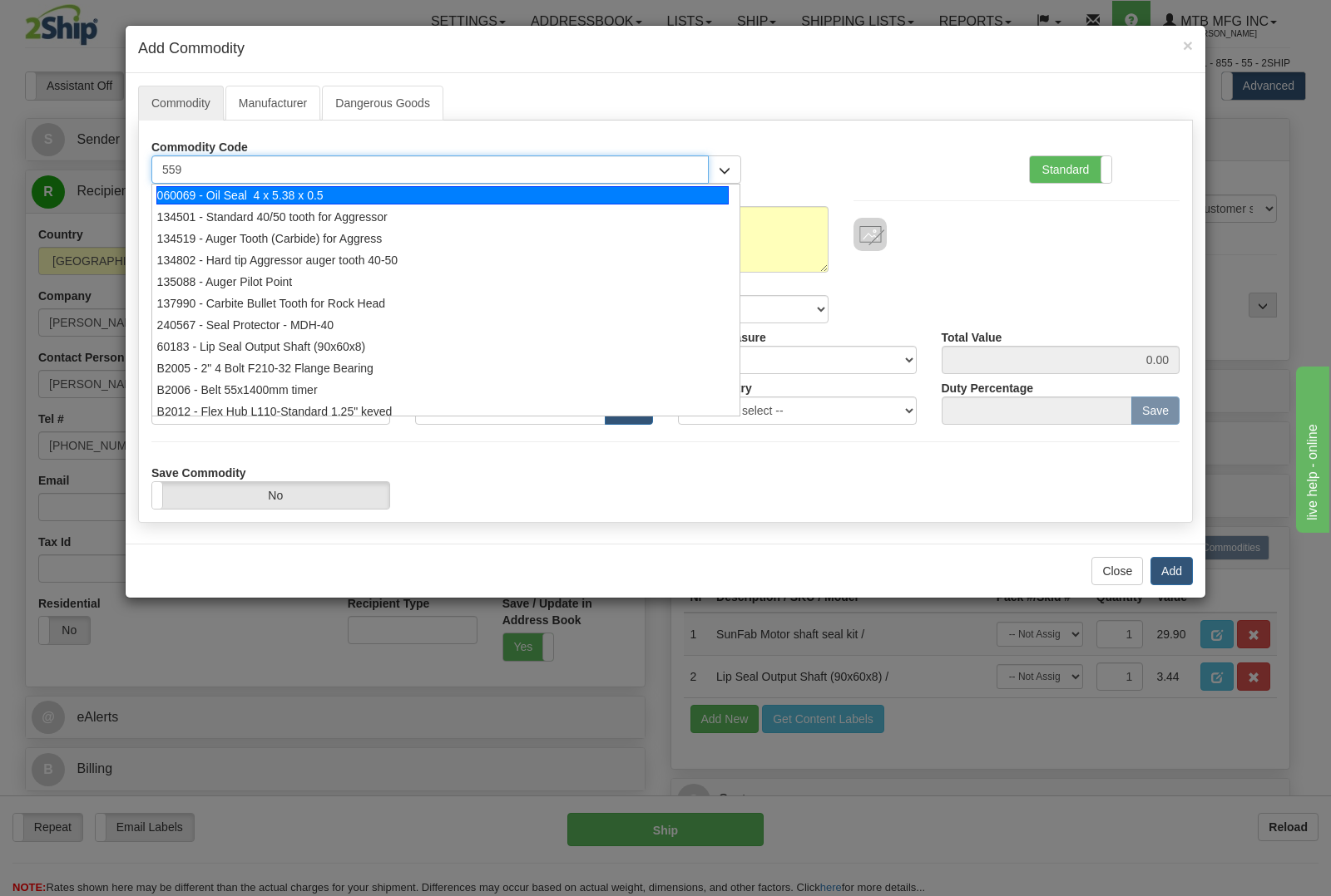
type input "5598"
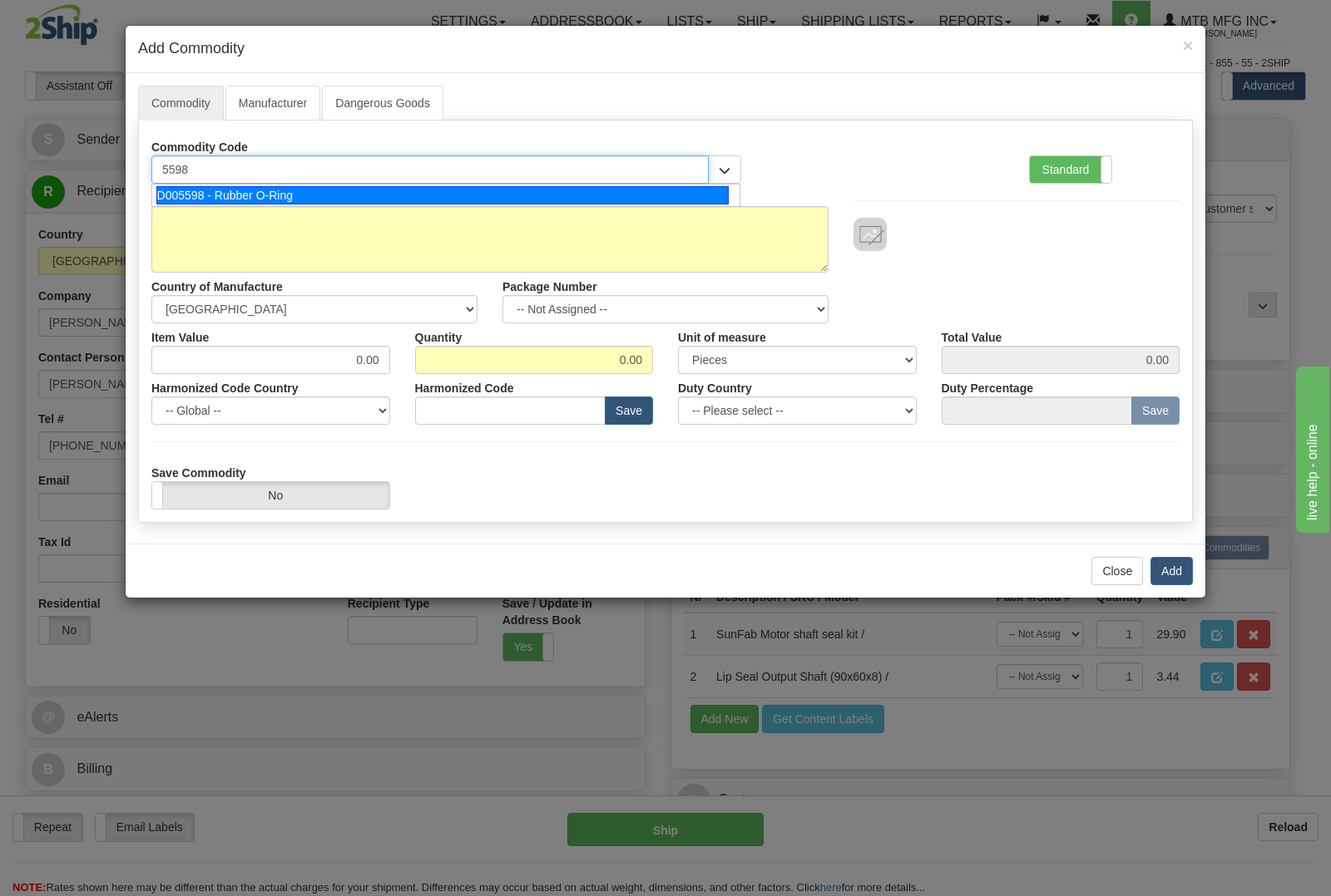
click at [281, 189] on div "D005598 - Rubber O-Ring" at bounding box center [443, 195] width 573 height 19
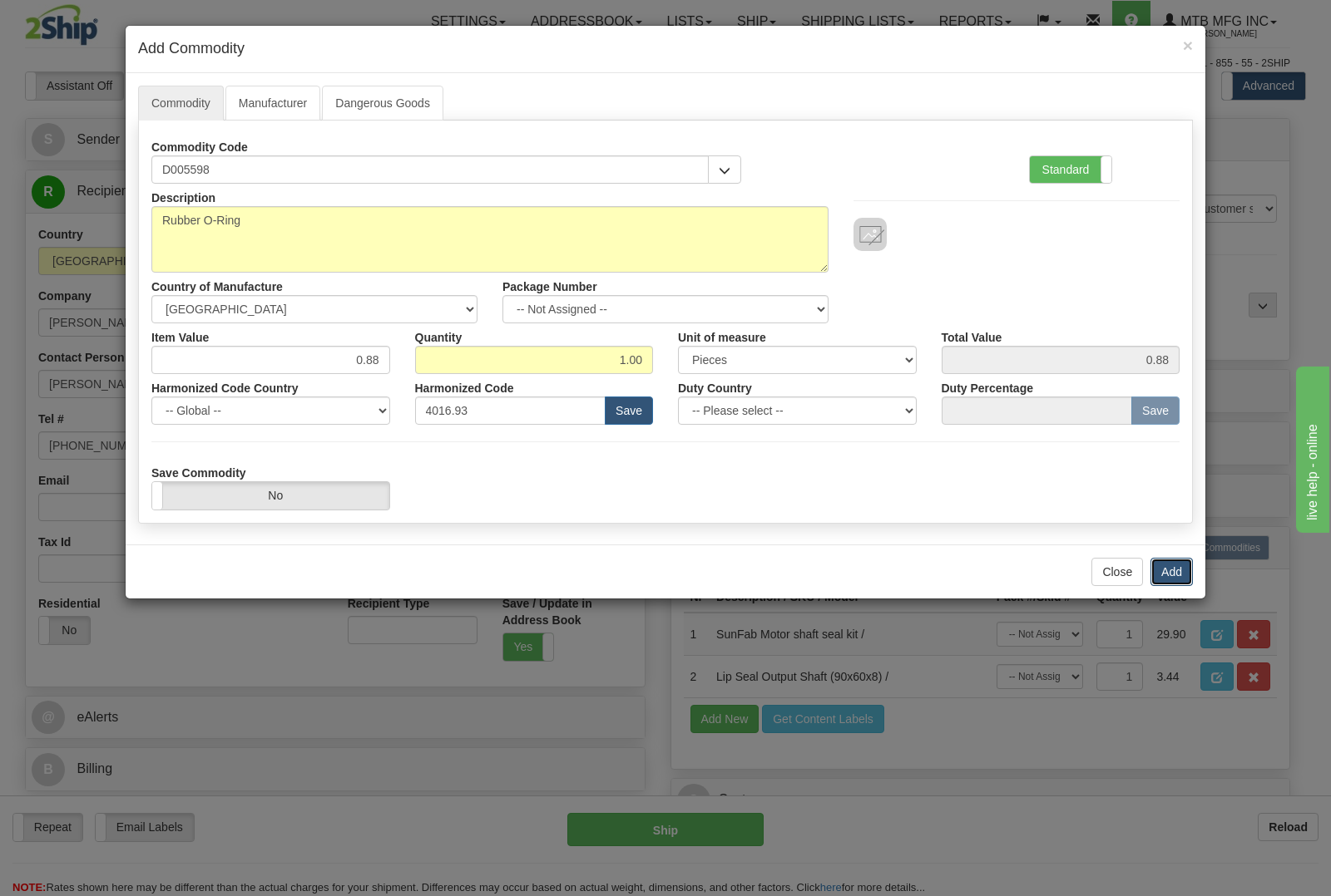
click at [1158, 571] on button "Add" at bounding box center [1172, 572] width 43 height 29
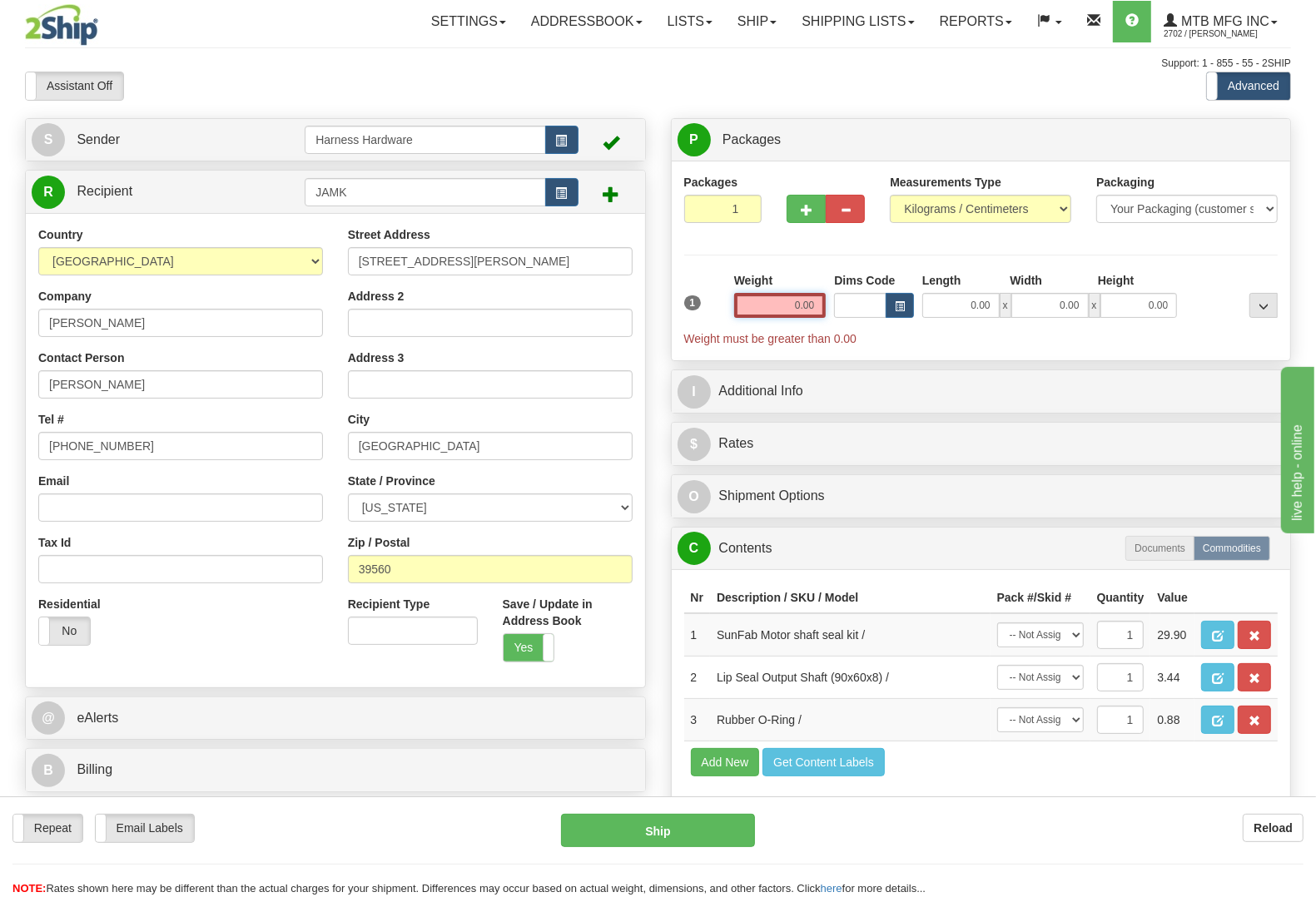
click at [786, 314] on input "0.00" at bounding box center [780, 306] width 93 height 25
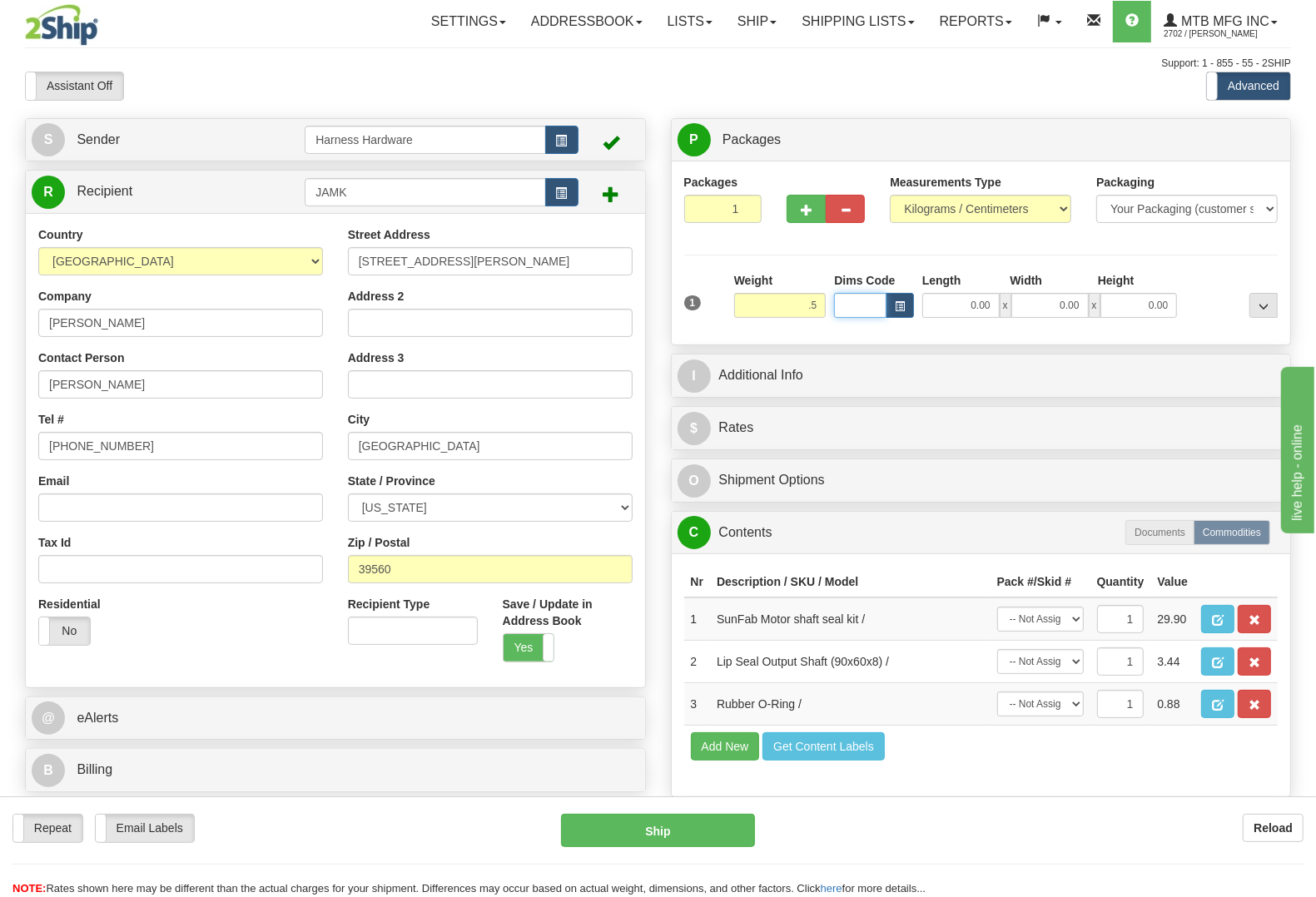
type input "0.50"
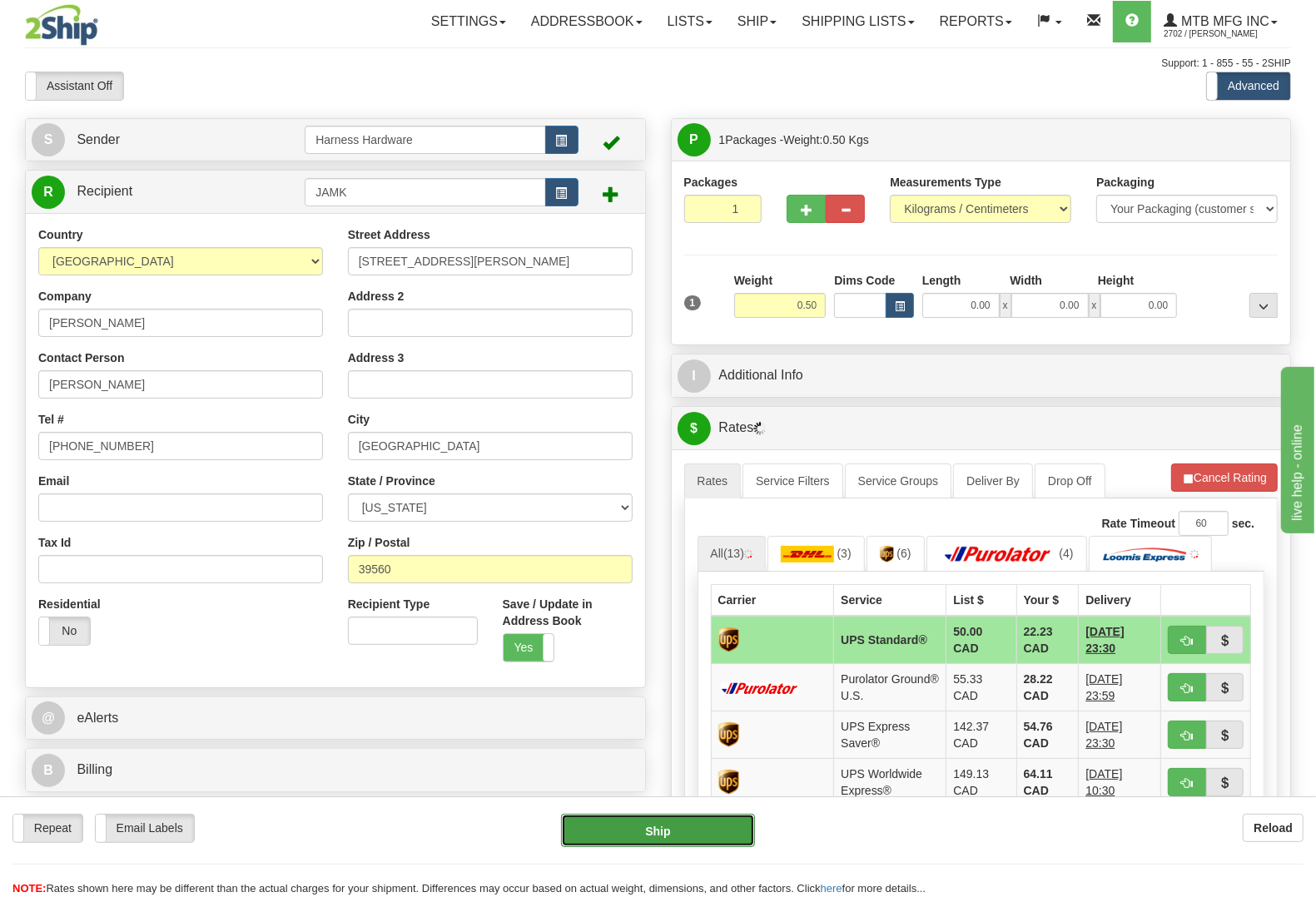
click at [656, 817] on button "Ship" at bounding box center [658, 830] width 194 height 33
type input "11"
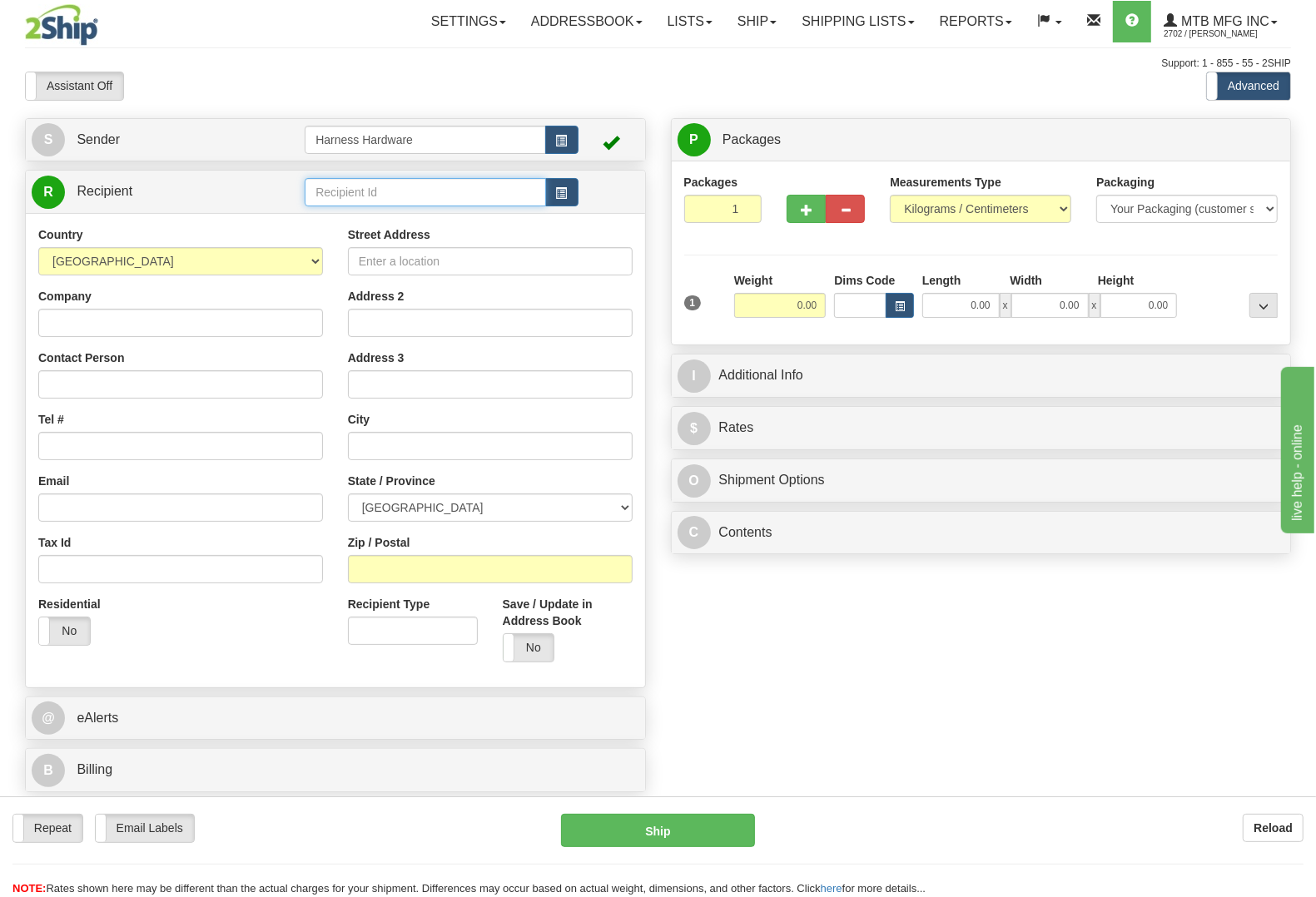
click at [443, 201] on input "text" at bounding box center [425, 193] width 241 height 29
type input "PERF"
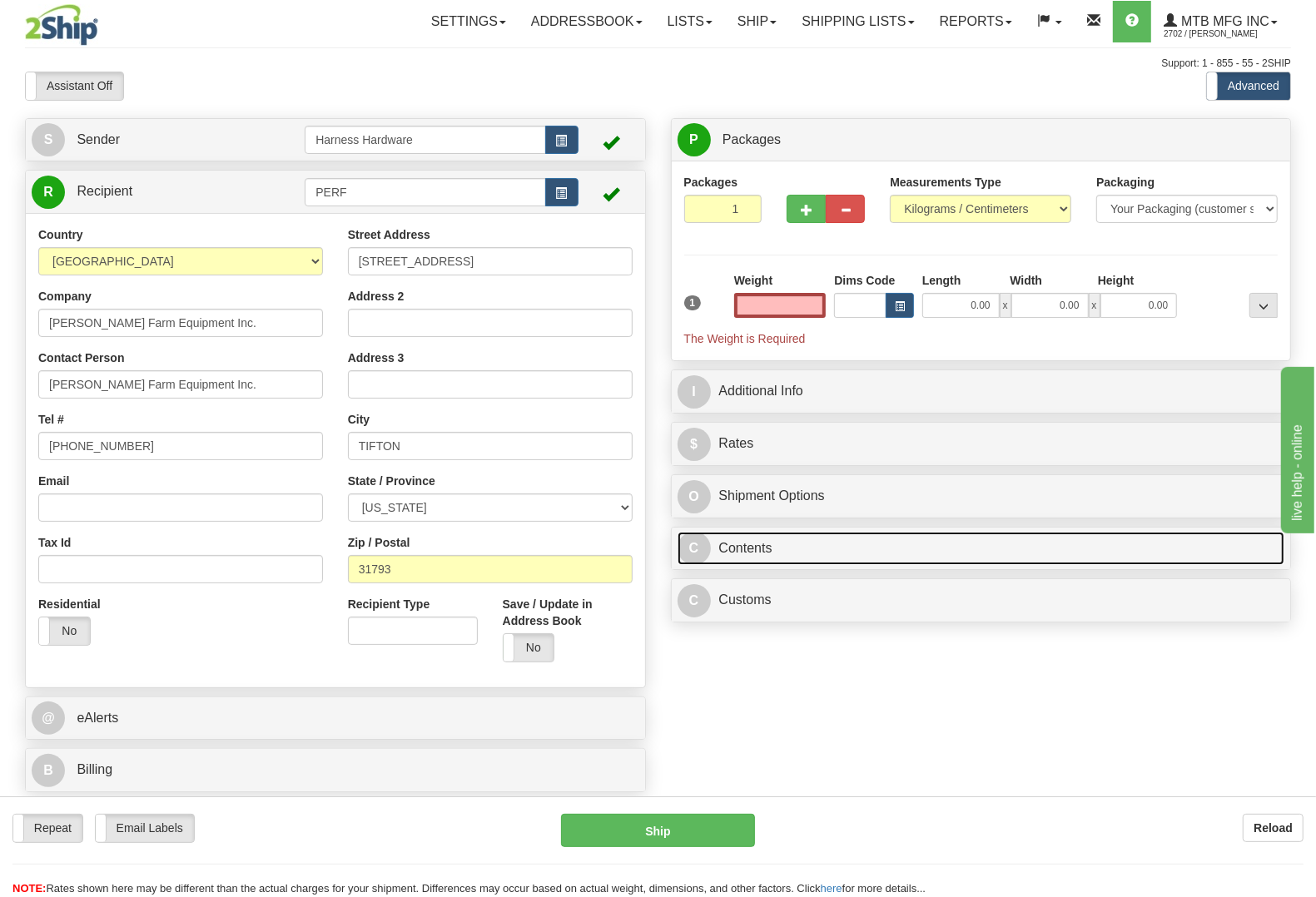
type input "0.00"
click at [778, 539] on link "C Contents" at bounding box center [982, 549] width 608 height 34
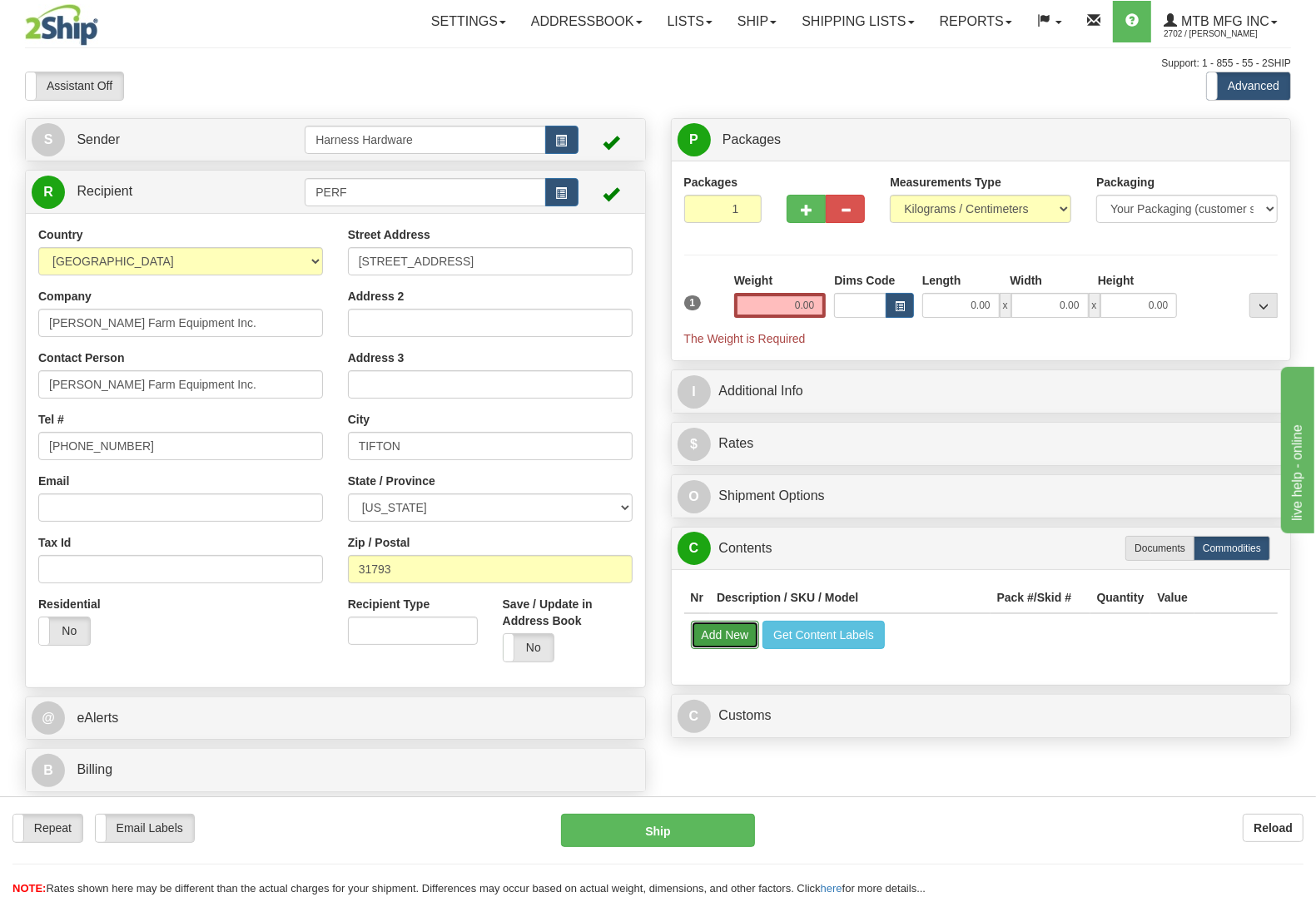
click at [702, 633] on button "Add New" at bounding box center [725, 635] width 69 height 29
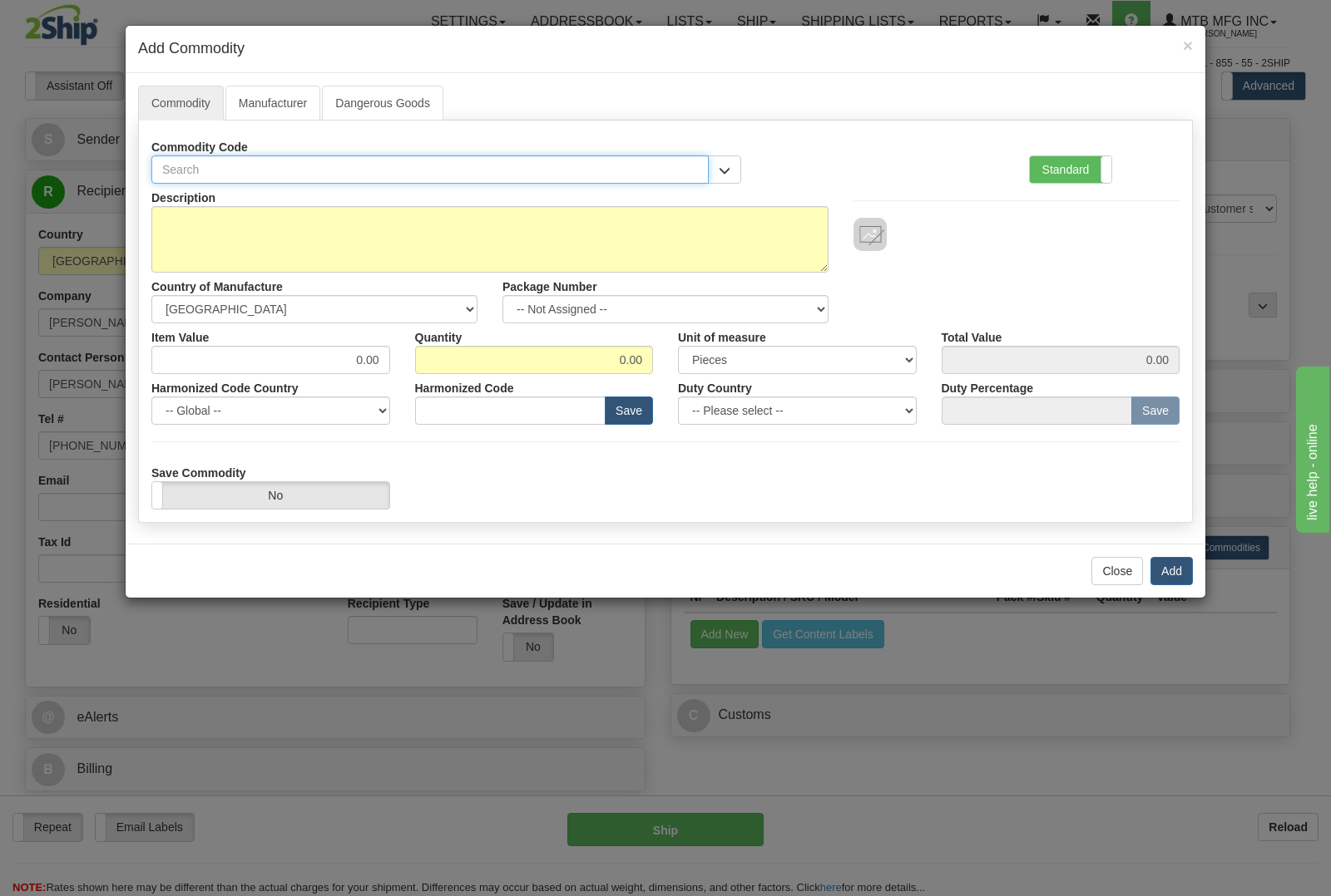
click at [501, 162] on input "text" at bounding box center [430, 170] width 558 height 29
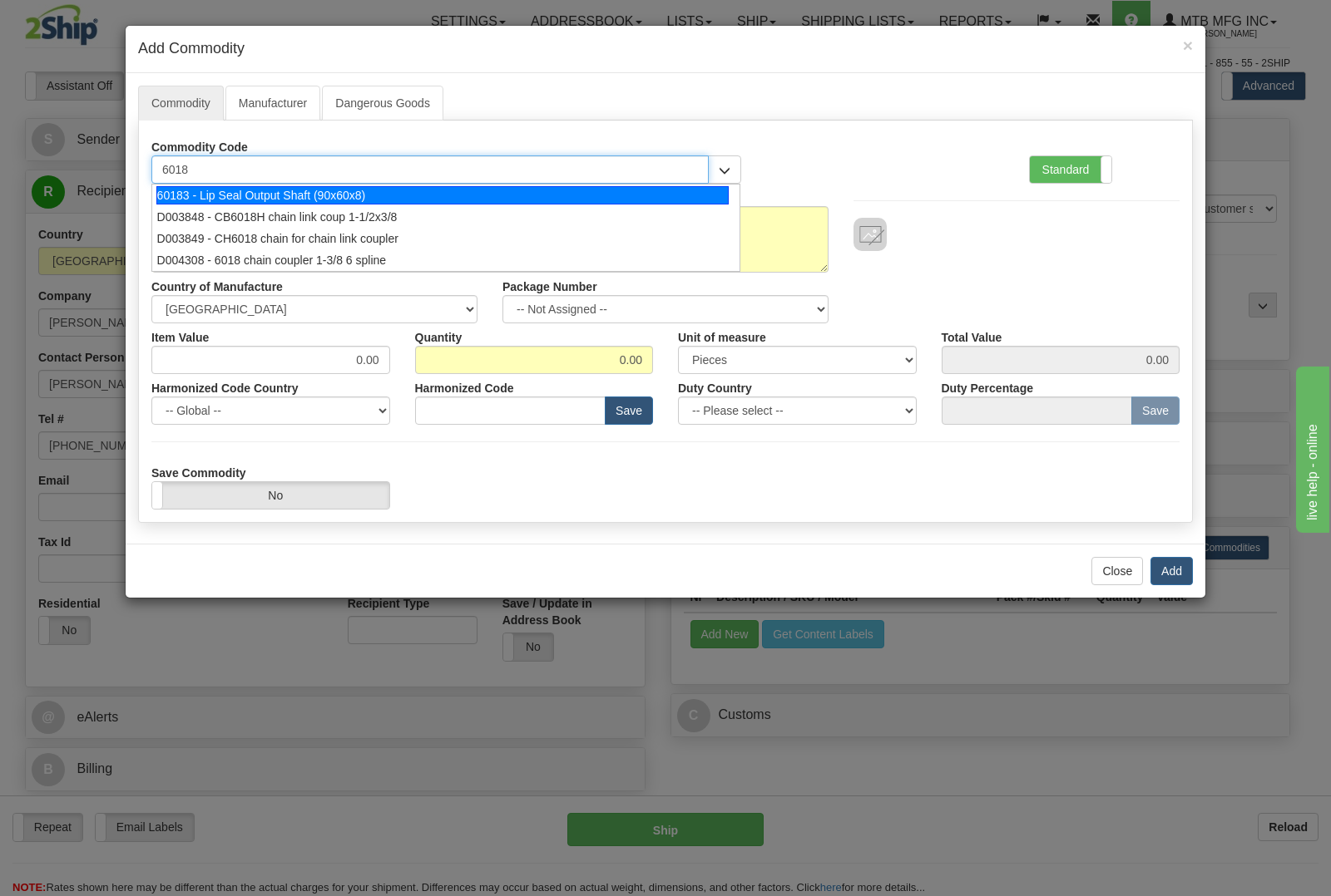
type input "60183"
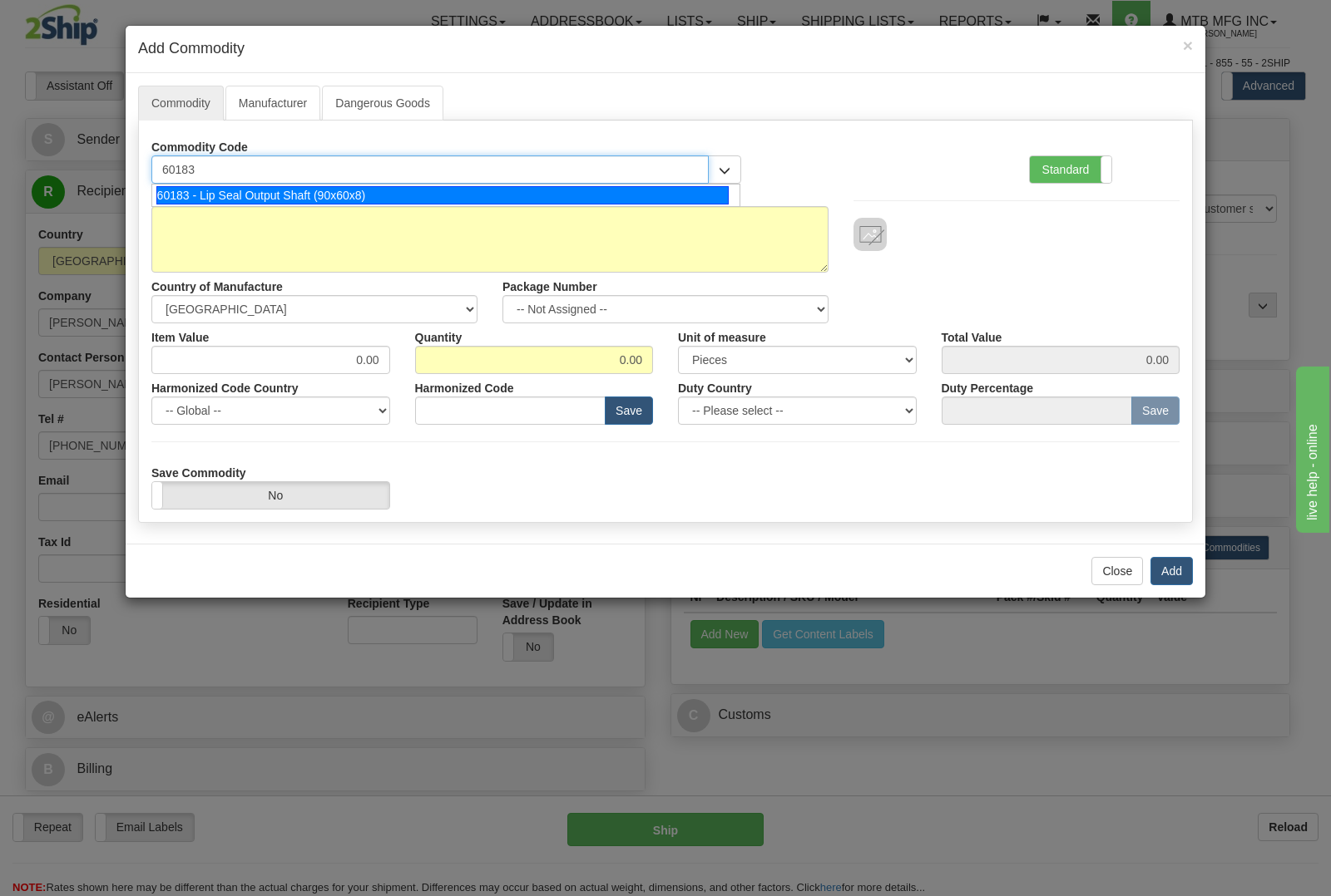
click at [514, 184] on li "60183 - Lip Seal Output Shaft (90x60x8)" at bounding box center [445, 195] width 587 height 21
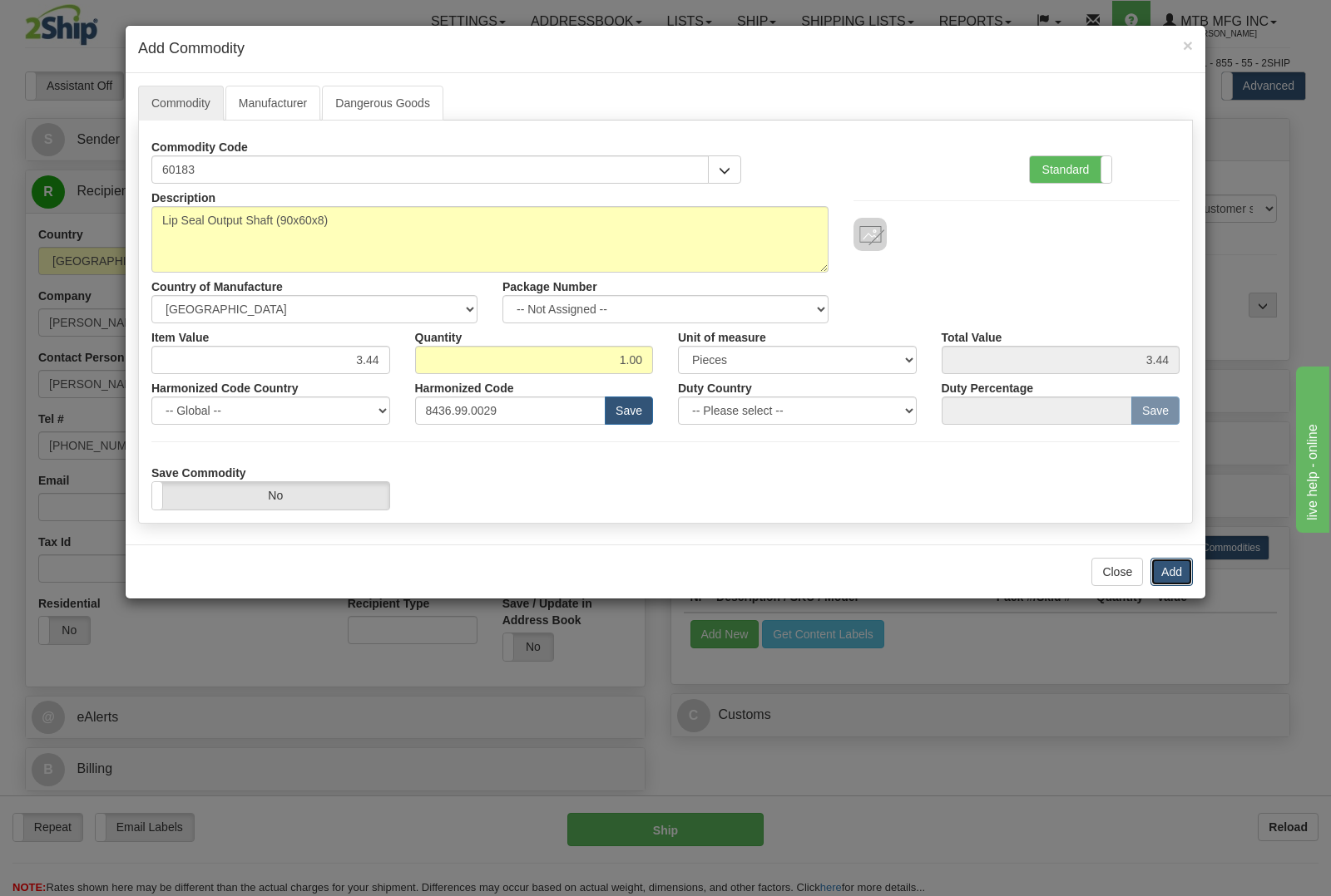
click at [1180, 574] on button "Add" at bounding box center [1172, 572] width 43 height 29
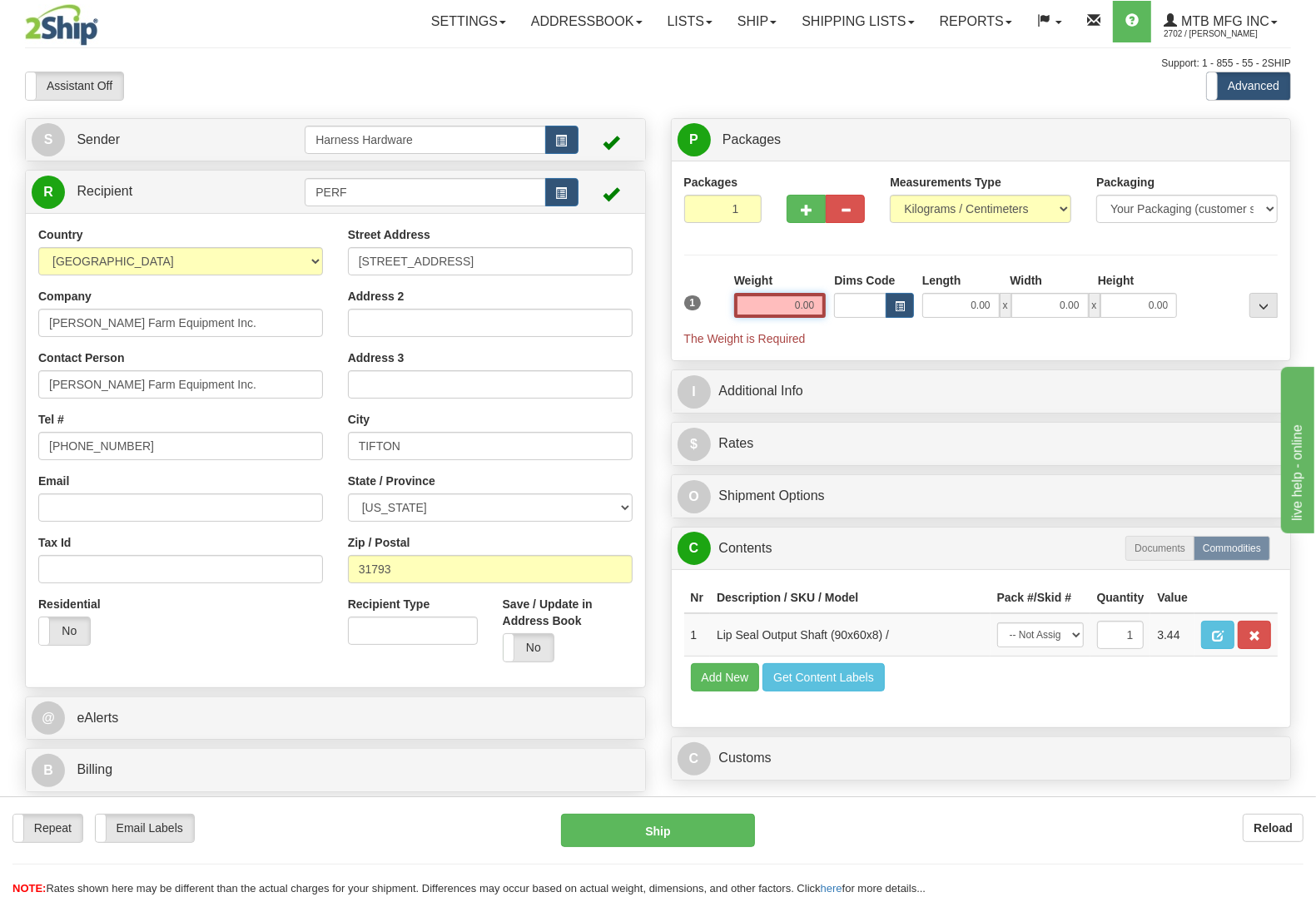
click at [785, 309] on input "0.00" at bounding box center [780, 306] width 93 height 25
type input "0.50"
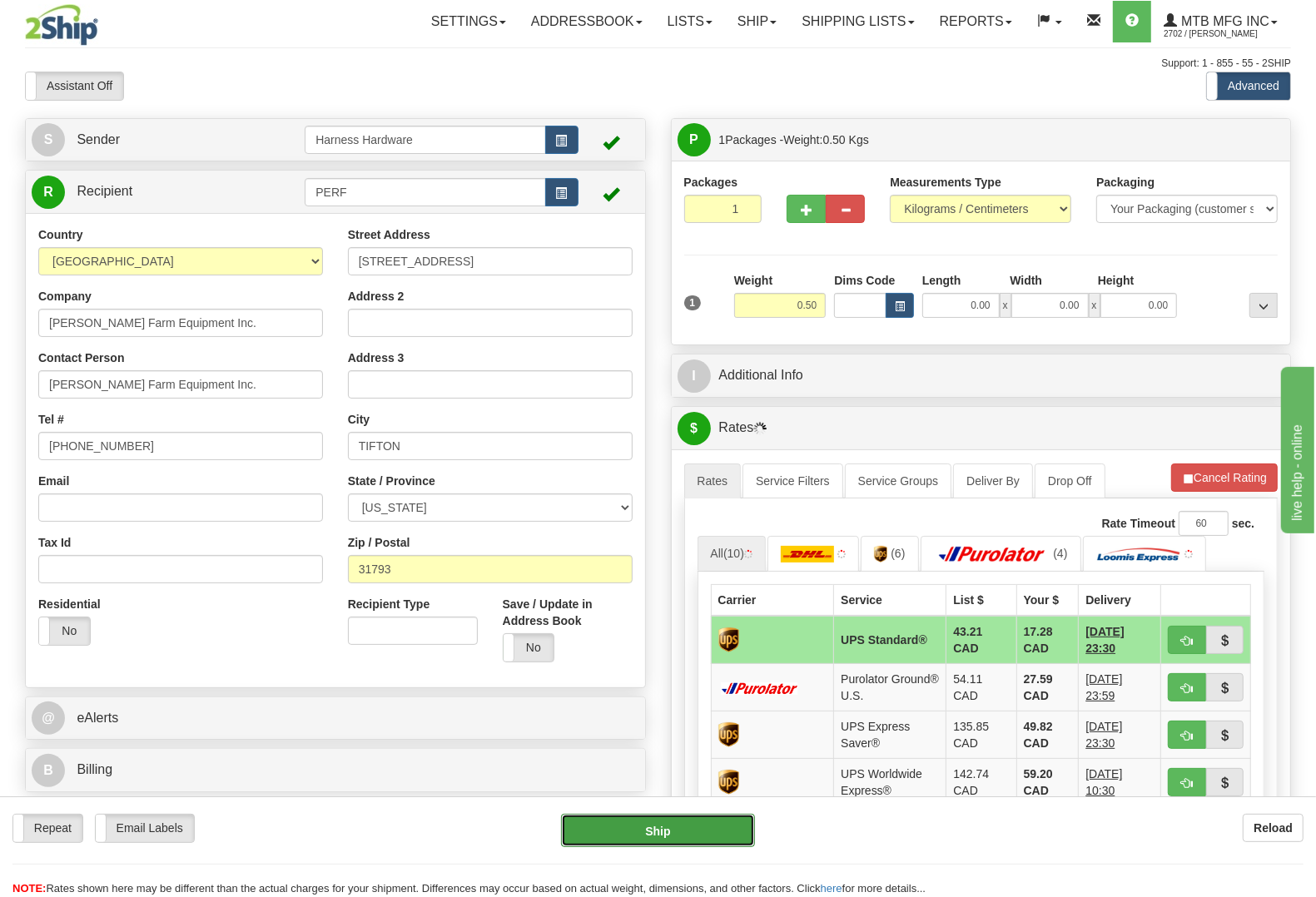
click at [696, 826] on button "Ship" at bounding box center [658, 830] width 194 height 33
type input "11"
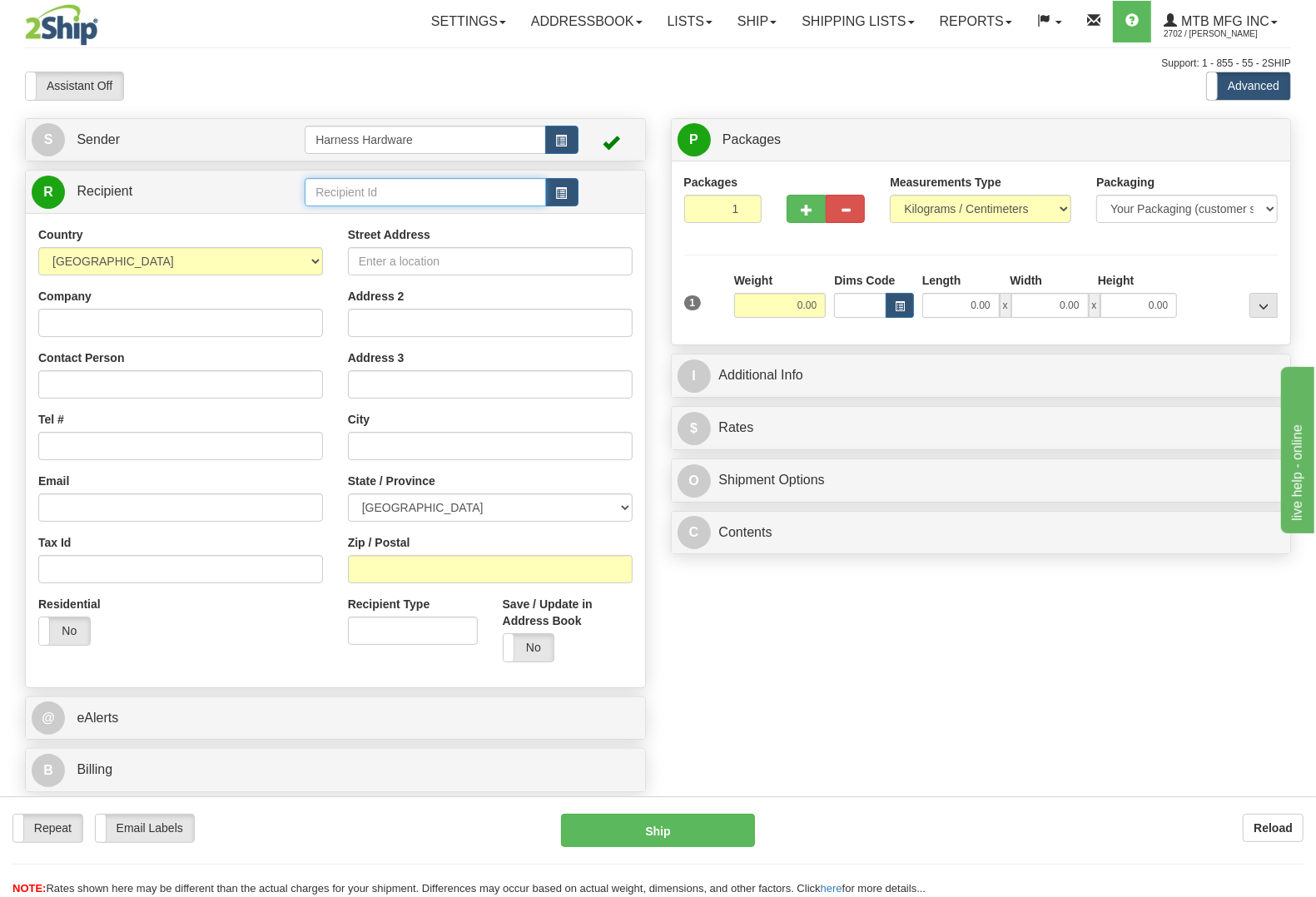
click at [422, 185] on input "text" at bounding box center [425, 193] width 241 height 29
type input "AVEM"
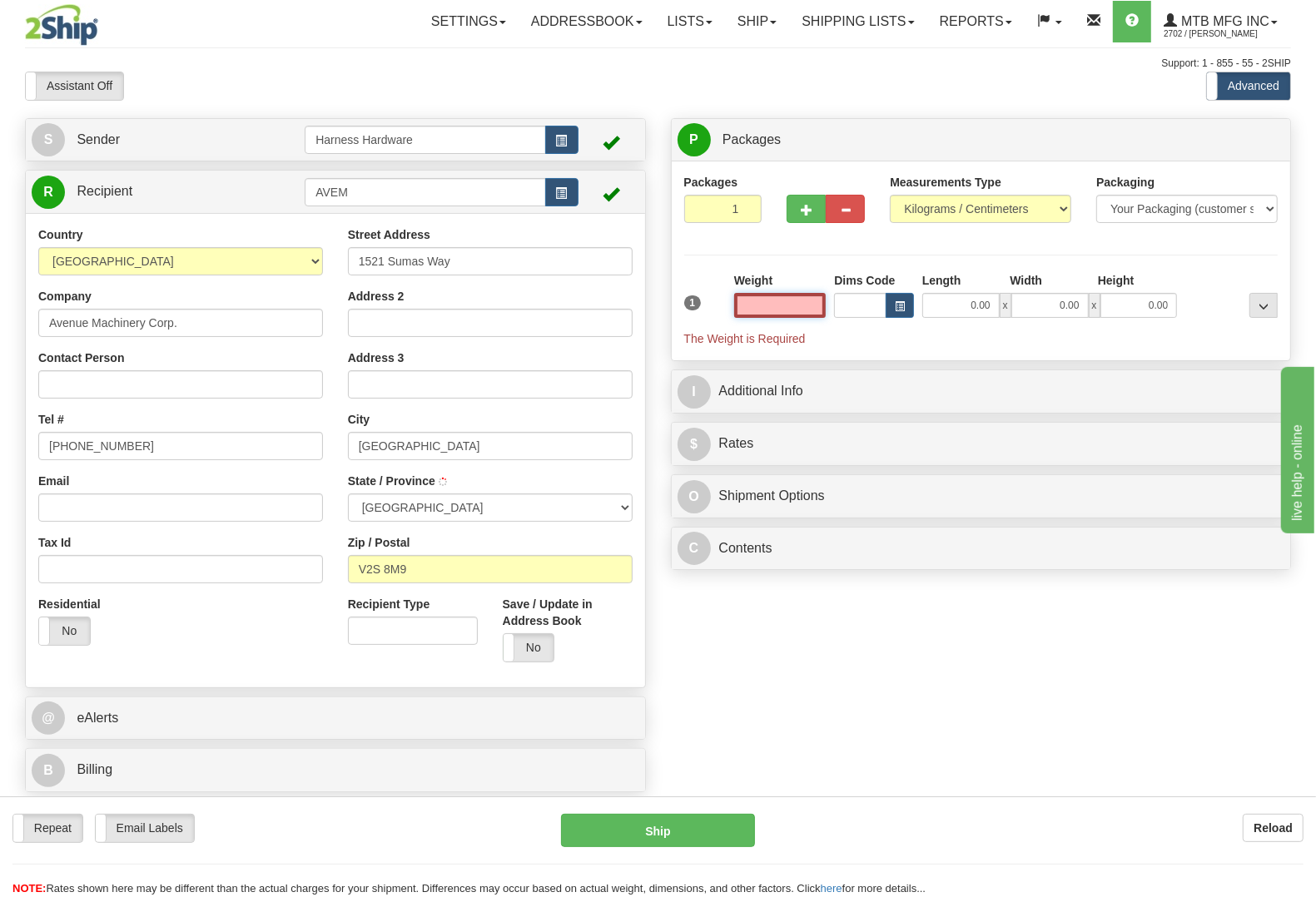
type input "[GEOGRAPHIC_DATA]"
type input "4.50"
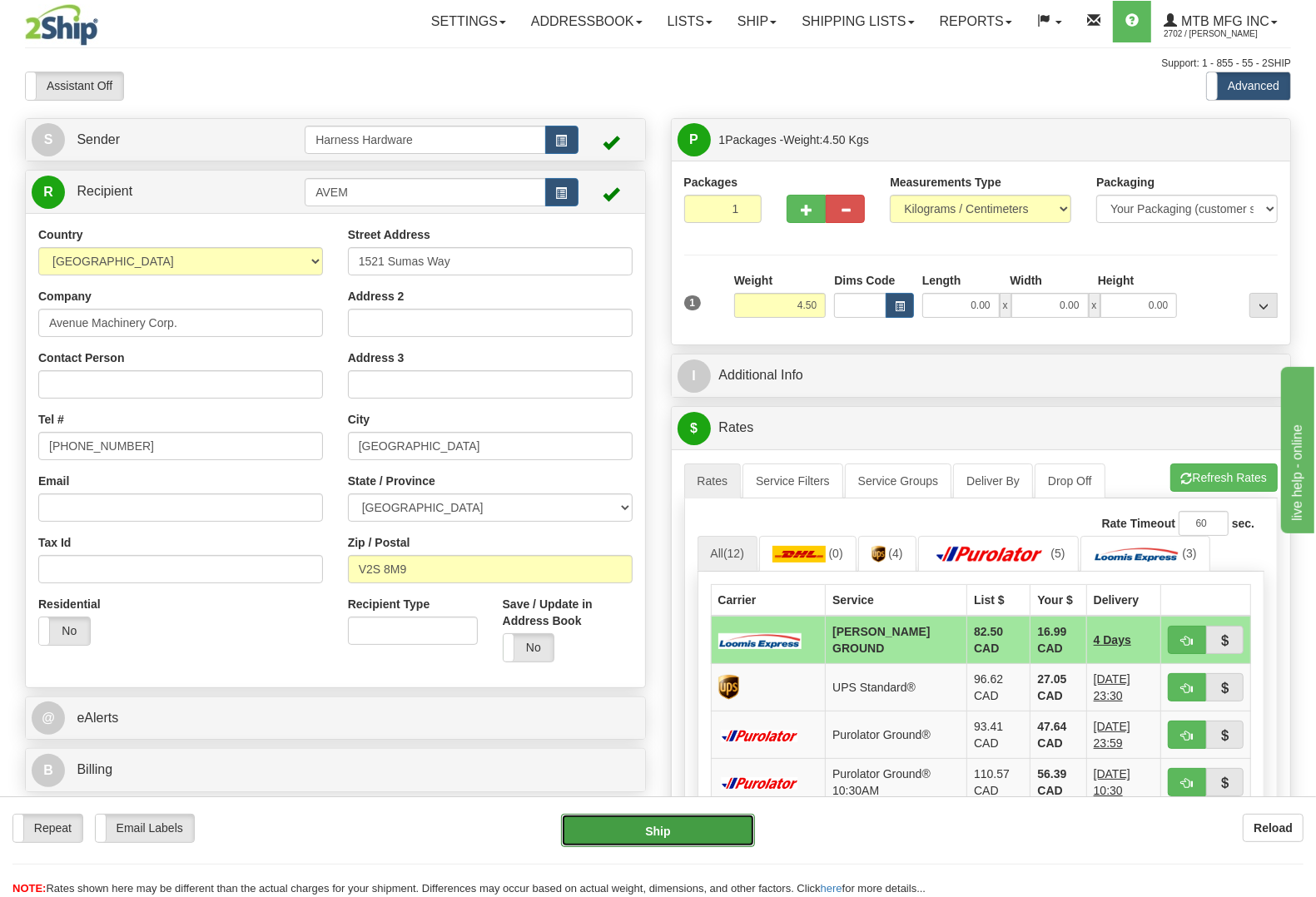
click at [679, 818] on button "Ship" at bounding box center [658, 830] width 194 height 33
type input "DD"
